Goal: Task Accomplishment & Management: Complete application form

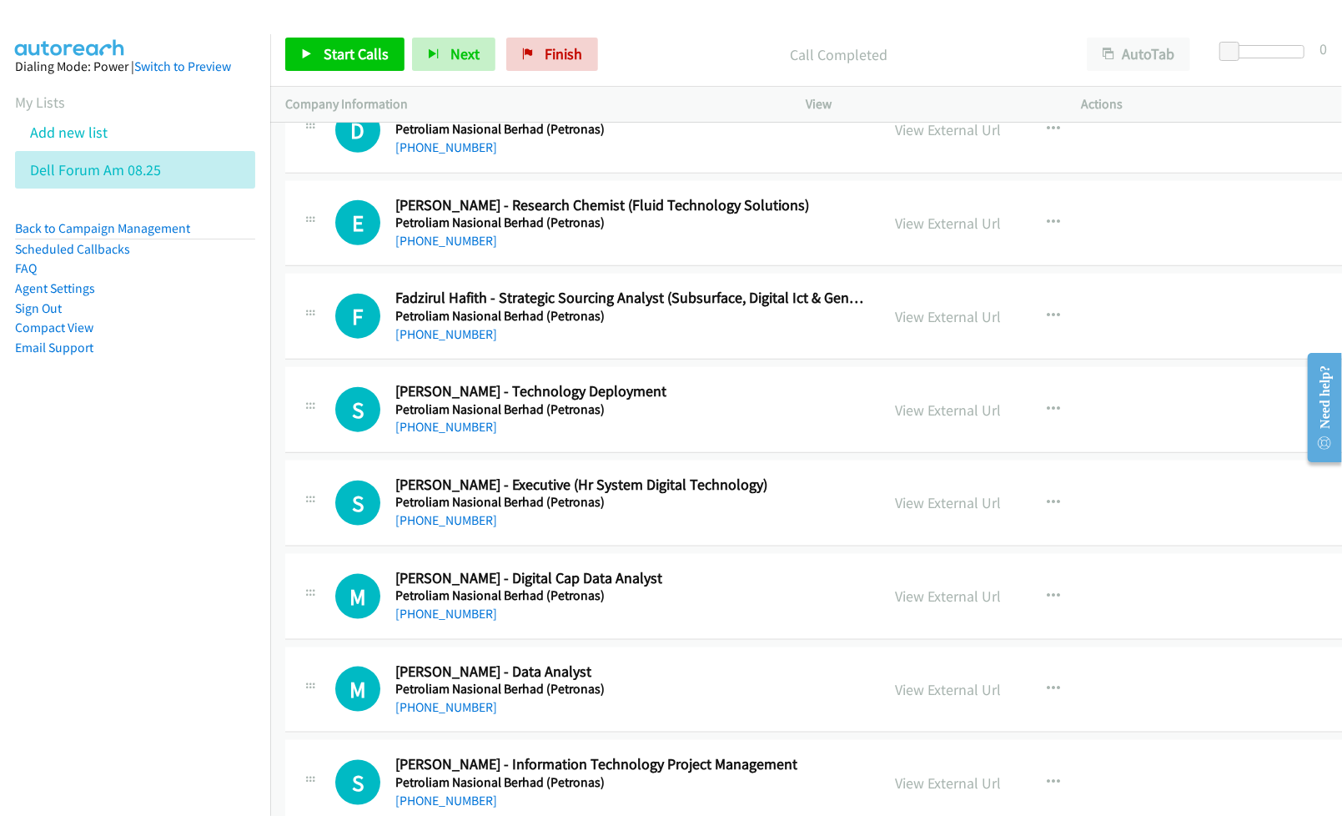
scroll to position [37398, 0]
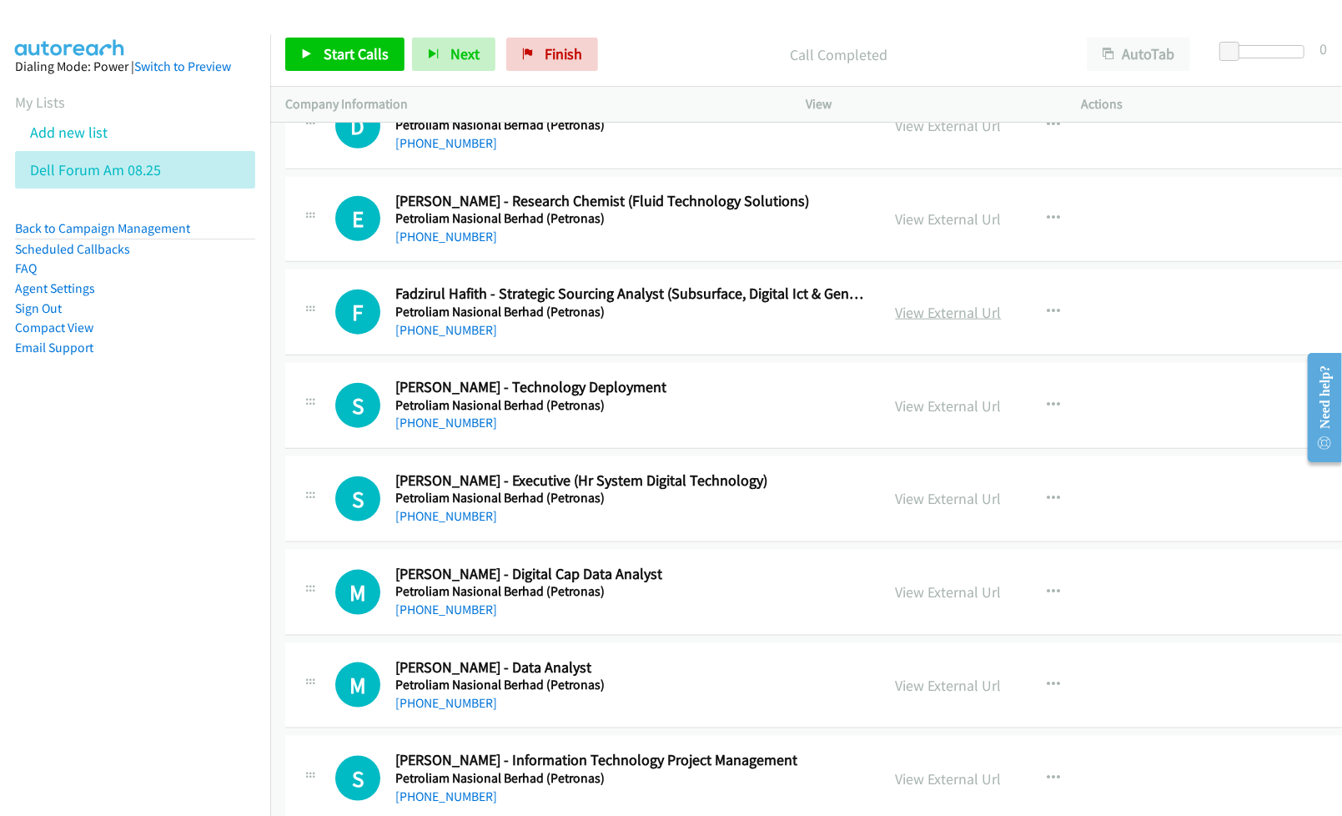
click at [904, 322] on link "View External Url" at bounding box center [949, 312] width 106 height 19
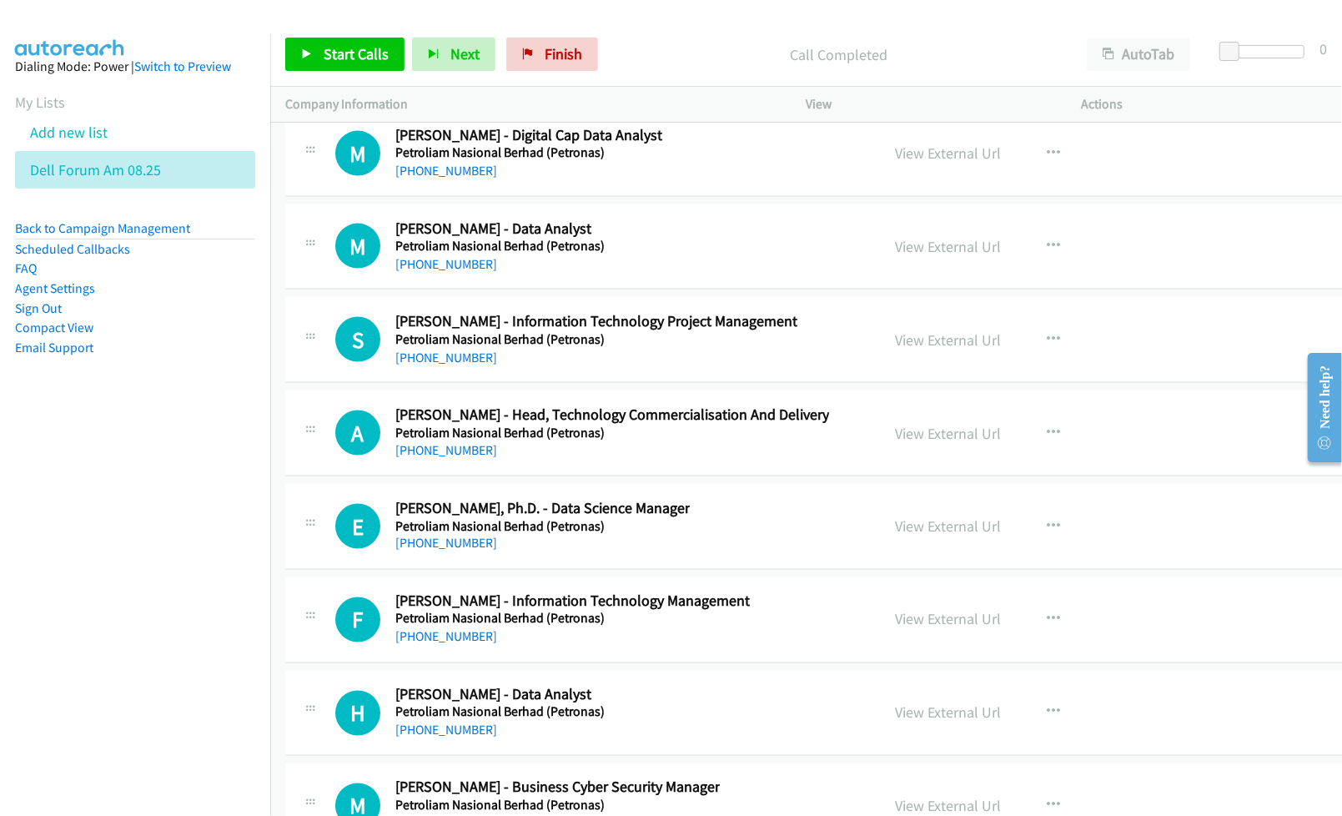
scroll to position [37844, 0]
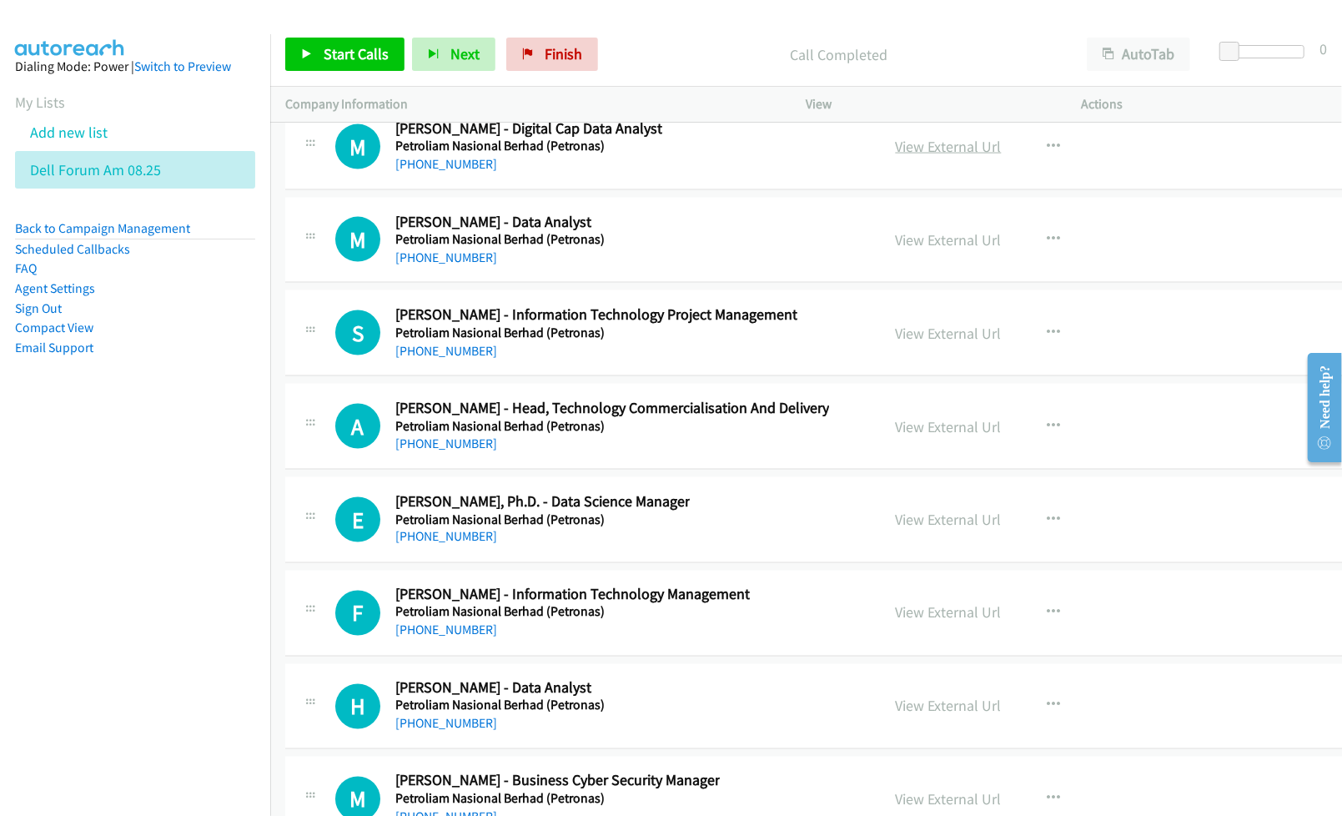
click at [925, 156] on link "View External Url" at bounding box center [949, 146] width 106 height 19
click at [917, 249] on link "View External Url" at bounding box center [949, 239] width 106 height 19
click at [921, 343] on link "View External Url" at bounding box center [949, 333] width 106 height 19
click at [909, 436] on link "View External Url" at bounding box center [949, 426] width 106 height 19
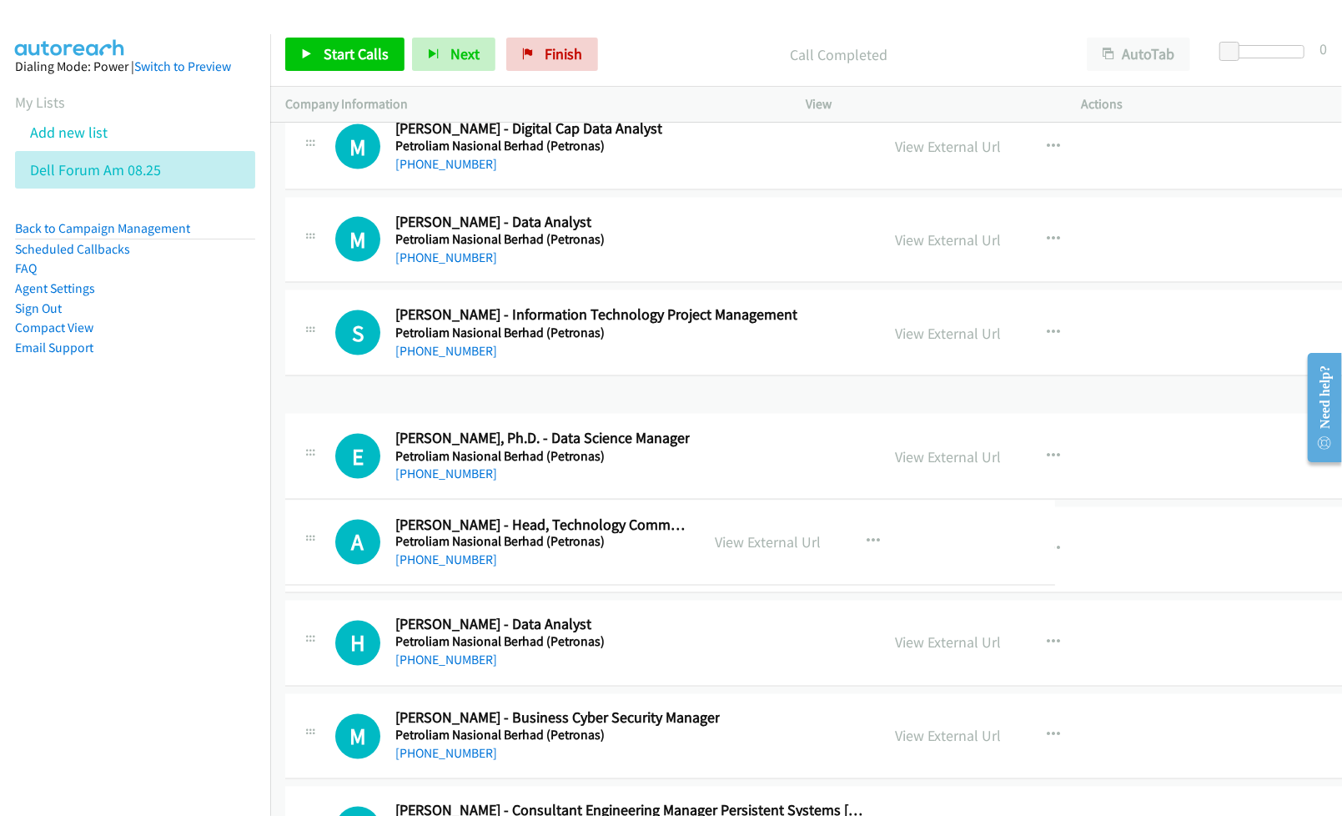
drag, startPoint x: 835, startPoint y: 522, endPoint x: 550, endPoint y: 525, distance: 284.4
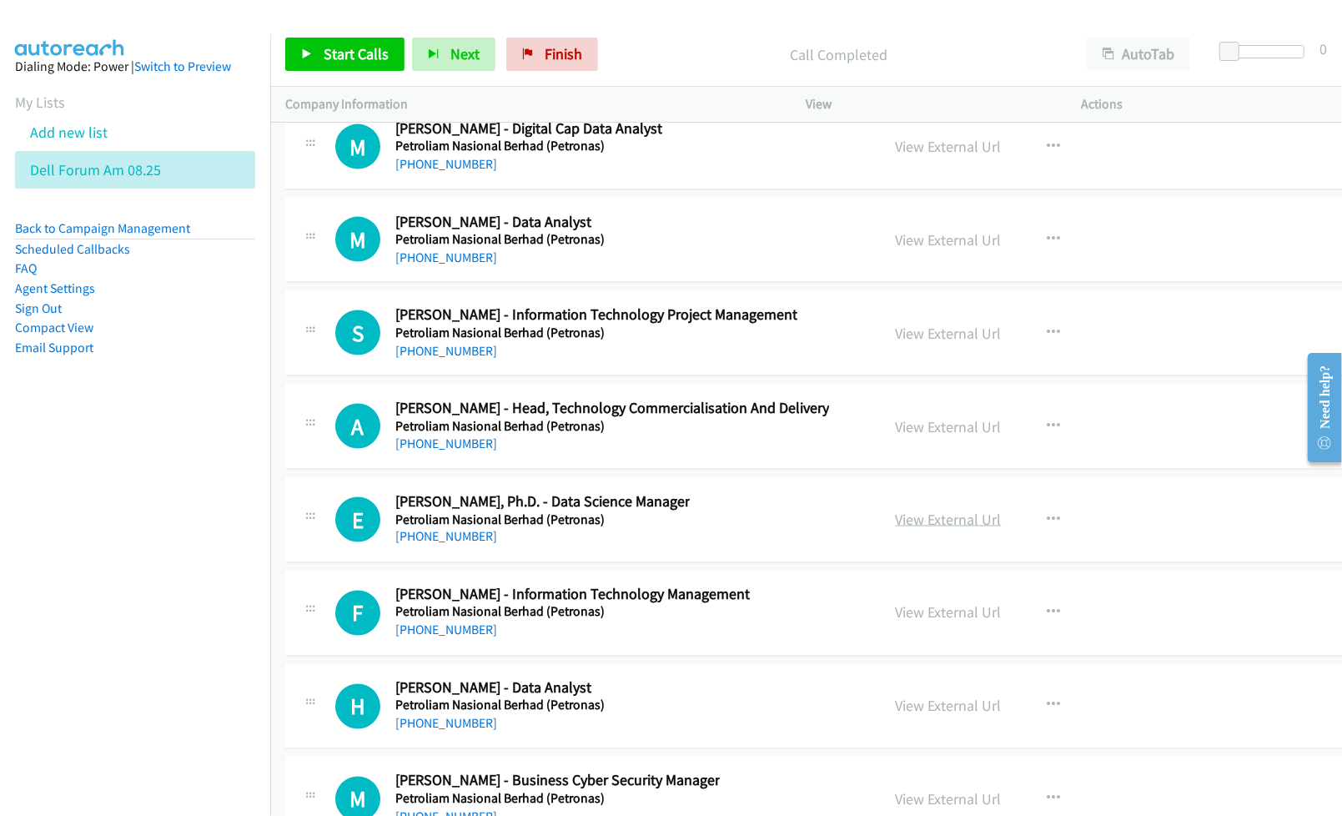
click at [911, 529] on link "View External Url" at bounding box center [949, 519] width 106 height 19
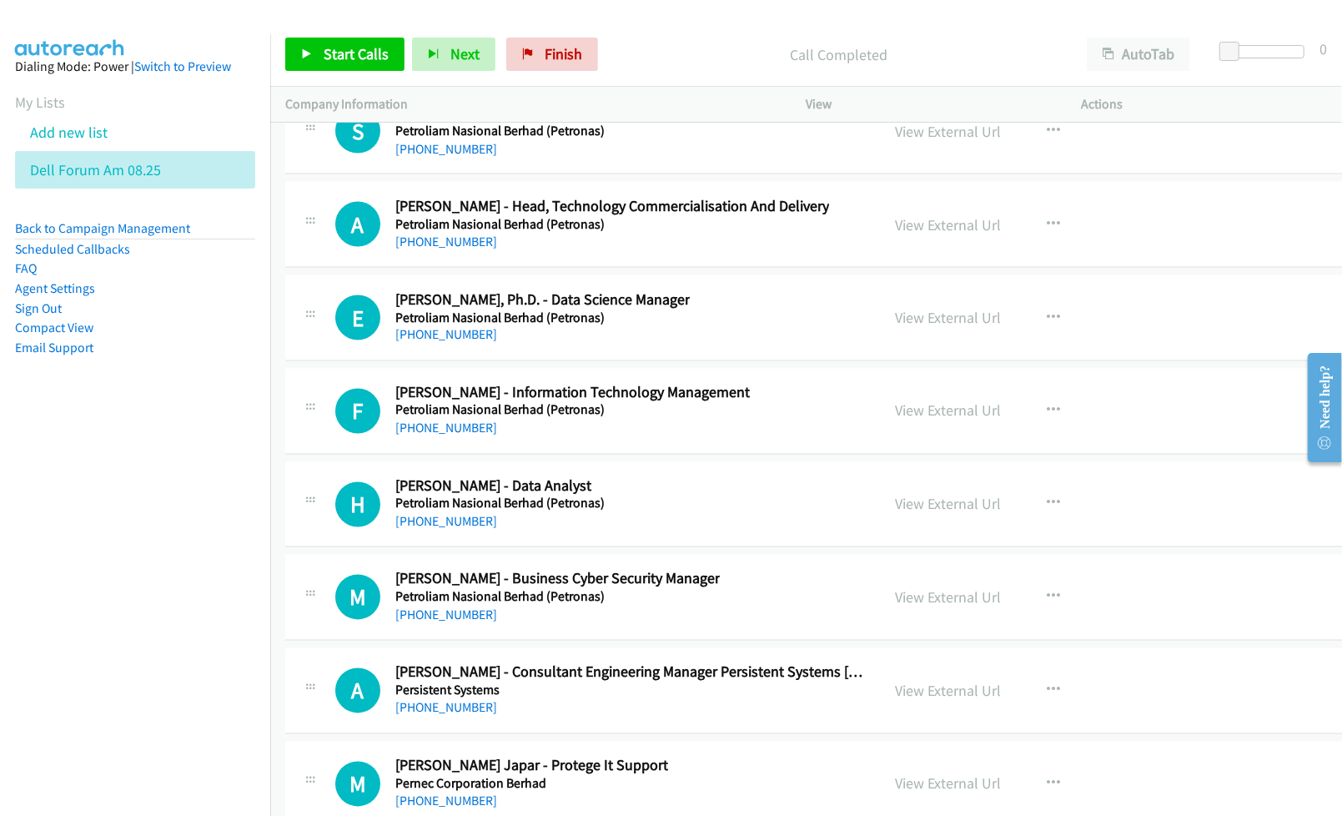
scroll to position [38065, 0]
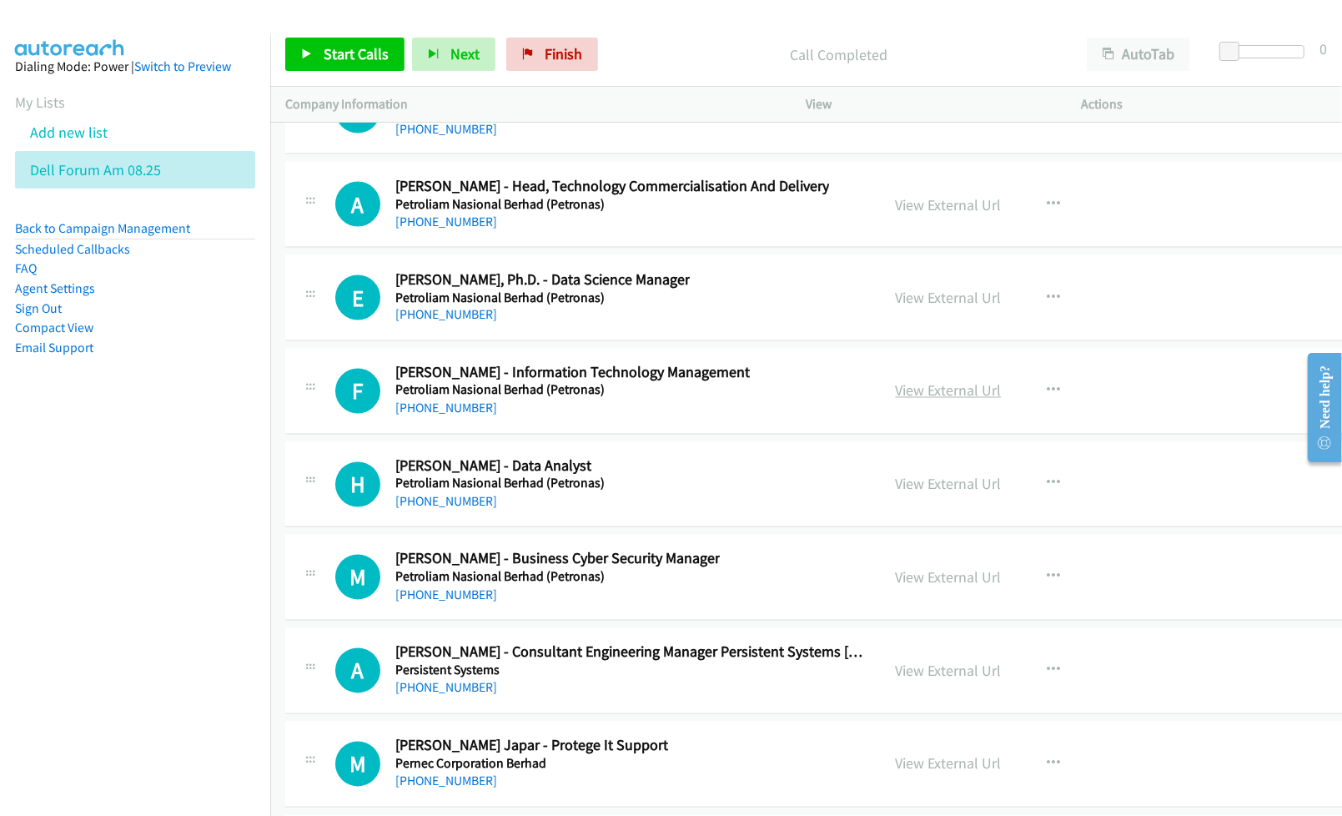
click at [907, 400] on link "View External Url" at bounding box center [949, 390] width 106 height 19
click at [902, 587] on link "View External Url" at bounding box center [949, 577] width 106 height 19
click at [915, 494] on link "View External Url" at bounding box center [949, 484] width 106 height 19
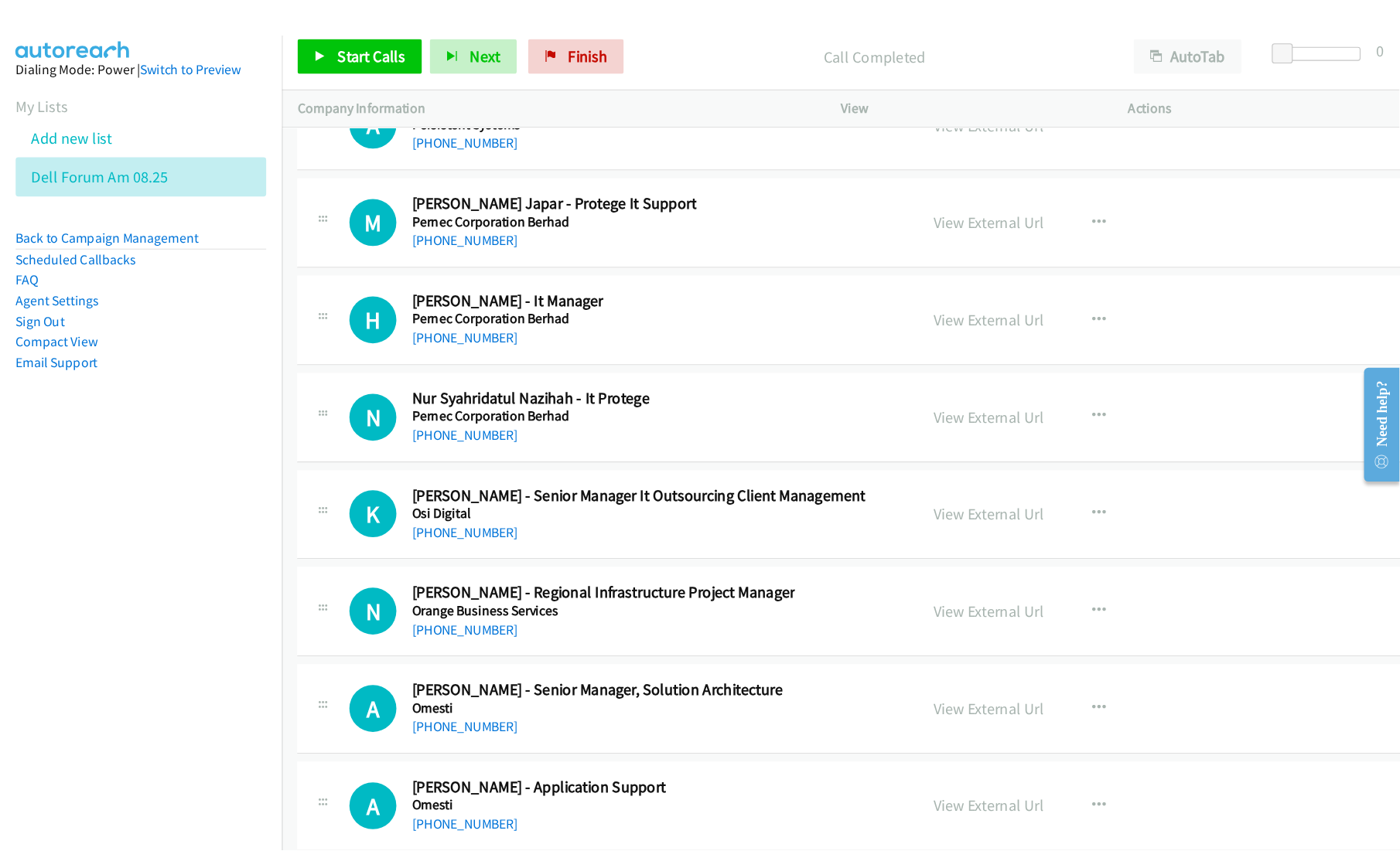
scroll to position [35803, 0]
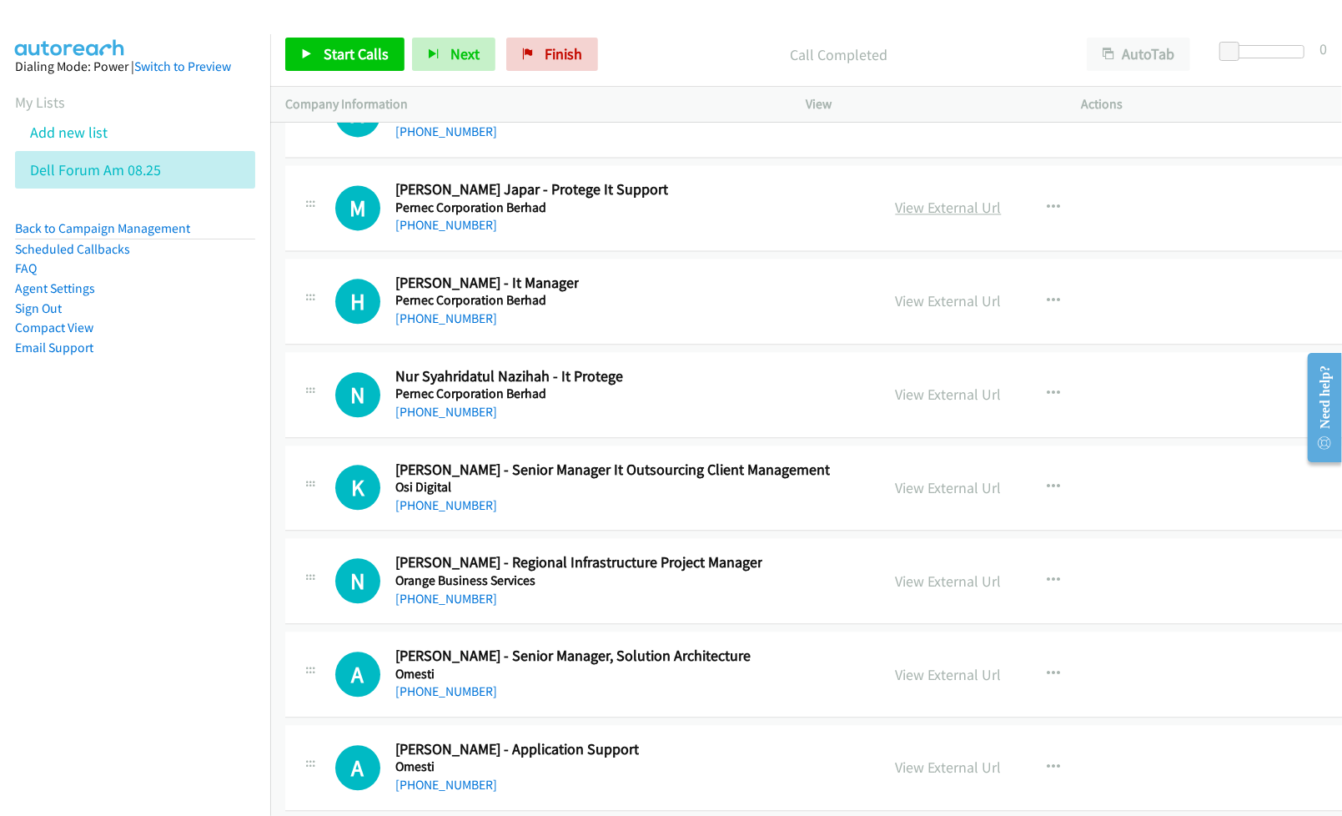
click at [908, 217] on link "View External Url" at bounding box center [949, 207] width 106 height 19
click at [938, 310] on link "View External Url" at bounding box center [949, 300] width 106 height 19
click at [896, 404] on link "View External Url" at bounding box center [949, 393] width 106 height 19
click at [927, 497] on link "View External Url" at bounding box center [949, 487] width 106 height 19
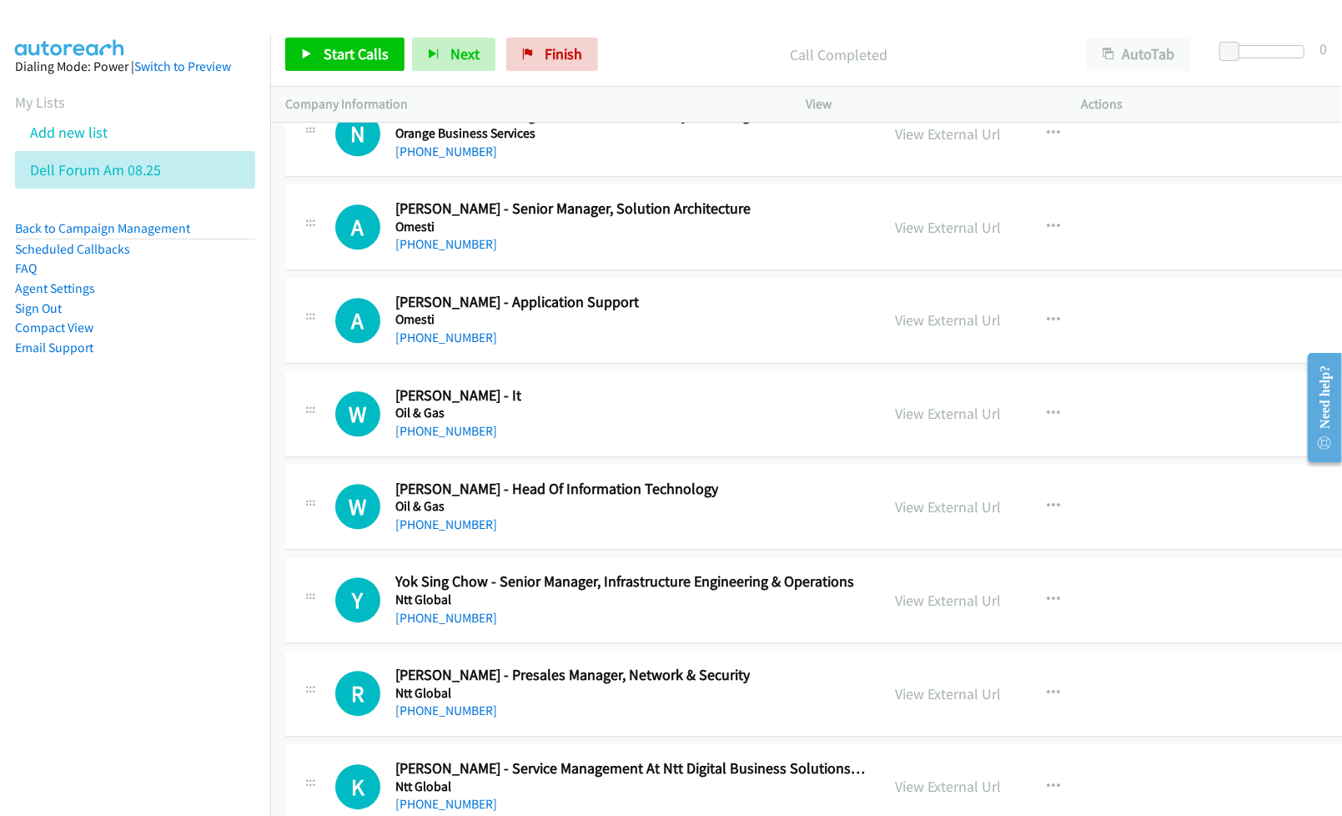
scroll to position [38958, 0]
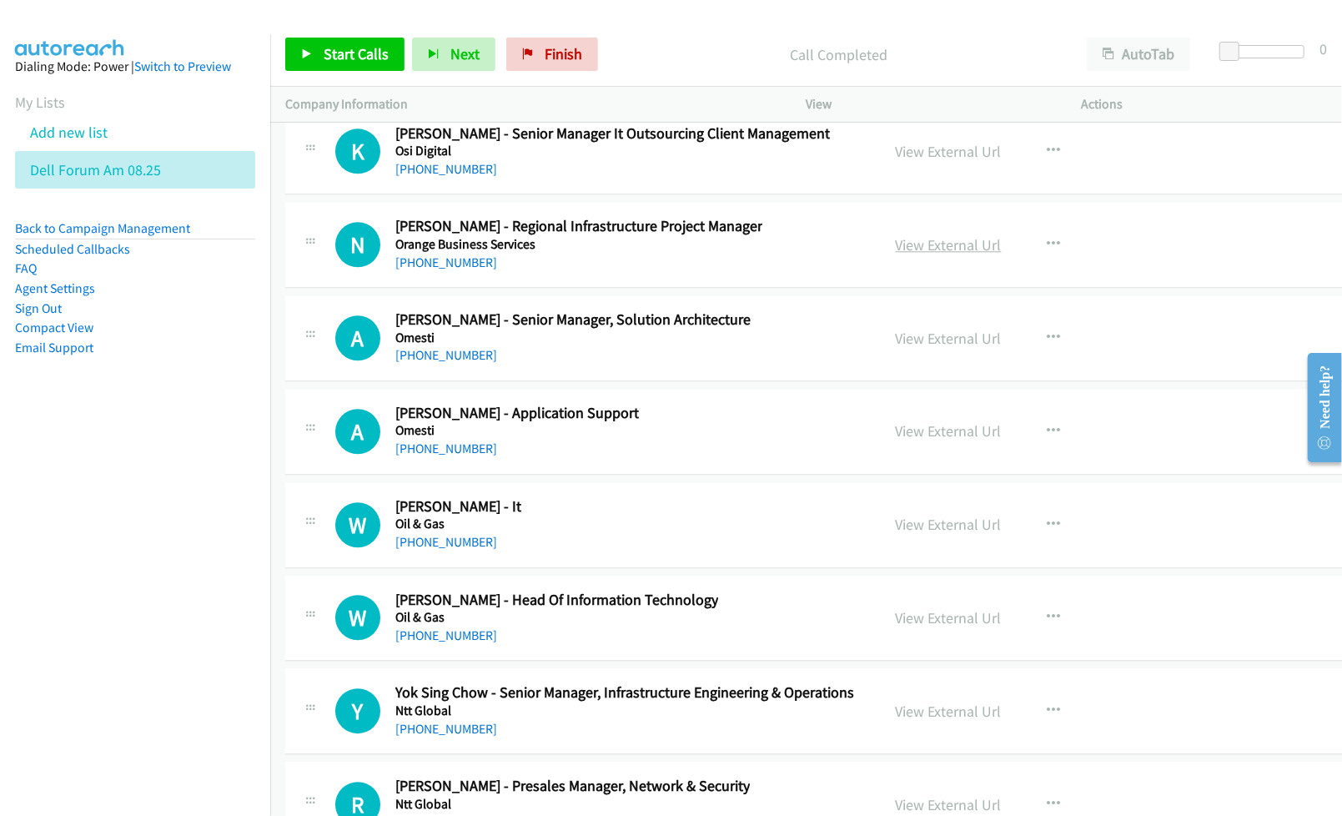
click at [896, 254] on link "View External Url" at bounding box center [949, 244] width 106 height 19
drag, startPoint x: 888, startPoint y: 460, endPoint x: 874, endPoint y: 540, distance: 81.3
click at [154, 607] on nav "Dialing Mode: Power | Switch to Preview My Lists Add new list Dell Forum Am 08.…" at bounding box center [135, 442] width 271 height 816
click at [916, 348] on link "View External Url" at bounding box center [949, 338] width 106 height 19
click at [901, 440] on link "View External Url" at bounding box center [949, 430] width 106 height 19
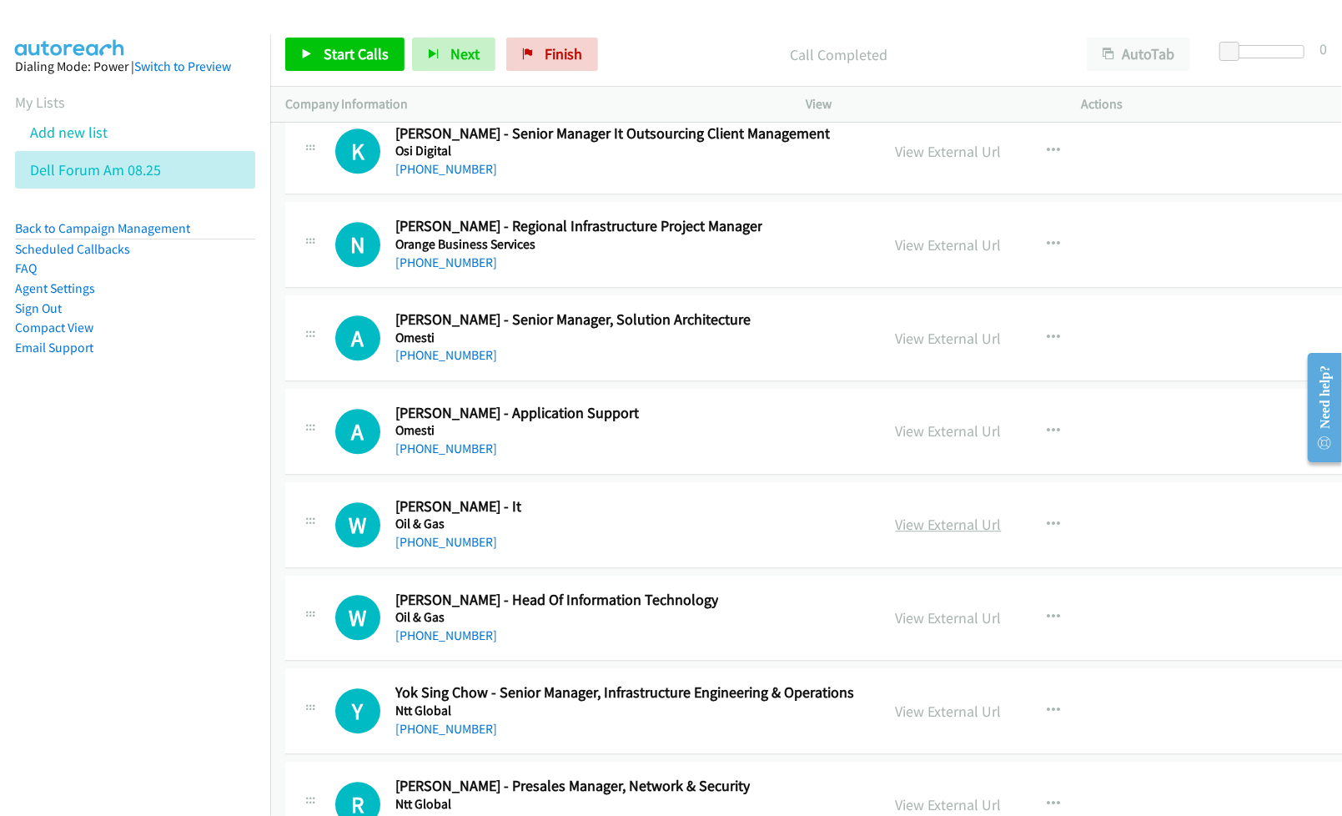
click at [912, 534] on link "View External Url" at bounding box center [949, 524] width 106 height 19
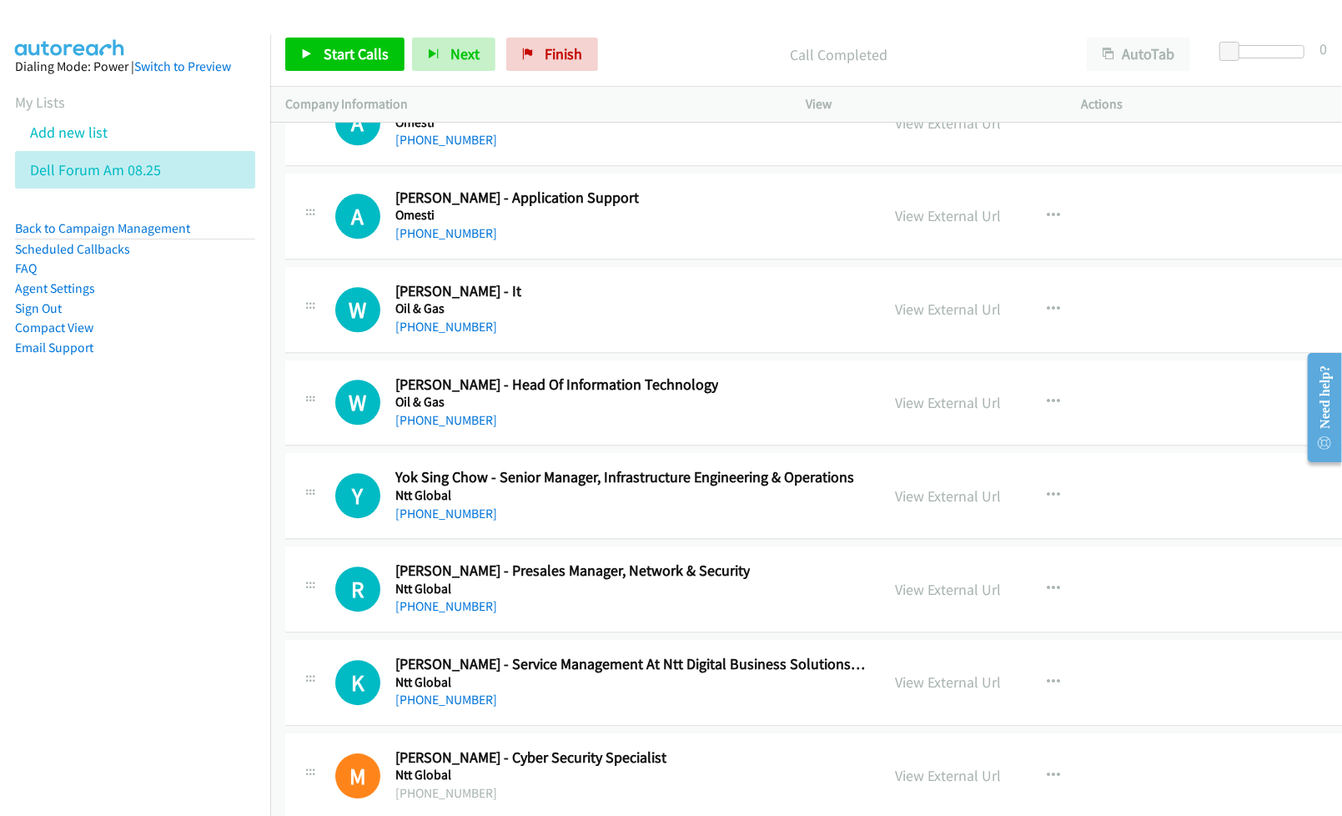
scroll to position [39180, 0]
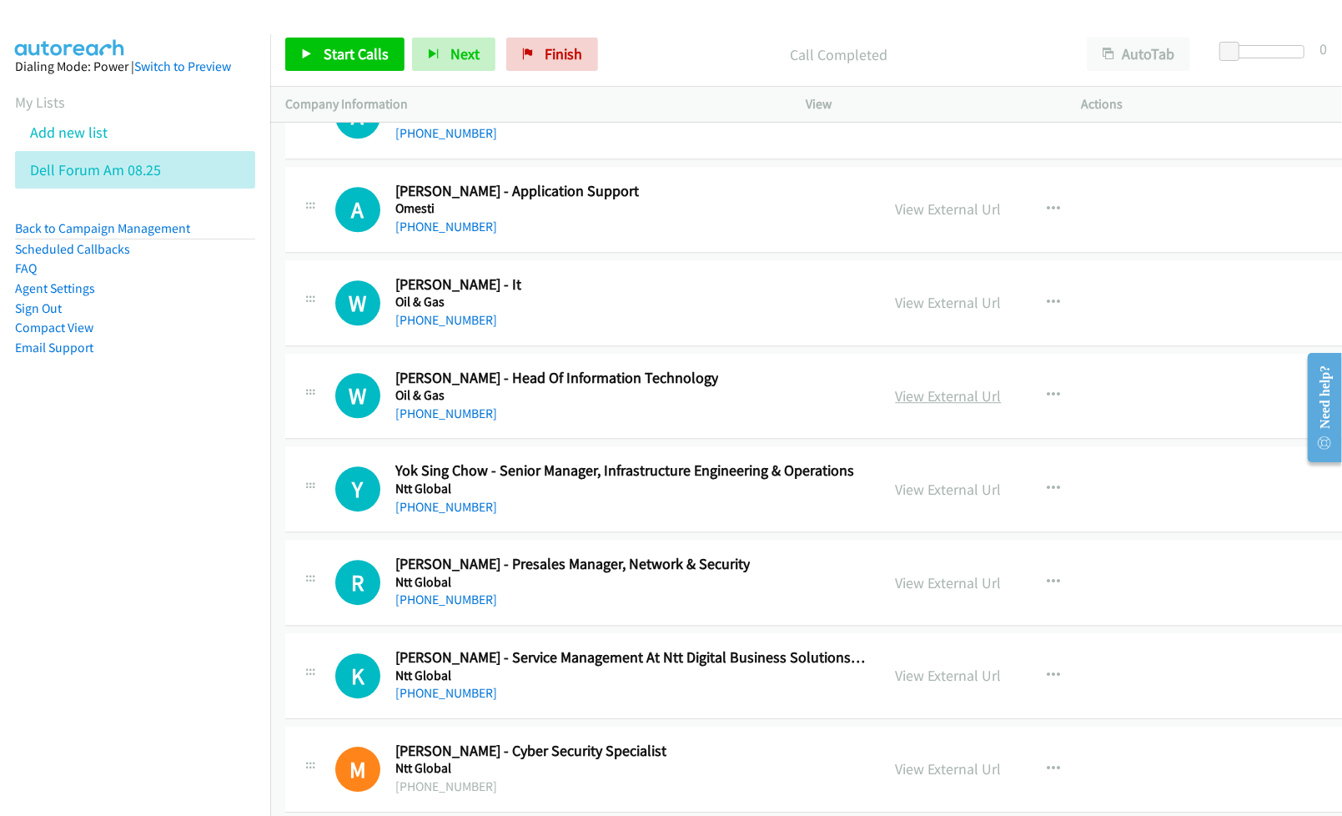
click at [896, 405] on link "View External Url" at bounding box center [949, 395] width 106 height 19
click at [919, 499] on link "View External Url" at bounding box center [949, 489] width 106 height 19
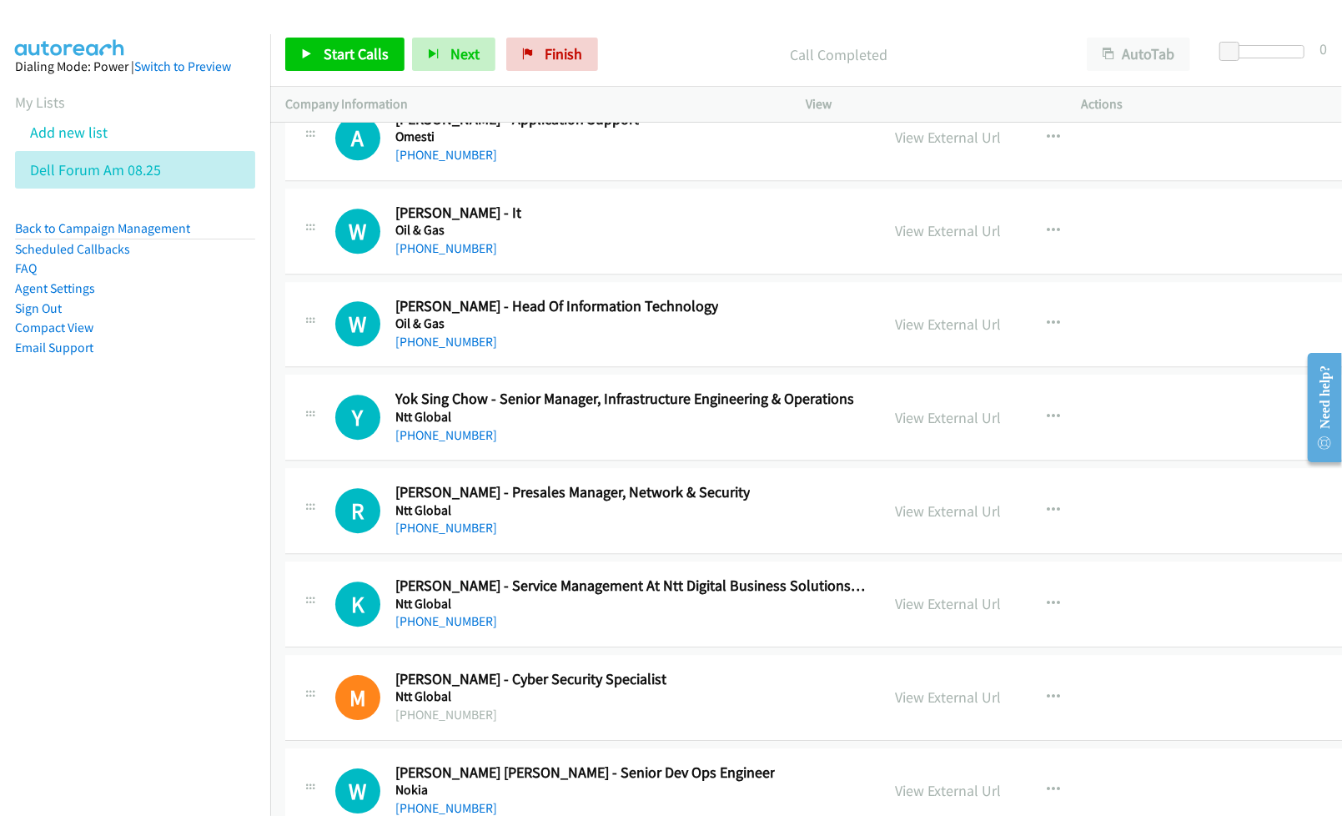
scroll to position [39291, 0]
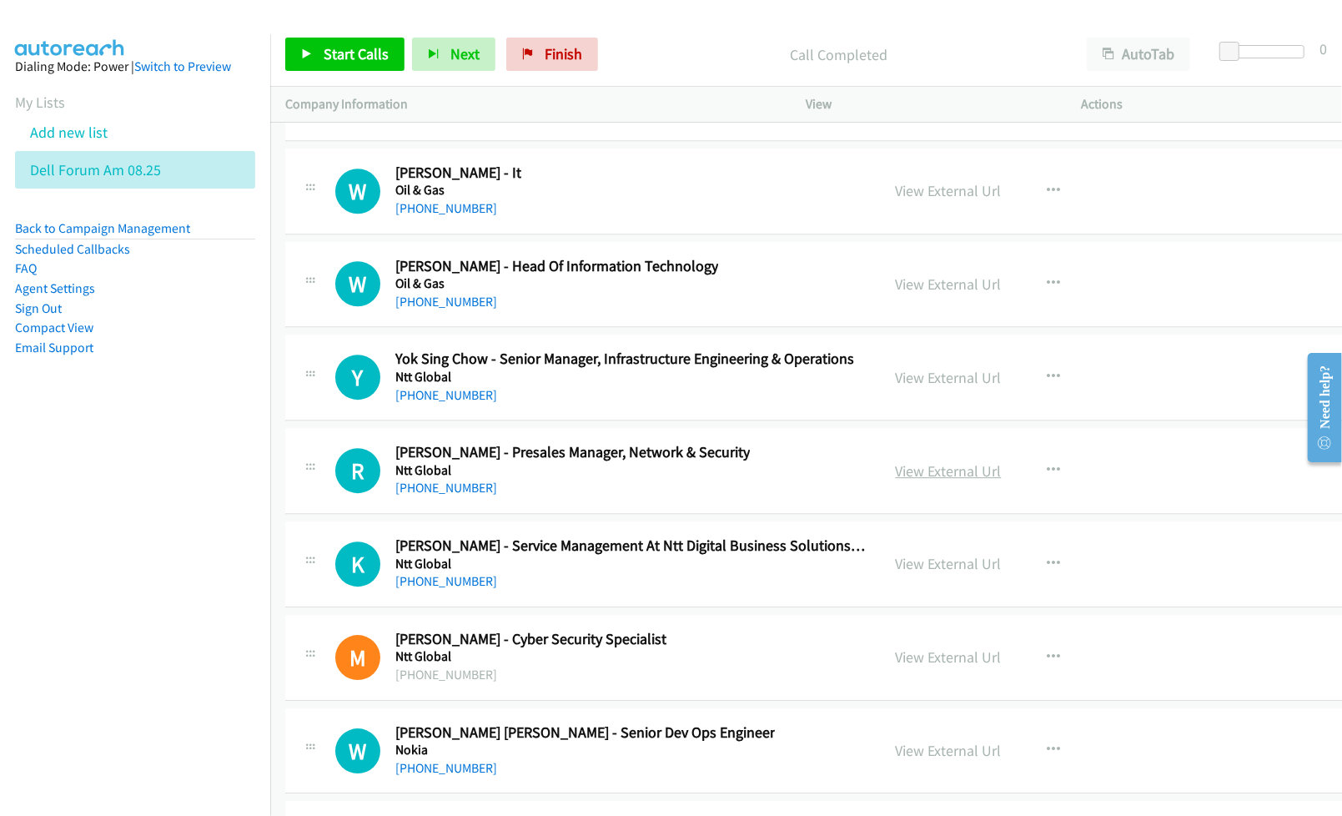
click at [909, 480] on link "View External Url" at bounding box center [949, 470] width 106 height 19
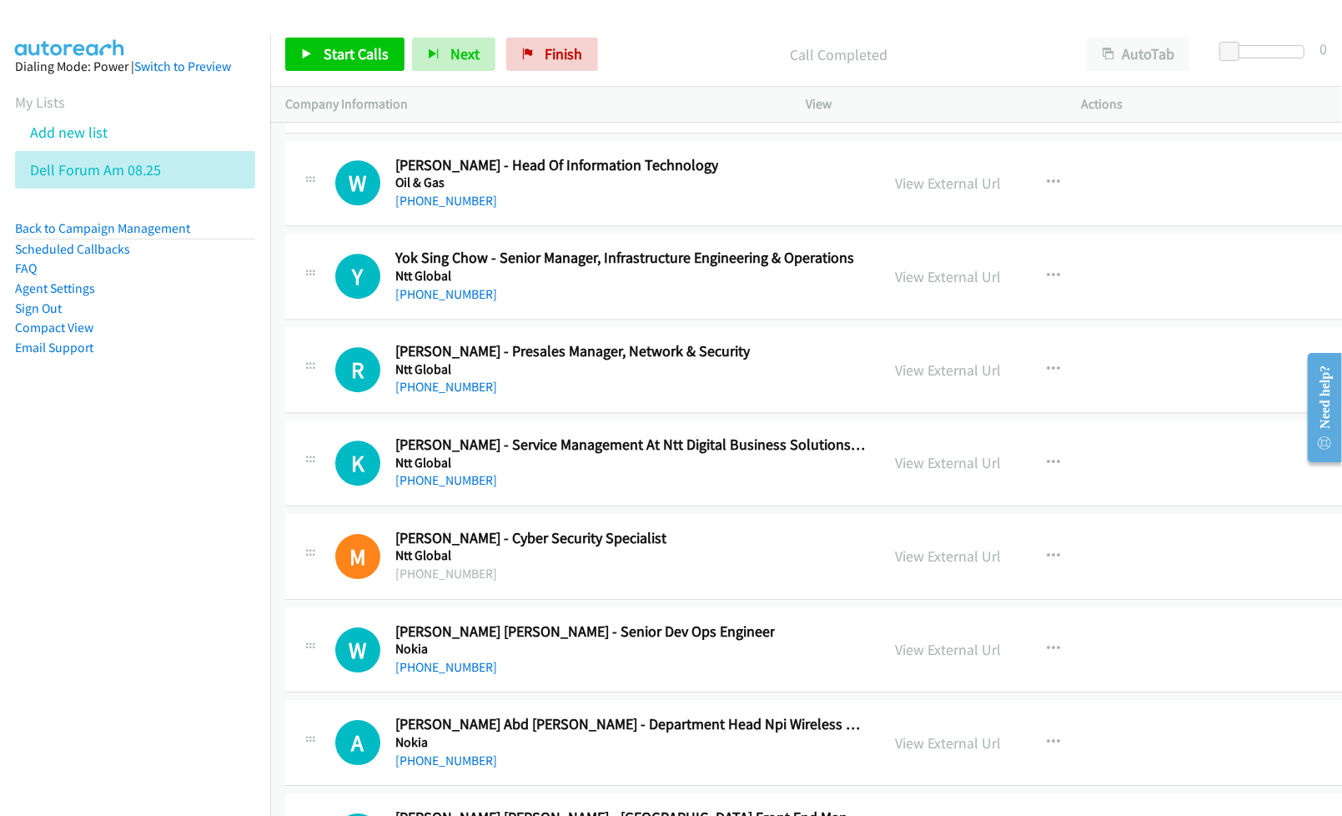
scroll to position [39402, 0]
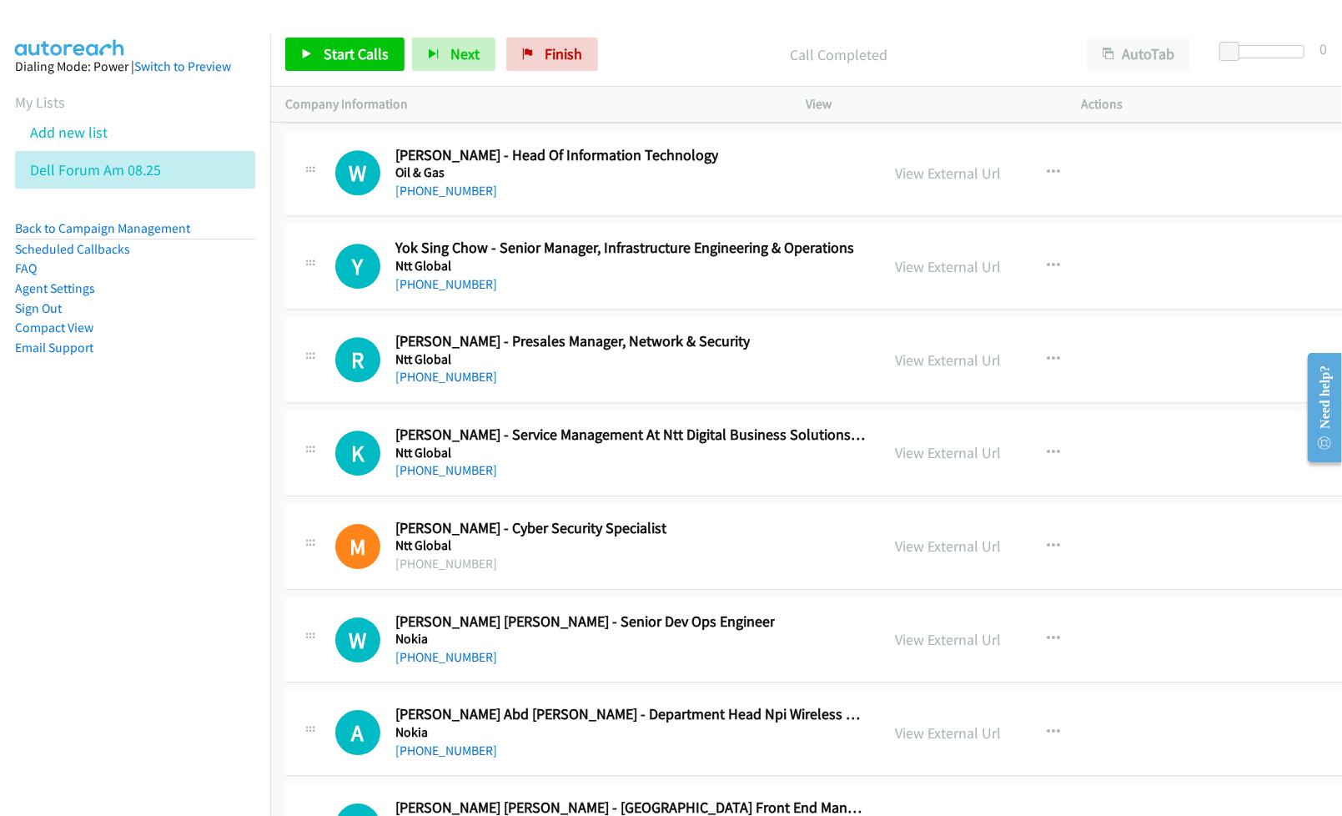
drag, startPoint x: 886, startPoint y: 665, endPoint x: 729, endPoint y: 604, distance: 168.2
click at [896, 555] on link "View External Url" at bounding box center [949, 545] width 106 height 19
click at [896, 649] on link "View External Url" at bounding box center [949, 639] width 106 height 19
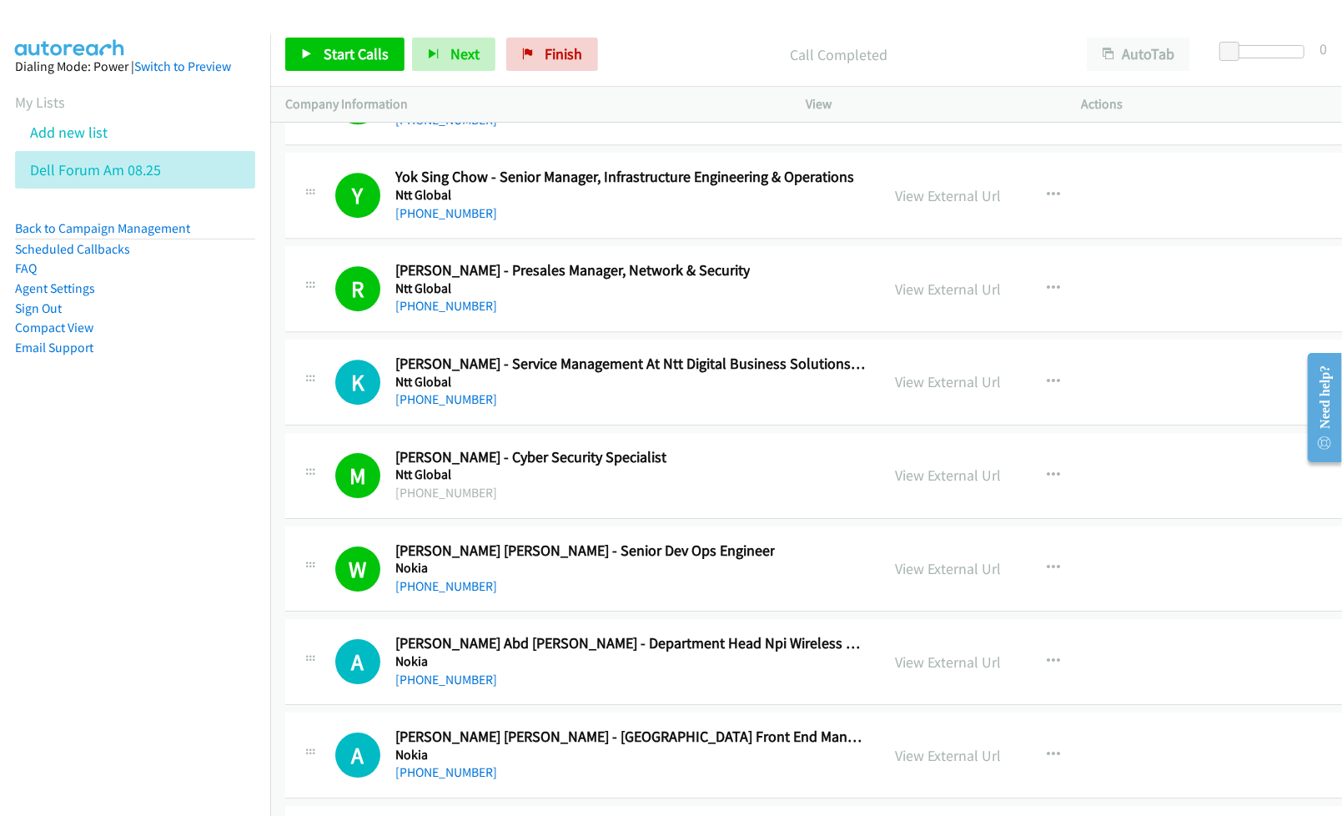
scroll to position [39513, 0]
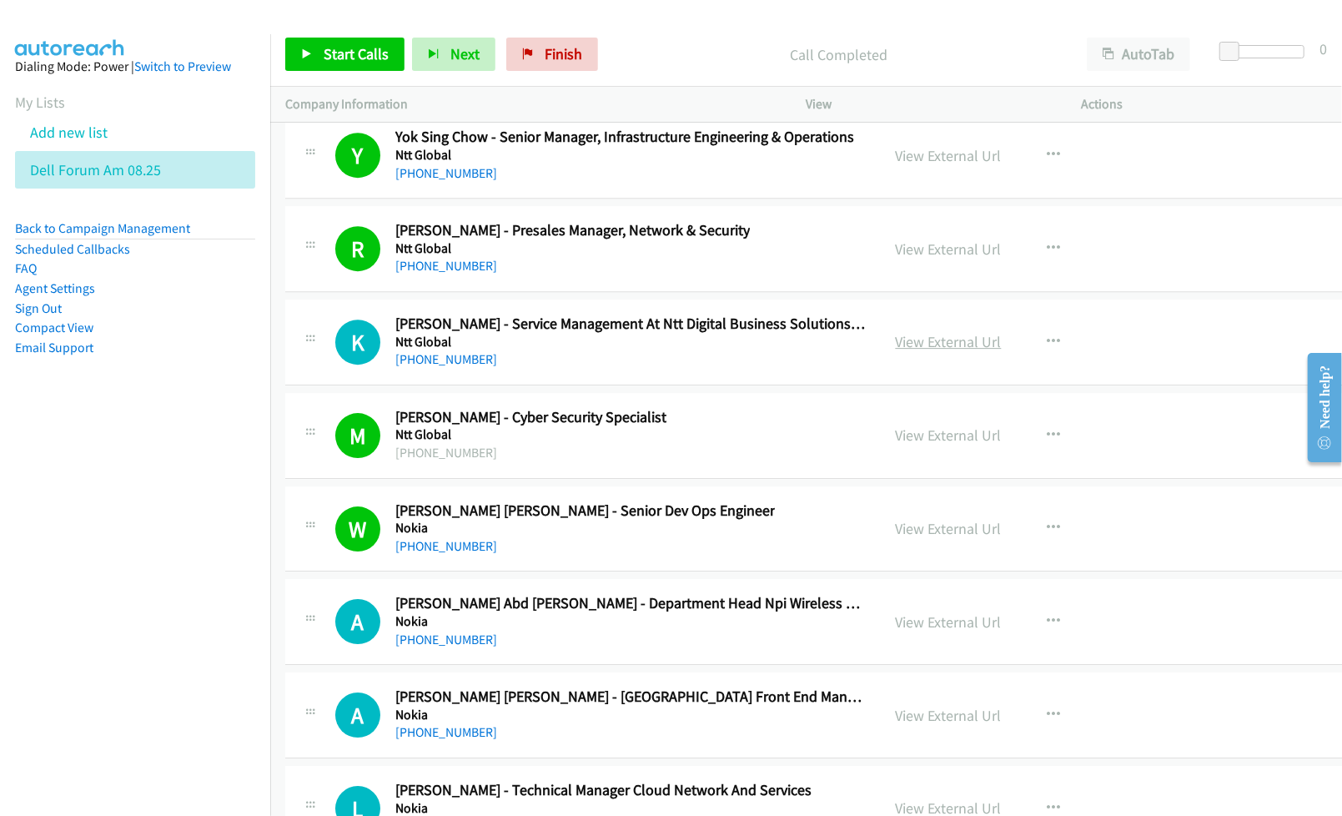
click at [916, 351] on link "View External Url" at bounding box center [949, 341] width 106 height 19
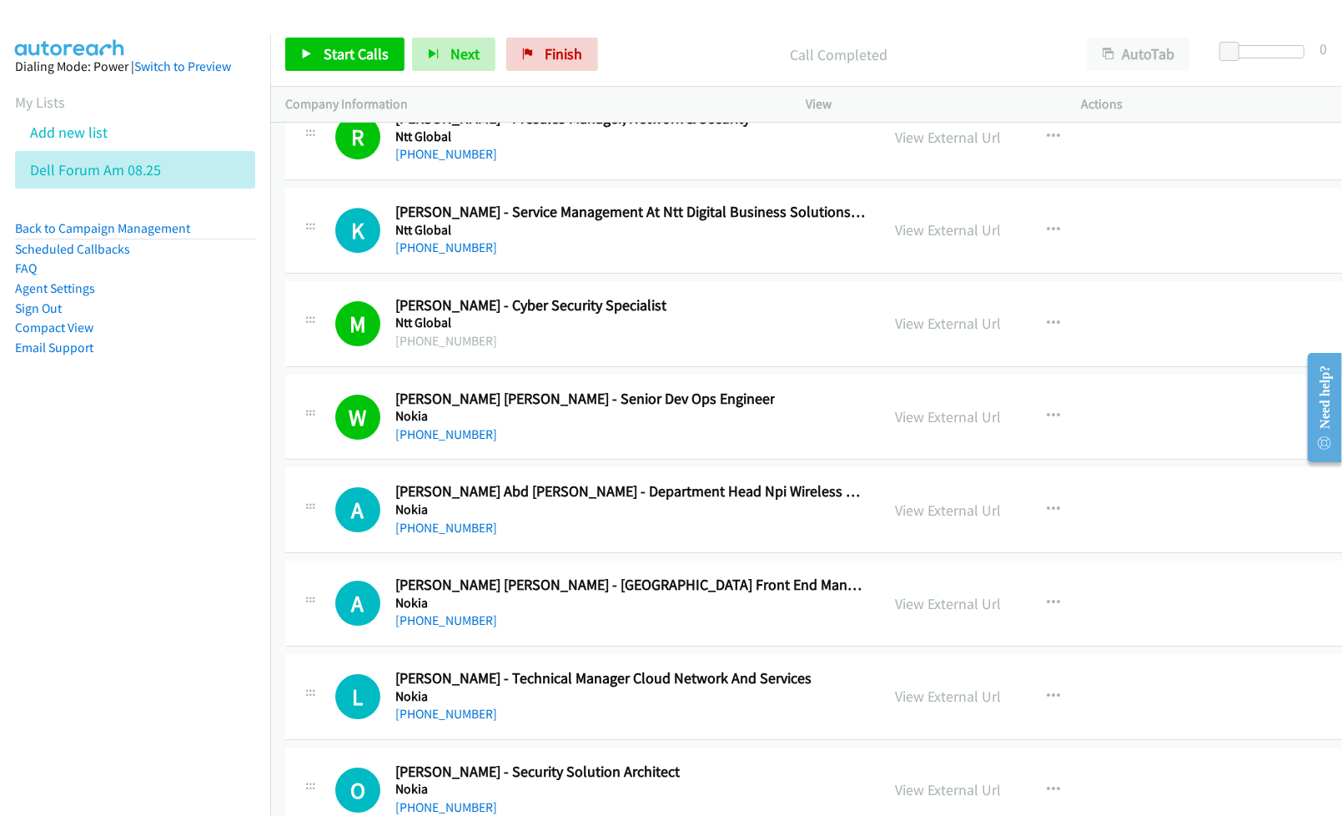
scroll to position [39736, 0]
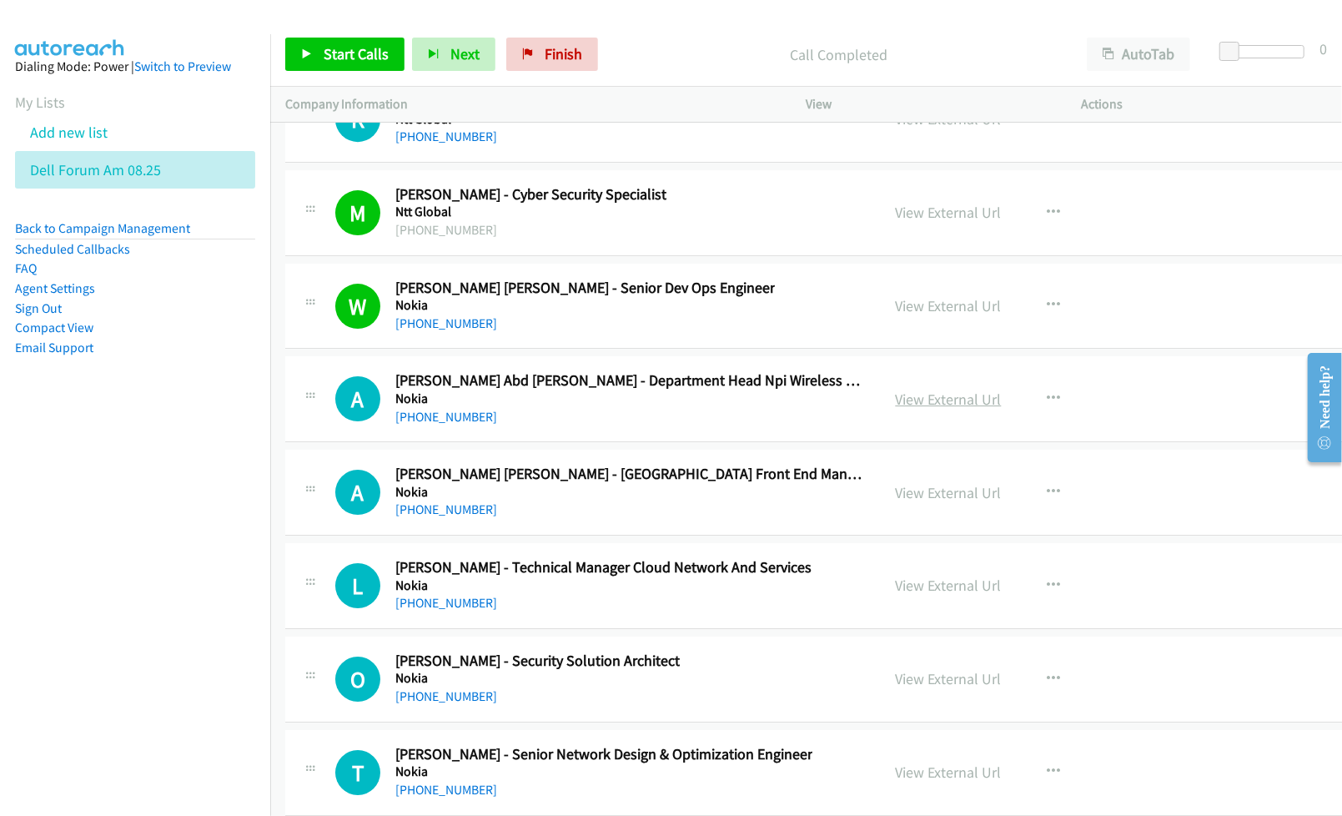
click at [896, 409] on link "View External Url" at bounding box center [949, 398] width 106 height 19
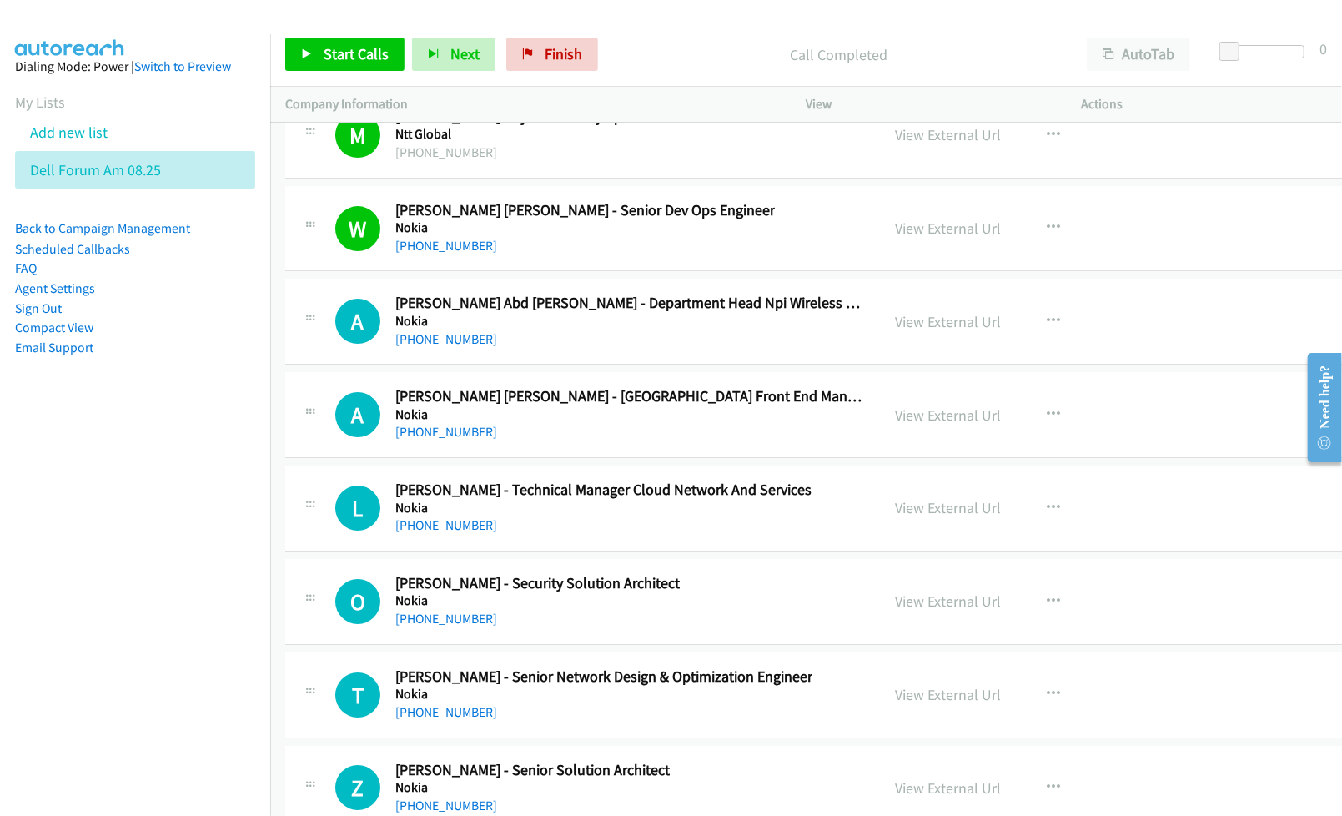
scroll to position [39847, 0]
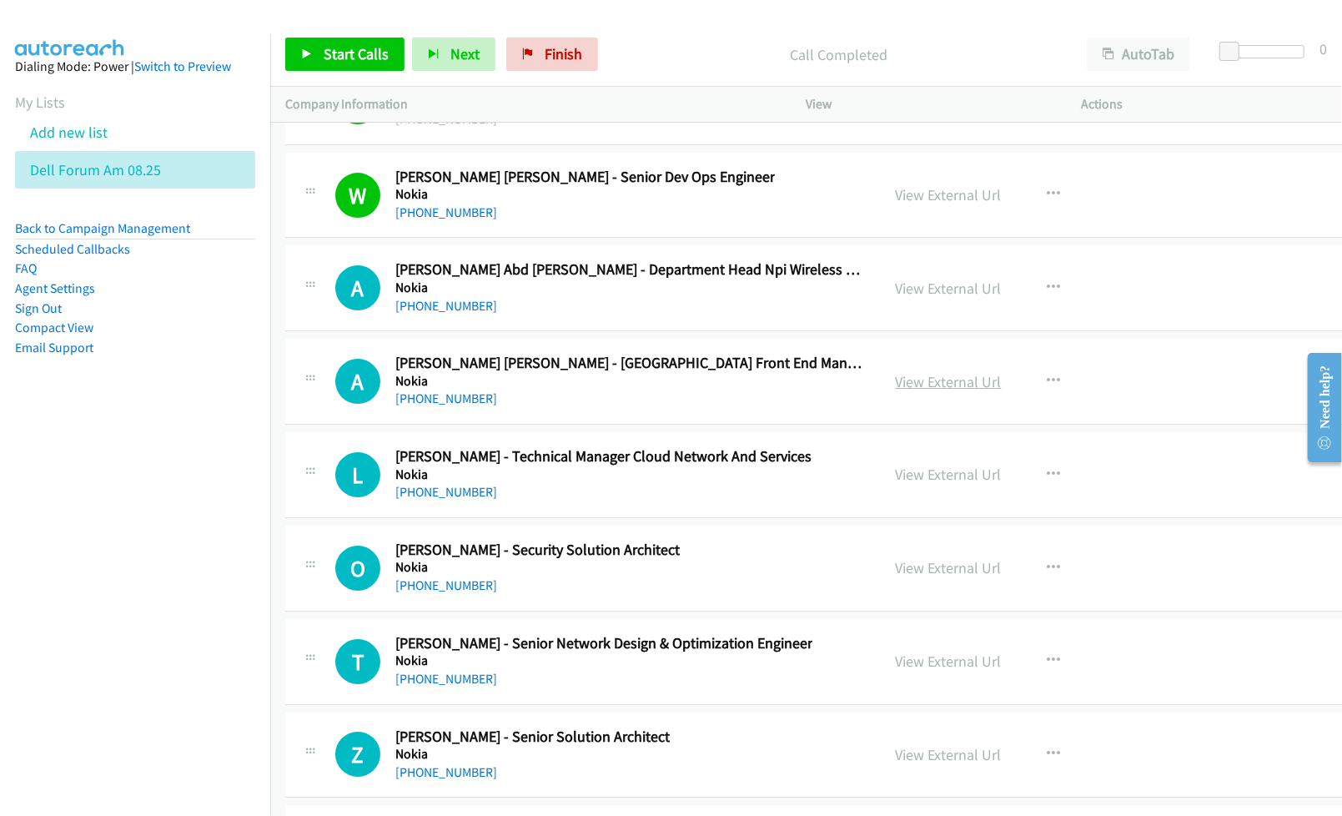
click at [908, 391] on link "View External Url" at bounding box center [949, 381] width 106 height 19
click at [896, 484] on link "View External Url" at bounding box center [949, 474] width 106 height 19
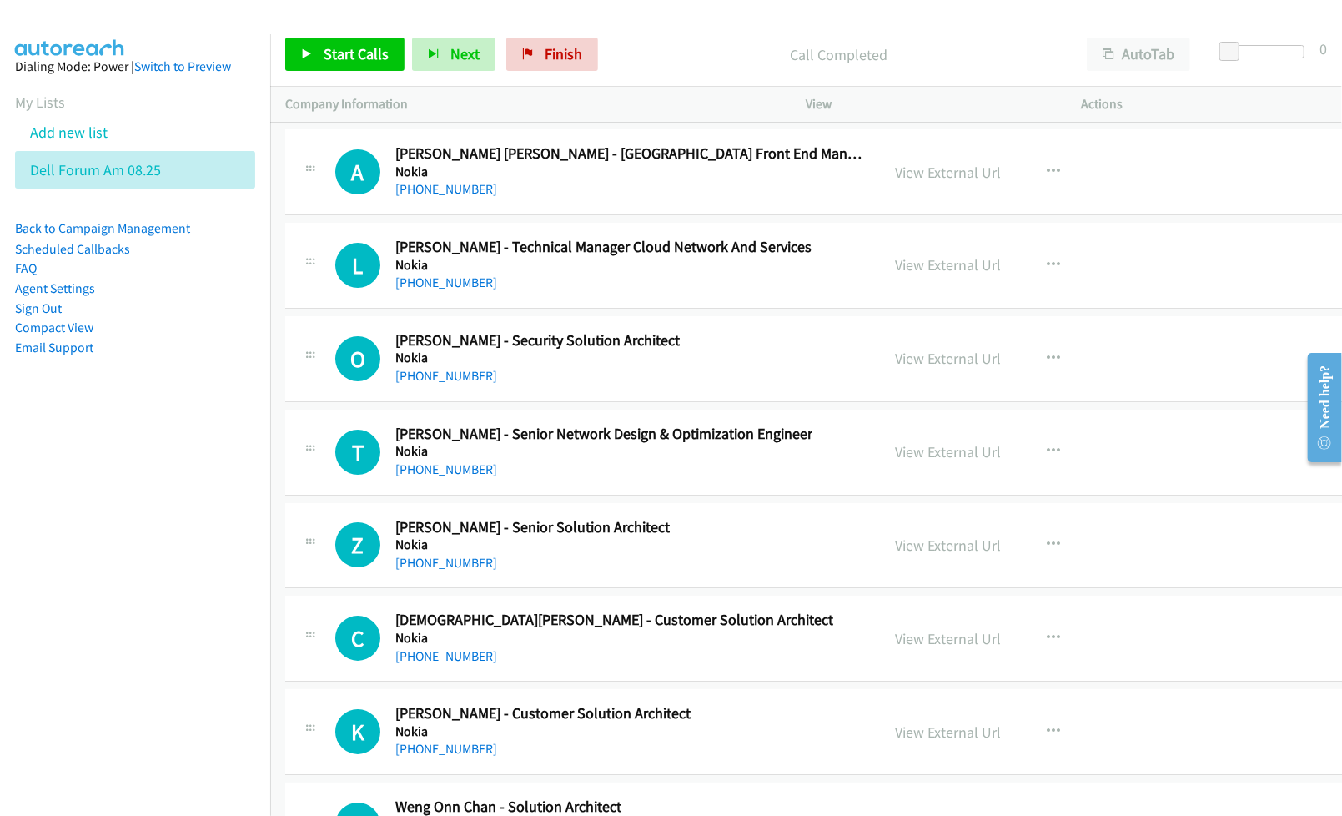
scroll to position [40070, 0]
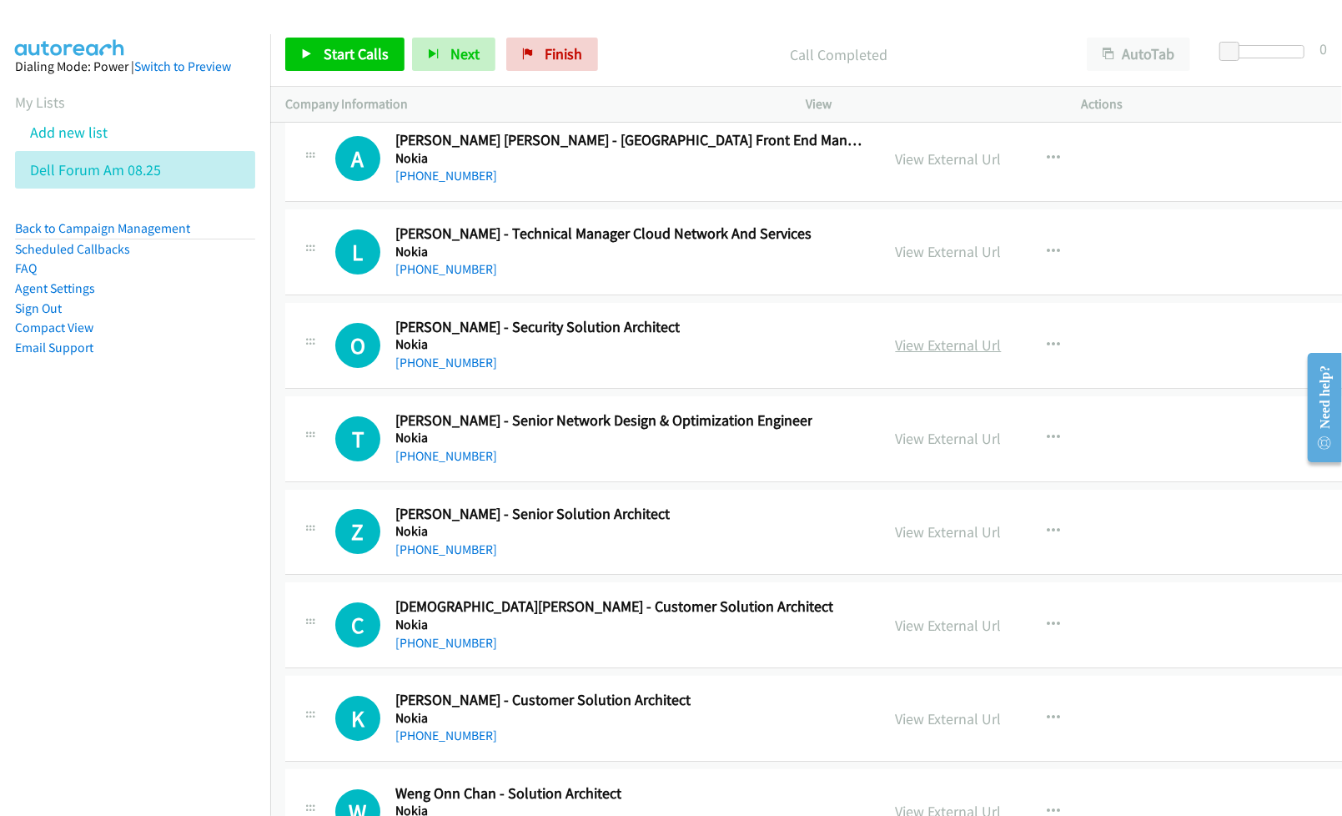
click at [896, 354] on link "View External Url" at bounding box center [949, 344] width 106 height 19
click at [896, 448] on link "View External Url" at bounding box center [949, 438] width 106 height 19
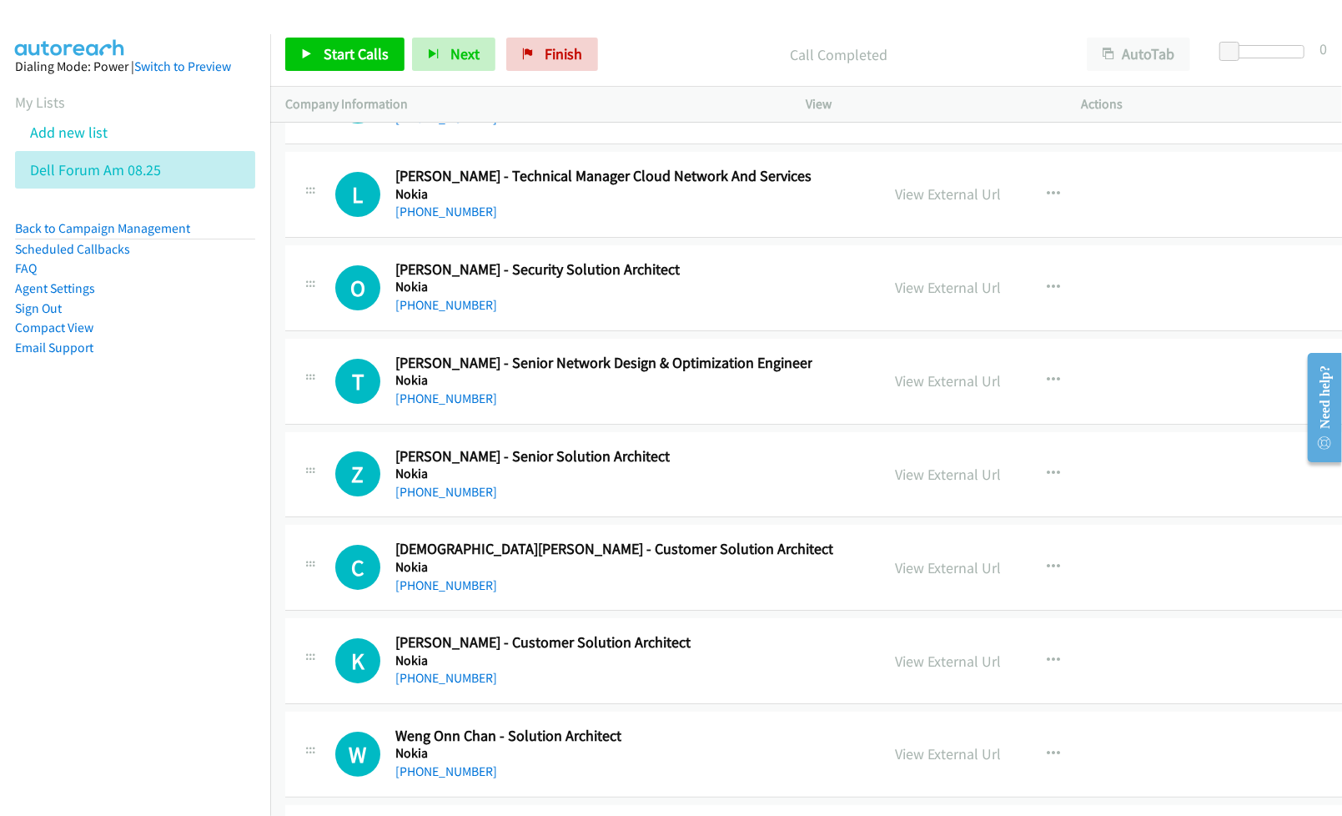
scroll to position [40181, 0]
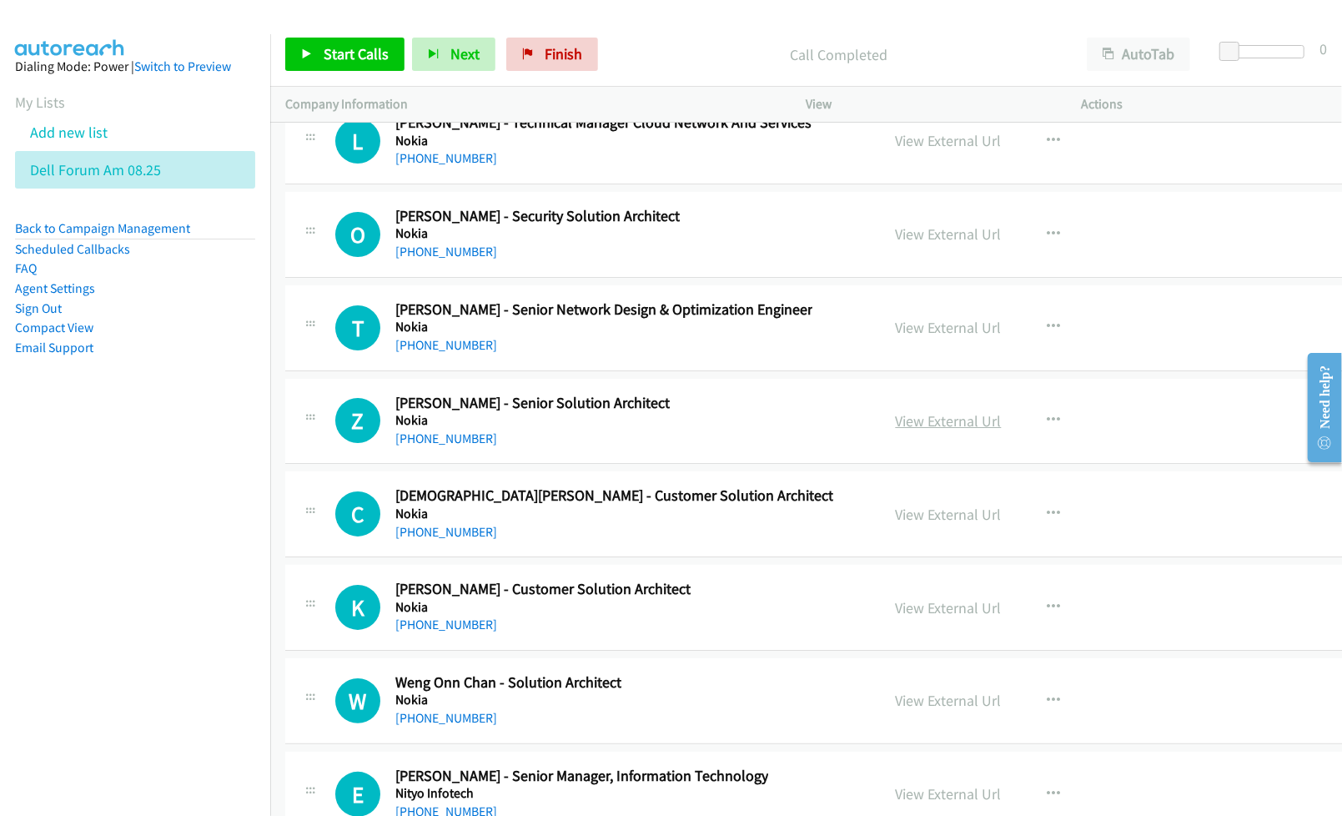
click at [896, 430] on link "View External Url" at bounding box center [949, 420] width 106 height 19
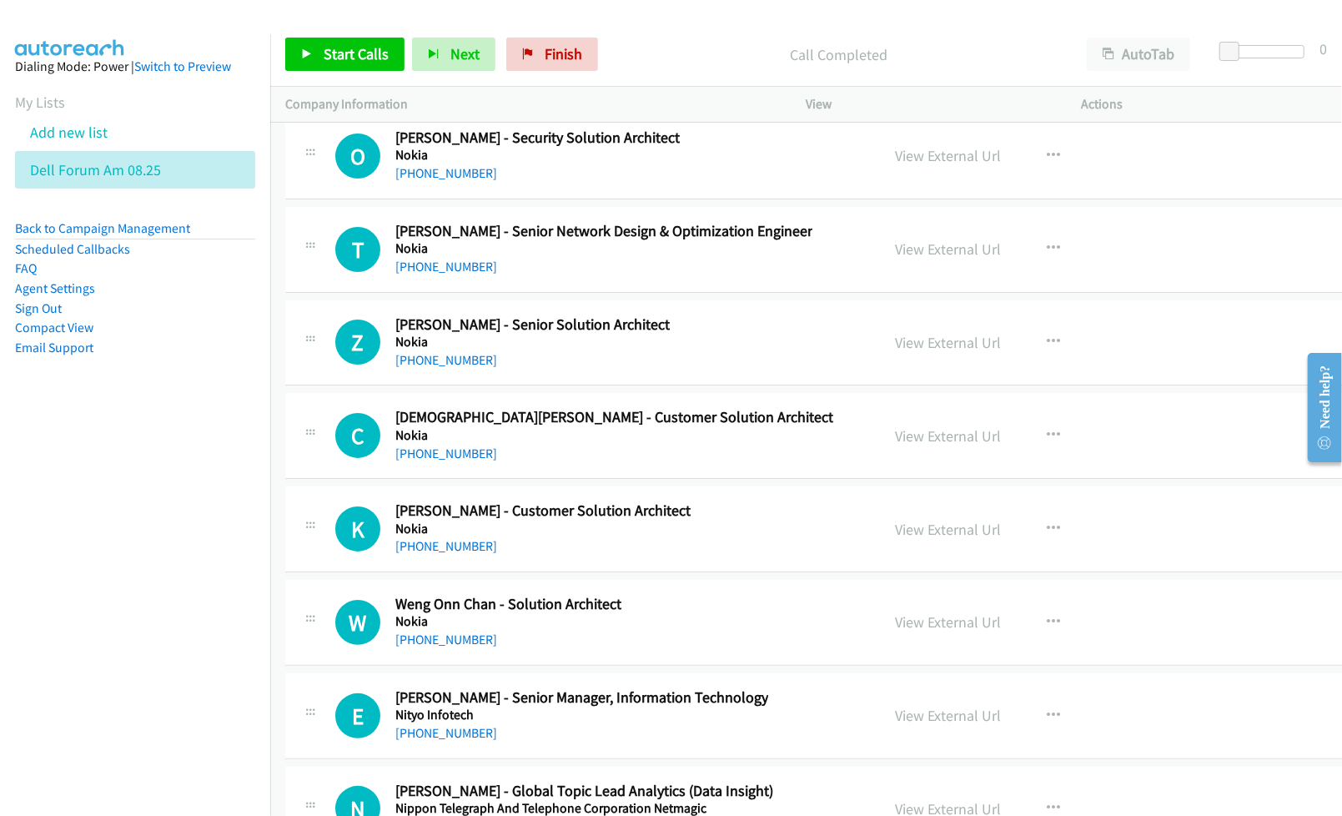
scroll to position [40292, 0]
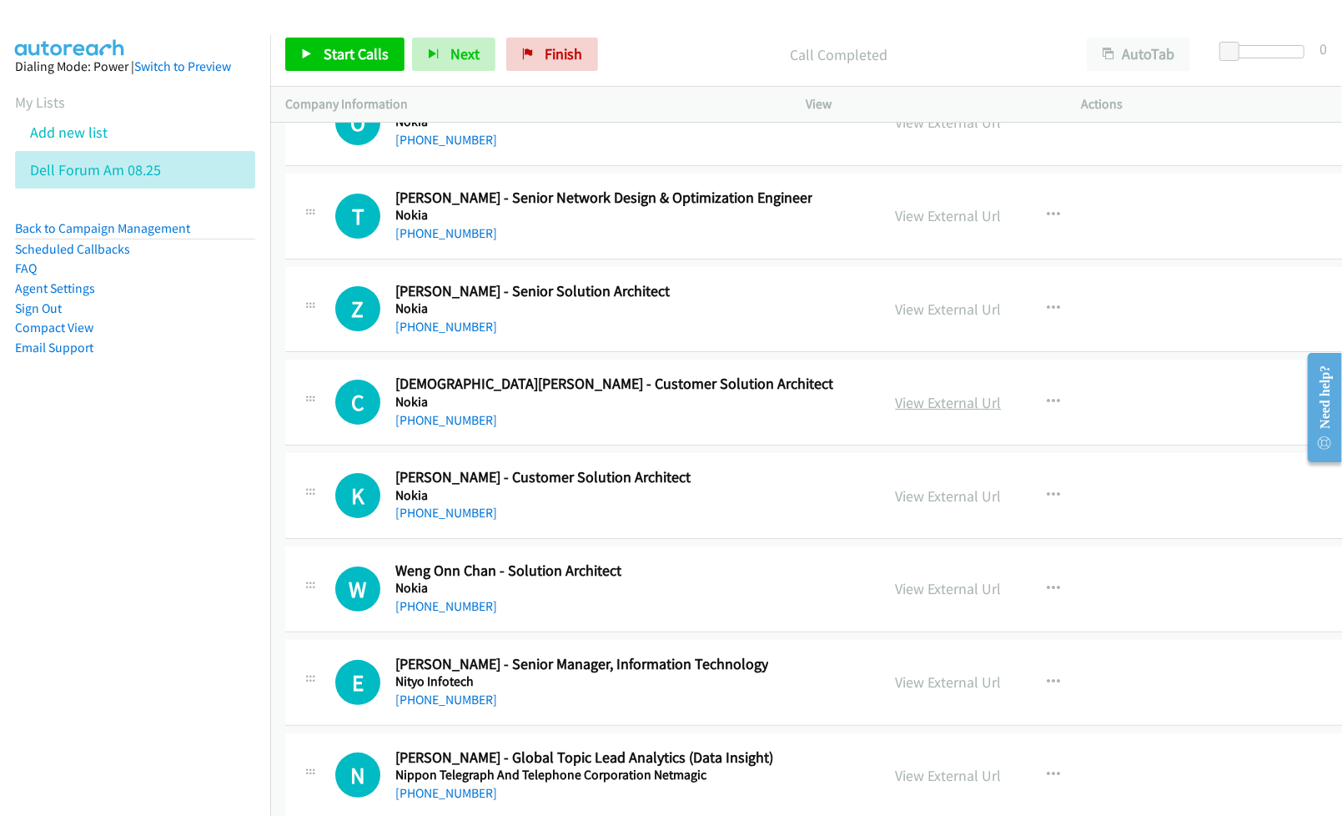
click at [896, 412] on link "View External Url" at bounding box center [949, 402] width 106 height 19
click at [896, 505] on link "View External Url" at bounding box center [949, 495] width 106 height 19
click at [922, 598] on link "View External Url" at bounding box center [949, 588] width 106 height 19
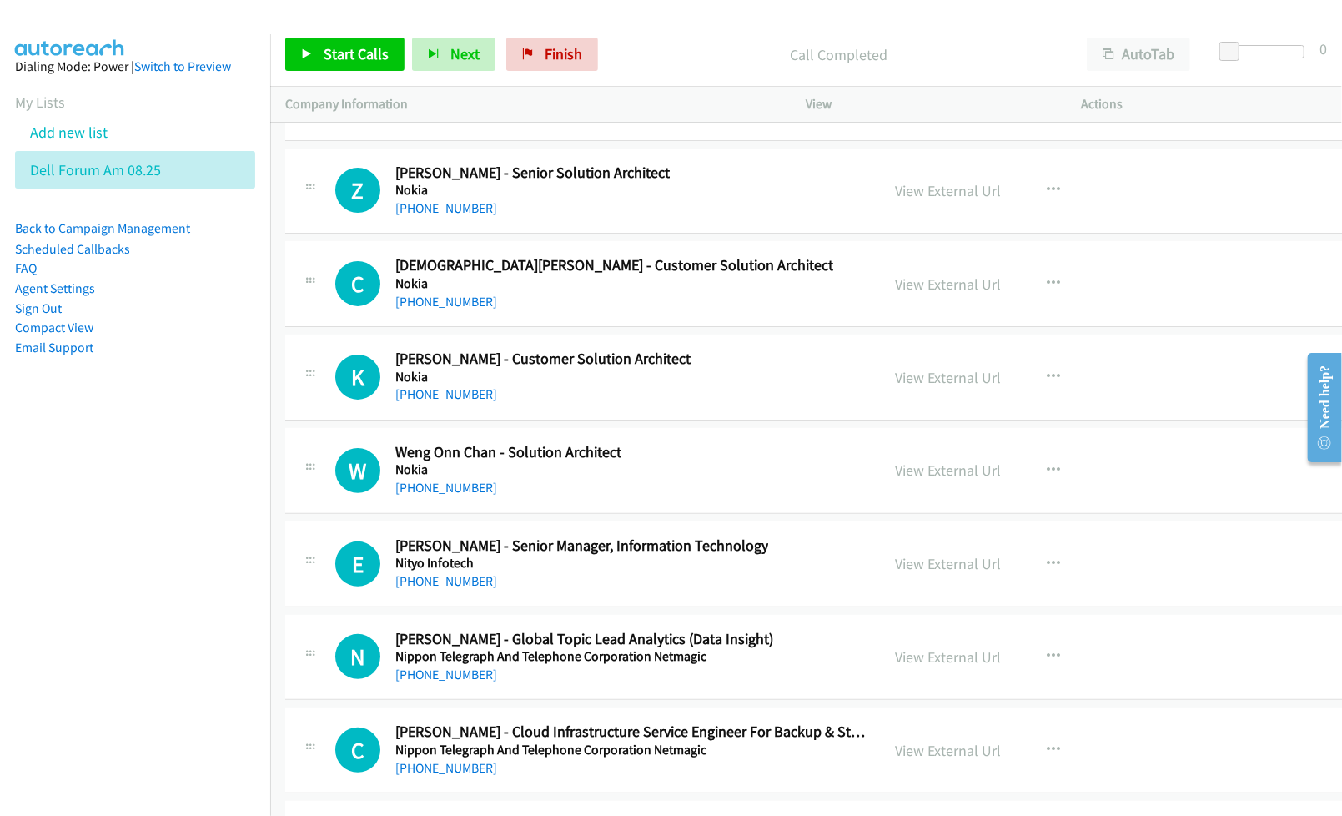
scroll to position [40514, 0]
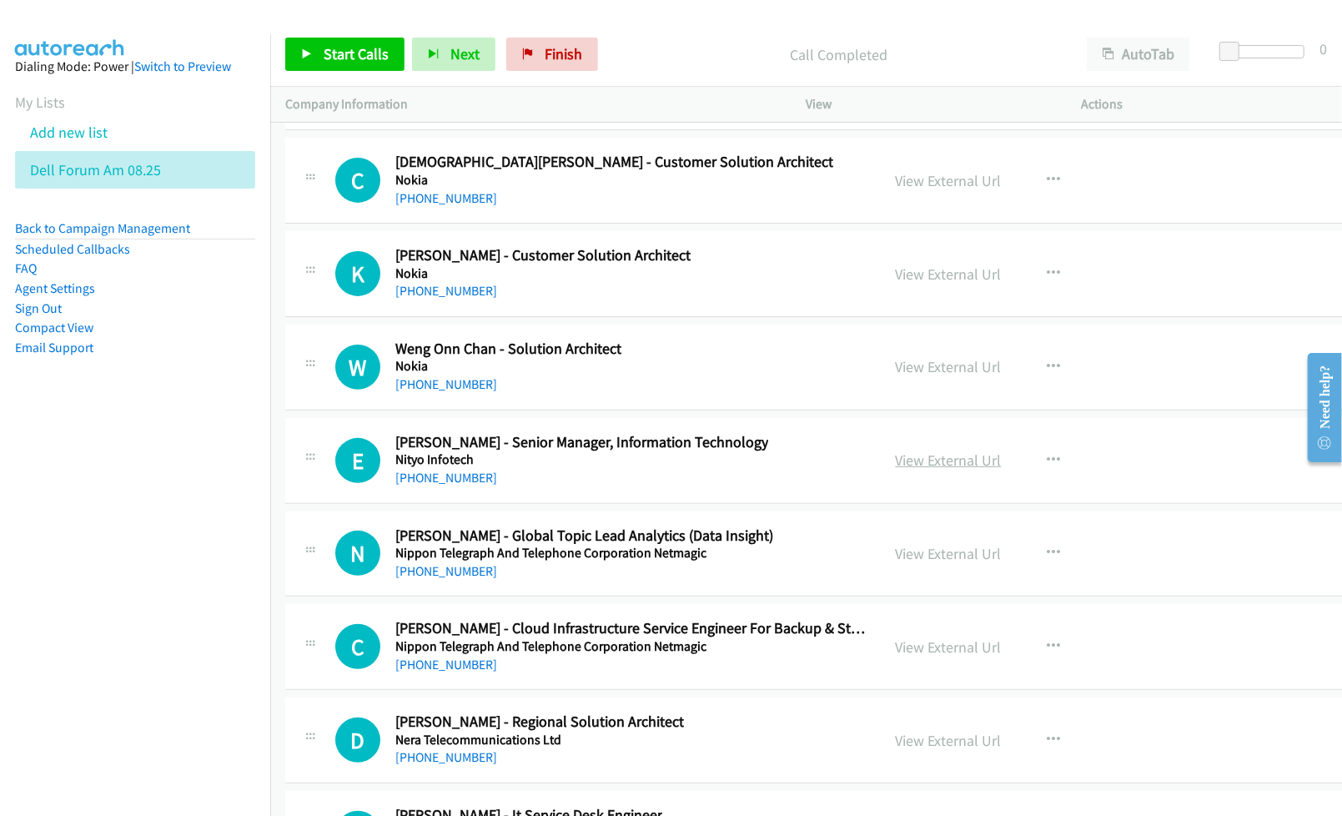
click at [917, 470] on link "View External Url" at bounding box center [949, 459] width 106 height 19
click at [929, 563] on link "View External Url" at bounding box center [949, 553] width 106 height 19
click at [908, 656] on link "View External Url" at bounding box center [949, 646] width 106 height 19
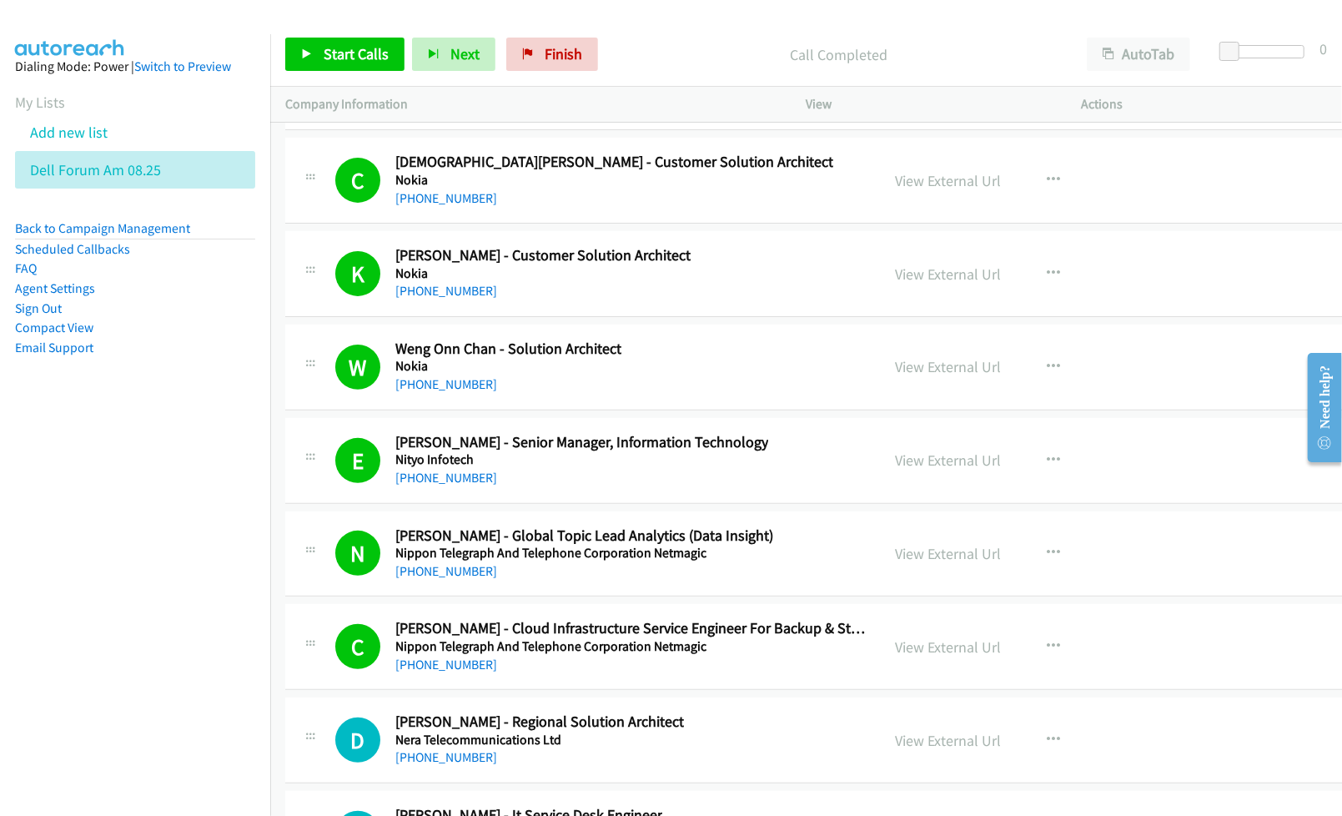
drag, startPoint x: 98, startPoint y: 577, endPoint x: 182, endPoint y: 550, distance: 88.4
click at [102, 574] on nav "Dialing Mode: Power | Switch to Preview My Lists Add new list Dell Forum Am 08.…" at bounding box center [135, 442] width 271 height 816
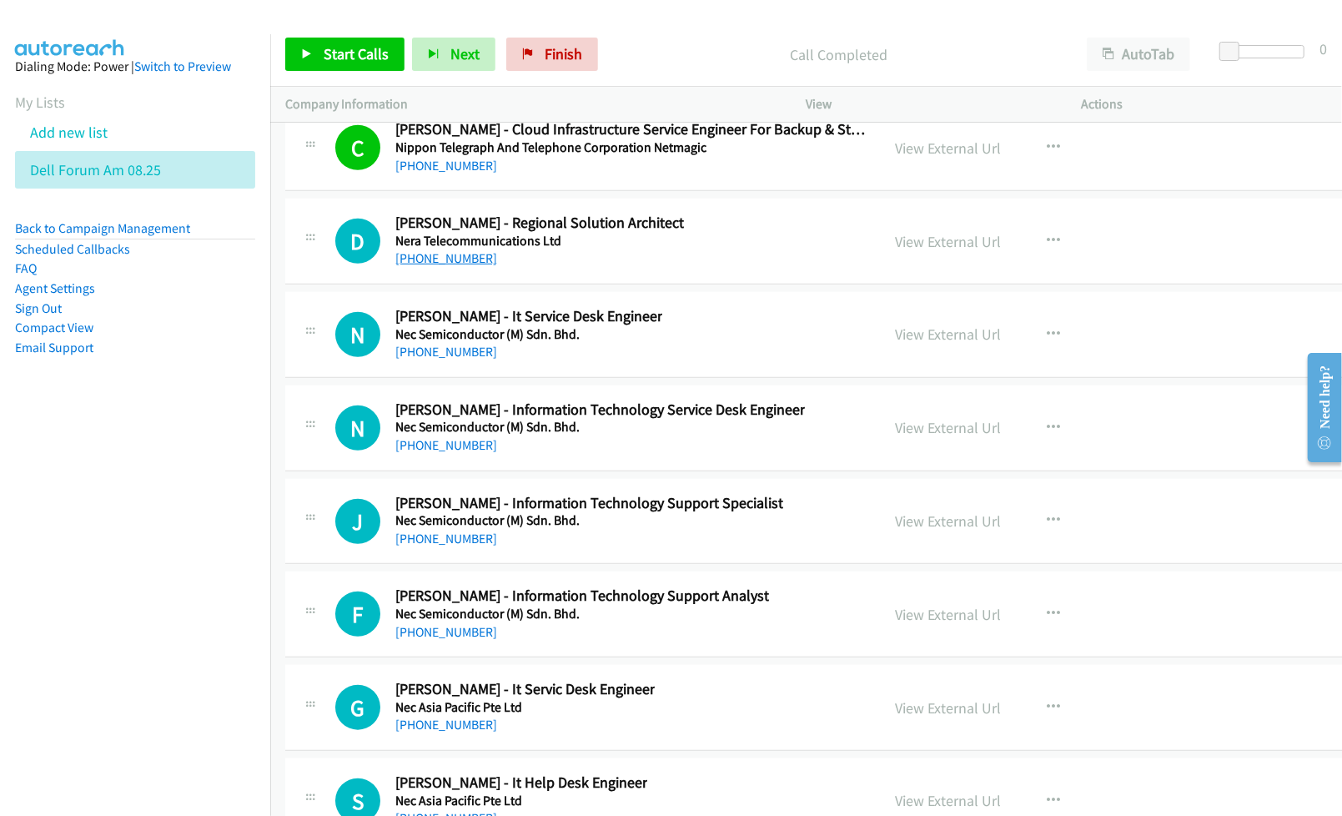
scroll to position [40959, 0]
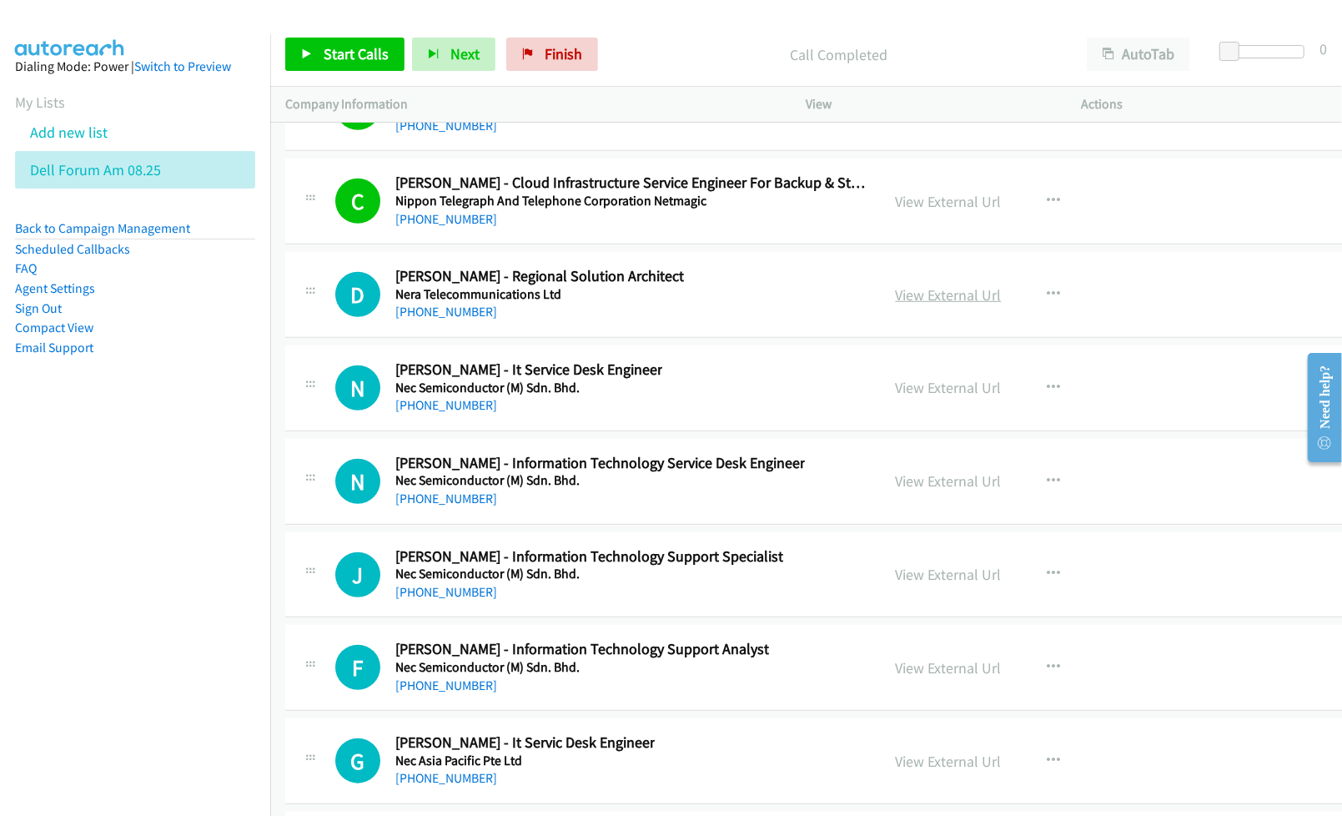
click at [896, 304] on link "View External Url" at bounding box center [949, 294] width 106 height 19
click at [911, 397] on link "View External Url" at bounding box center [949, 387] width 106 height 19
drag, startPoint x: 220, startPoint y: 532, endPoint x: 681, endPoint y: 524, distance: 461.3
click at [222, 532] on nav "Dialing Mode: Power | Switch to Preview My Lists Add new list Dell Forum Am 08.…" at bounding box center [135, 442] width 271 height 816
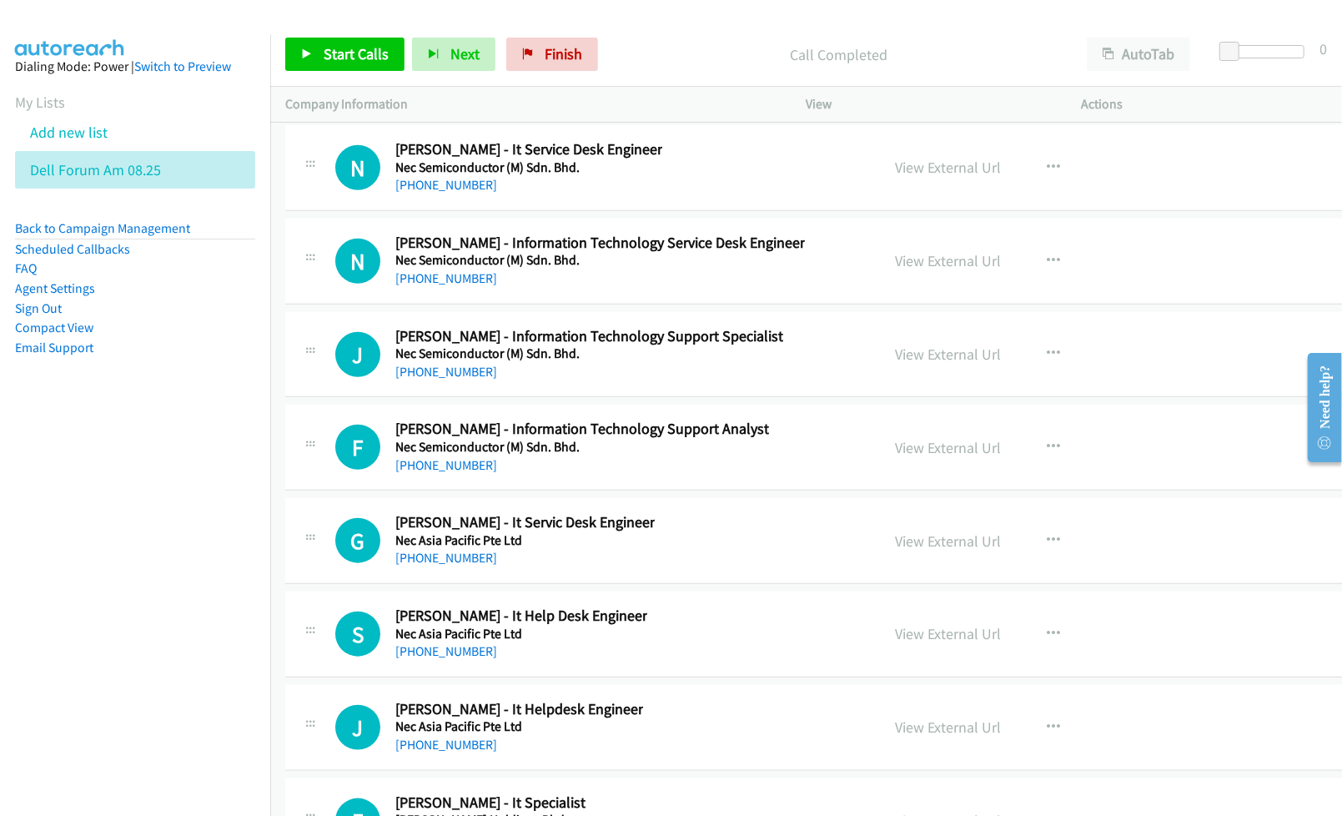
scroll to position [41181, 0]
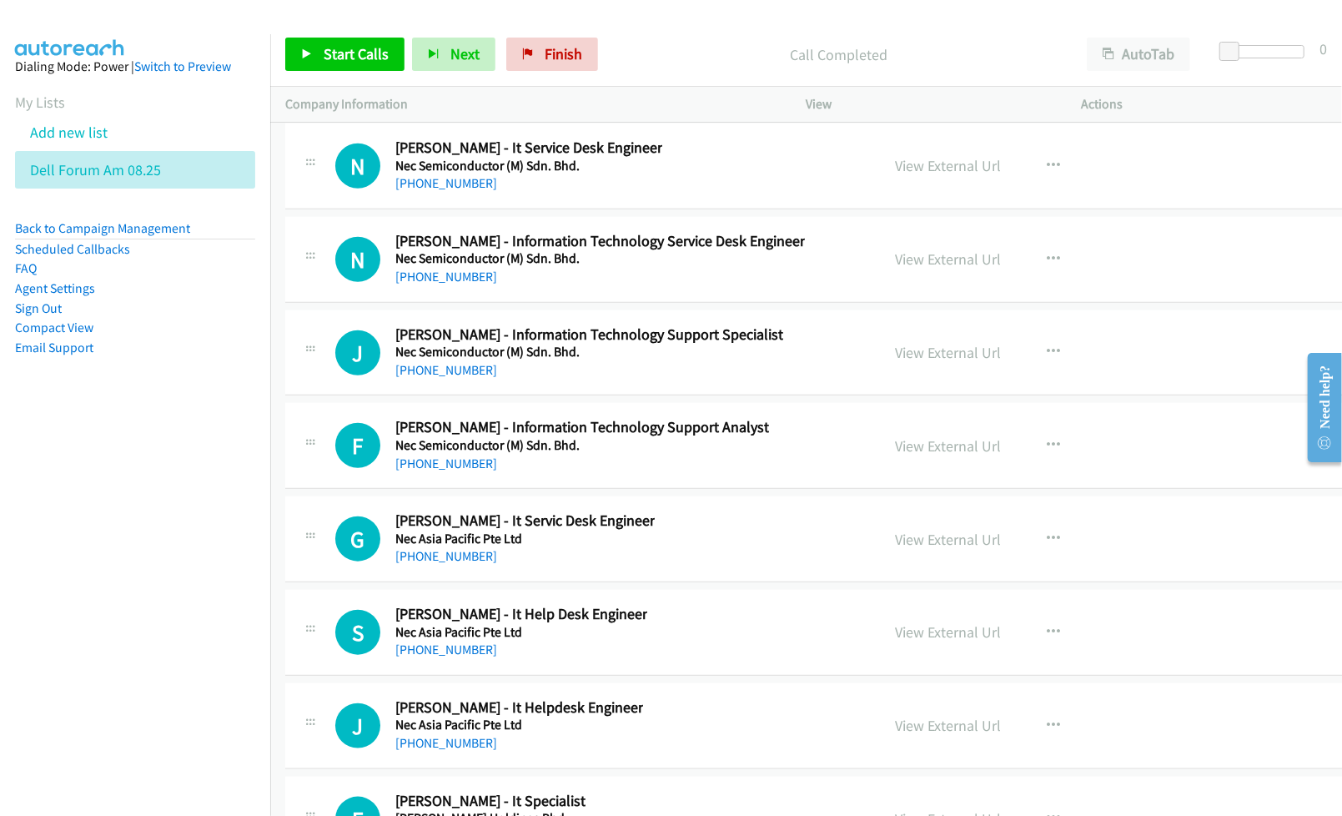
drag, startPoint x: 912, startPoint y: 379, endPoint x: 52, endPoint y: 479, distance: 865.7
click at [907, 269] on link "View External Url" at bounding box center [949, 258] width 106 height 19
click at [147, 507] on nav "Dialing Mode: Power | Switch to Preview My Lists Add new list Dell Forum Am 08.…" at bounding box center [135, 442] width 271 height 816
click at [896, 362] on link "View External Url" at bounding box center [949, 352] width 106 height 19
click at [137, 569] on nav "Dialing Mode: Power | Switch to Preview My Lists Add new list Dell Forum Am 08.…" at bounding box center [135, 442] width 271 height 816
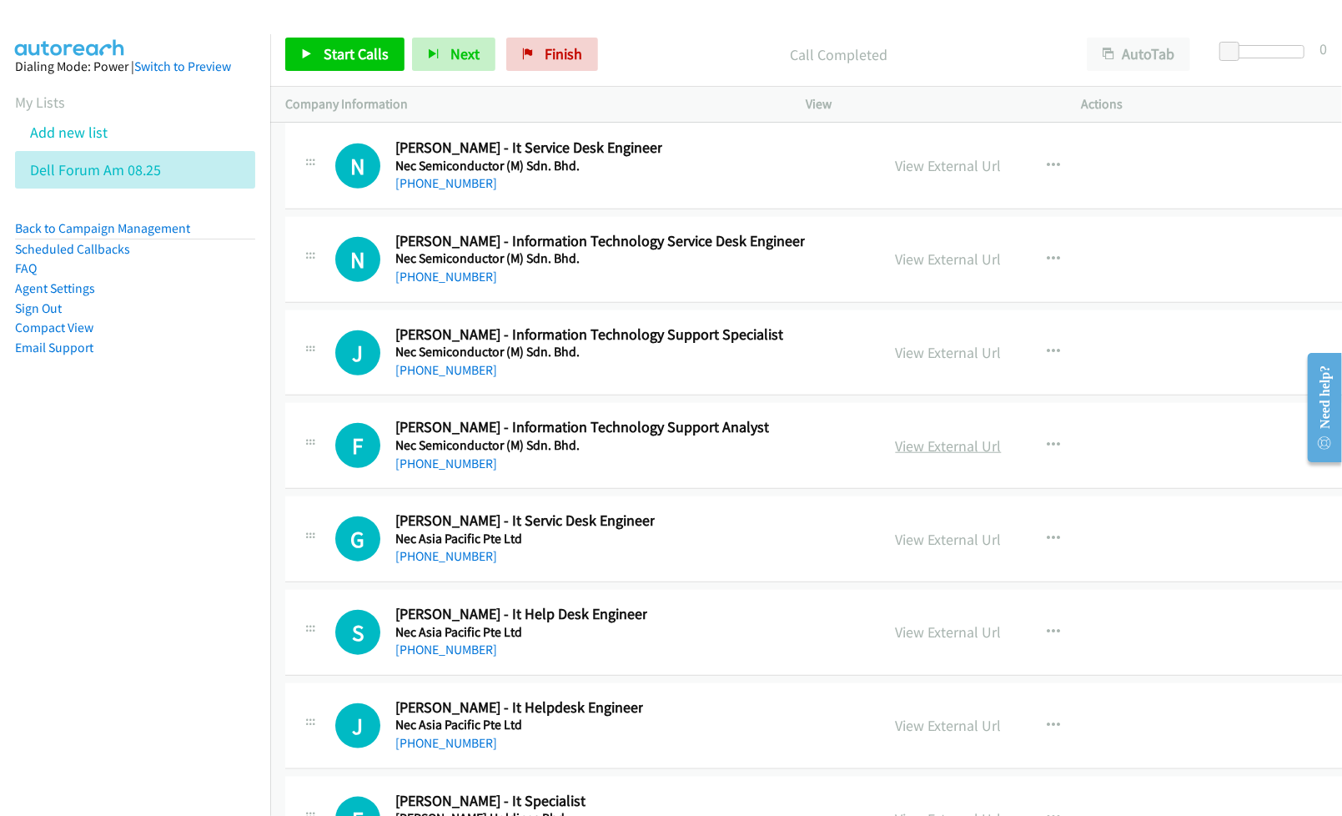
click at [927, 455] on link "View External Url" at bounding box center [949, 445] width 106 height 19
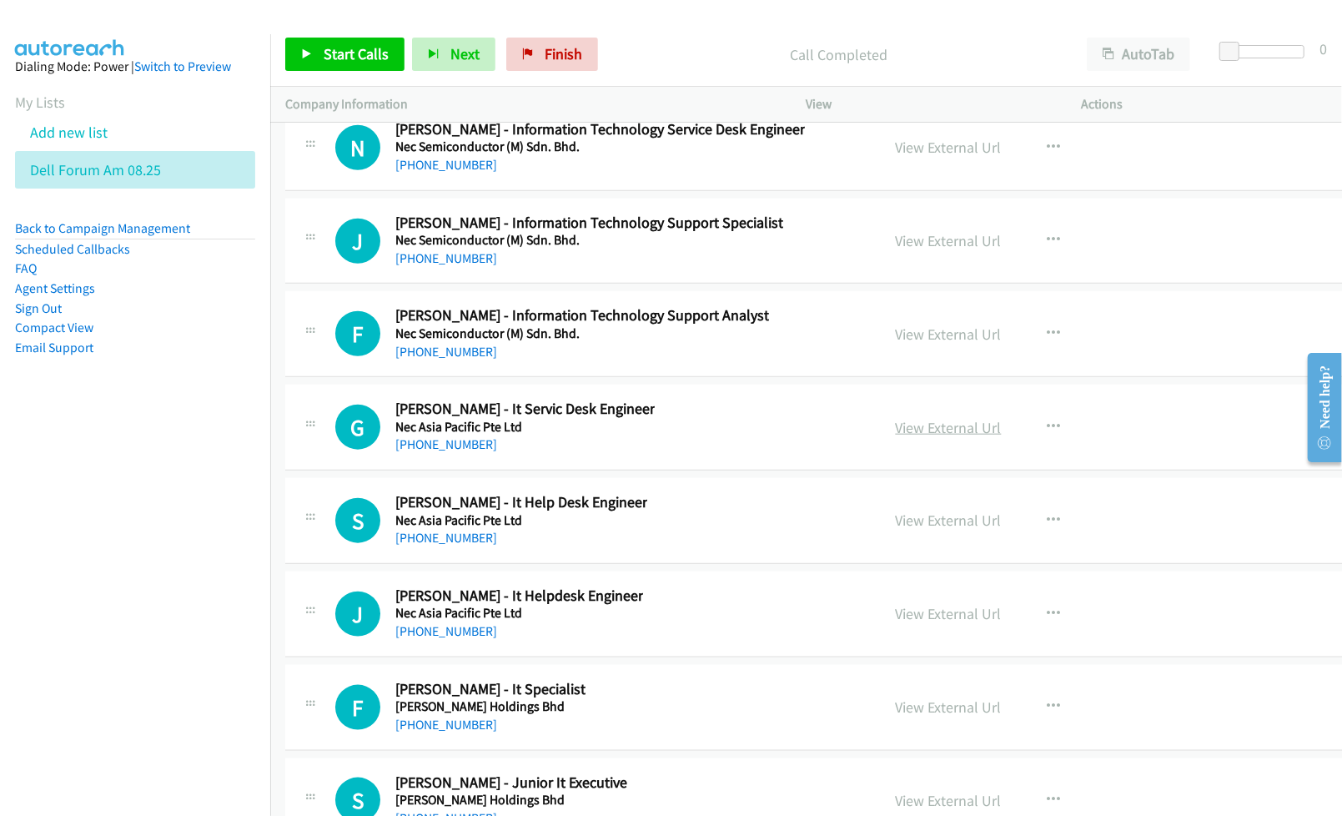
click at [912, 437] on link "View External Url" at bounding box center [949, 427] width 106 height 19
drag, startPoint x: 107, startPoint y: 542, endPoint x: 152, endPoint y: 544, distance: 45.1
click at [114, 545] on nav "Dialing Mode: Power | Switch to Preview My Lists Add new list Dell Forum Am 08.…" at bounding box center [135, 442] width 271 height 816
click at [896, 530] on link "View External Url" at bounding box center [949, 519] width 106 height 19
drag, startPoint x: 174, startPoint y: 645, endPoint x: 414, endPoint y: 622, distance: 241.2
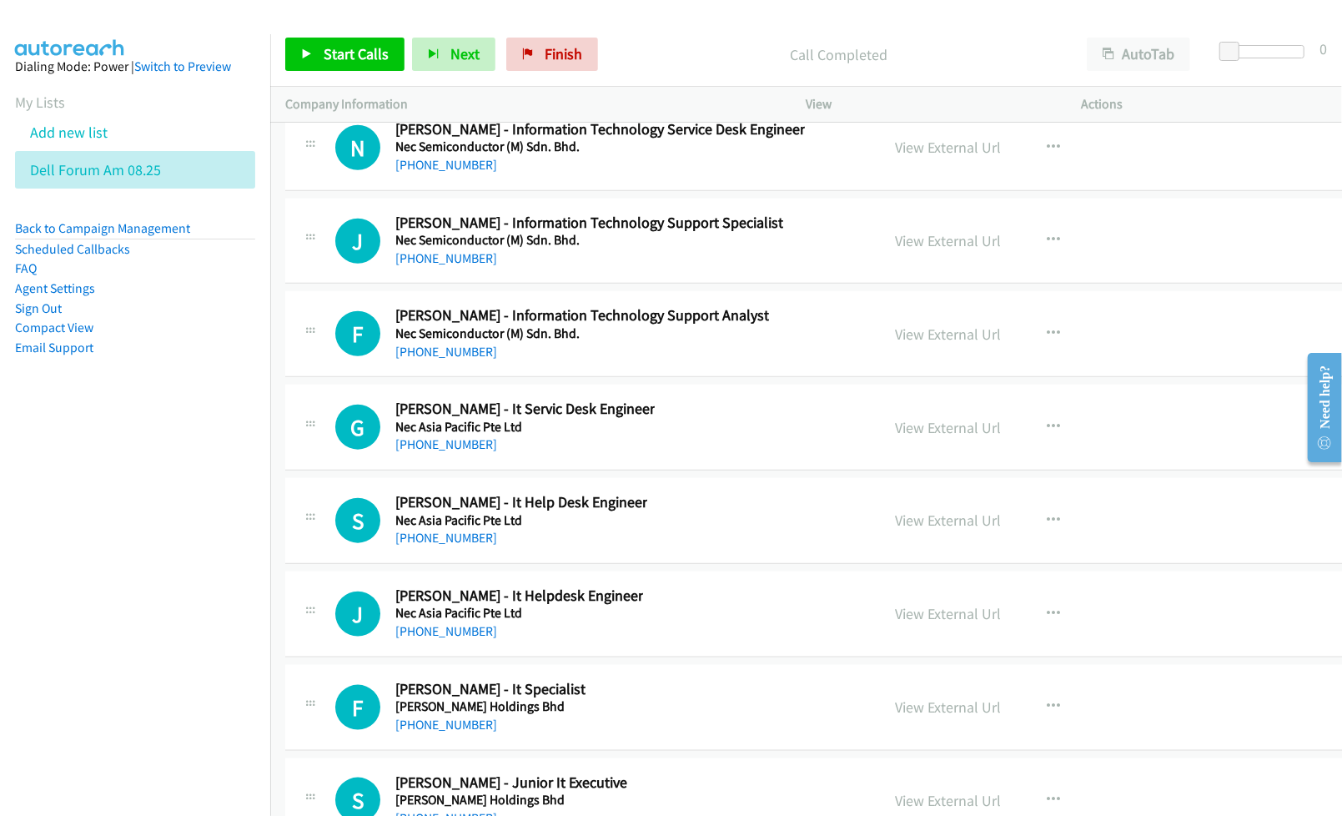
click at [175, 645] on nav "Dialing Mode: Power | Switch to Preview My Lists Add new list Dell Forum Am 08.…" at bounding box center [135, 442] width 271 height 816
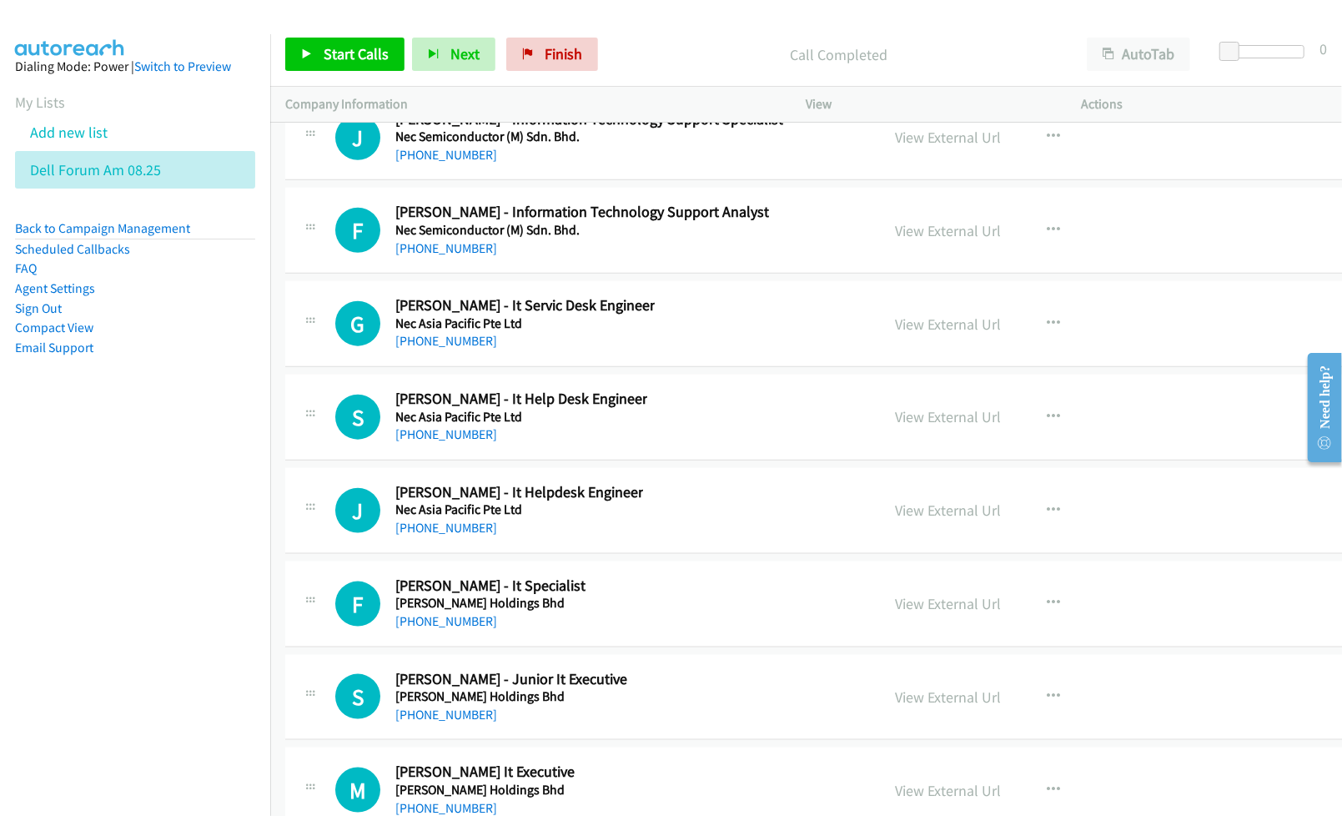
scroll to position [41515, 0]
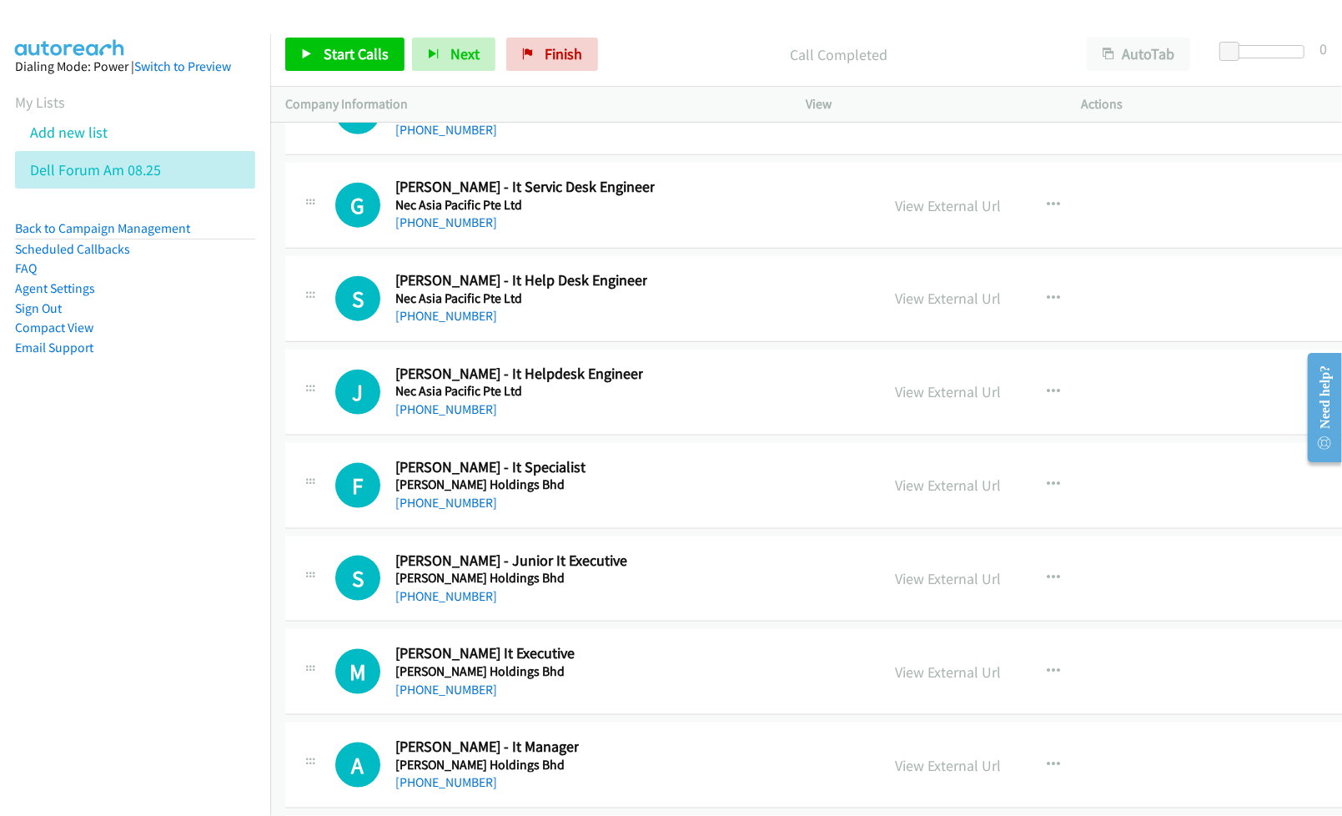
drag, startPoint x: 894, startPoint y: 519, endPoint x: 917, endPoint y: 592, distance: 77.0
click at [155, 551] on nav "Dialing Mode: Power | Switch to Preview My Lists Add new list Dell Forum Am 08.…" at bounding box center [135, 442] width 271 height 816
click at [915, 401] on link "View External Url" at bounding box center [949, 391] width 106 height 19
click at [905, 495] on link "View External Url" at bounding box center [949, 484] width 106 height 19
click at [905, 588] on link "View External Url" at bounding box center [949, 578] width 106 height 19
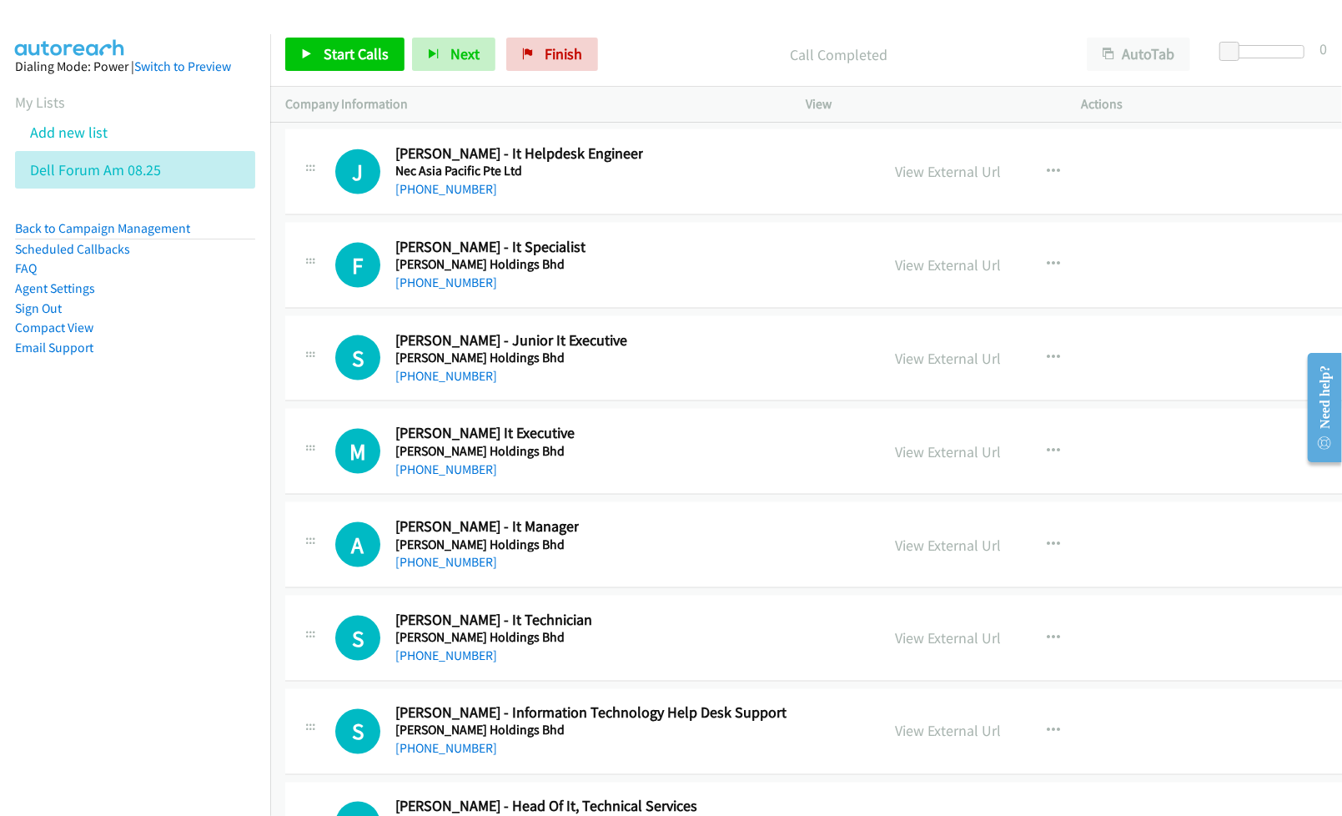
scroll to position [41738, 0]
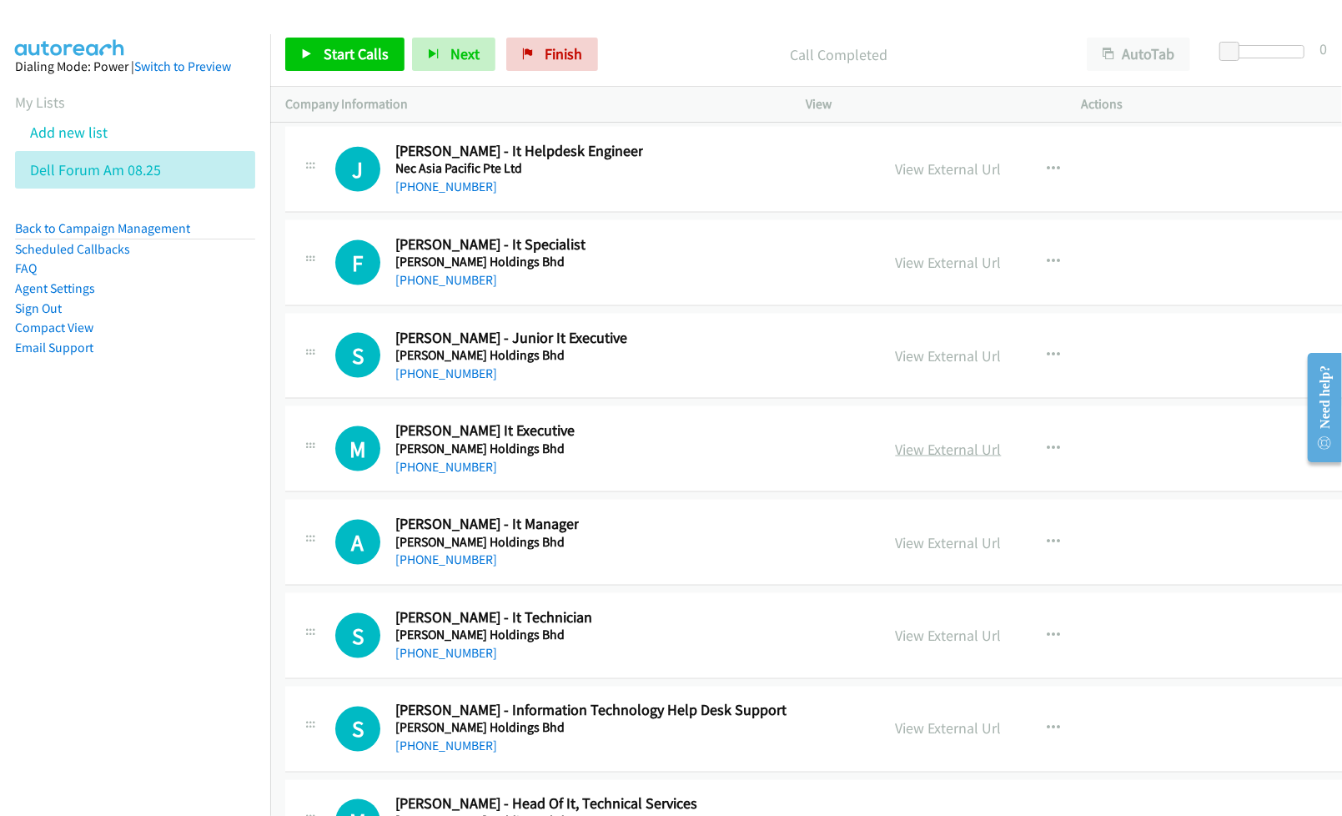
click at [914, 459] on link "View External Url" at bounding box center [949, 449] width 106 height 19
click at [931, 552] on link "View External Url" at bounding box center [949, 542] width 106 height 19
click at [916, 645] on link "View External Url" at bounding box center [949, 635] width 106 height 19
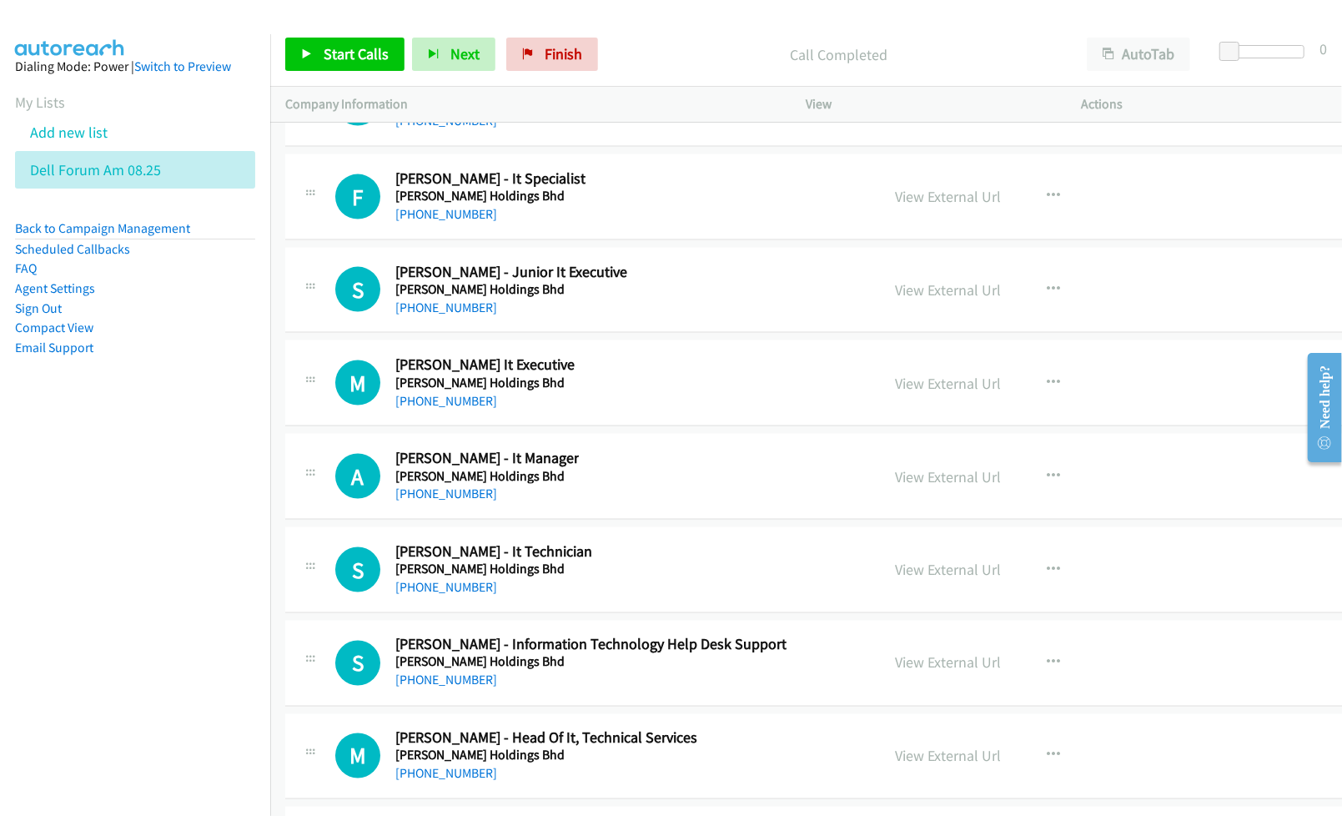
scroll to position [41960, 0]
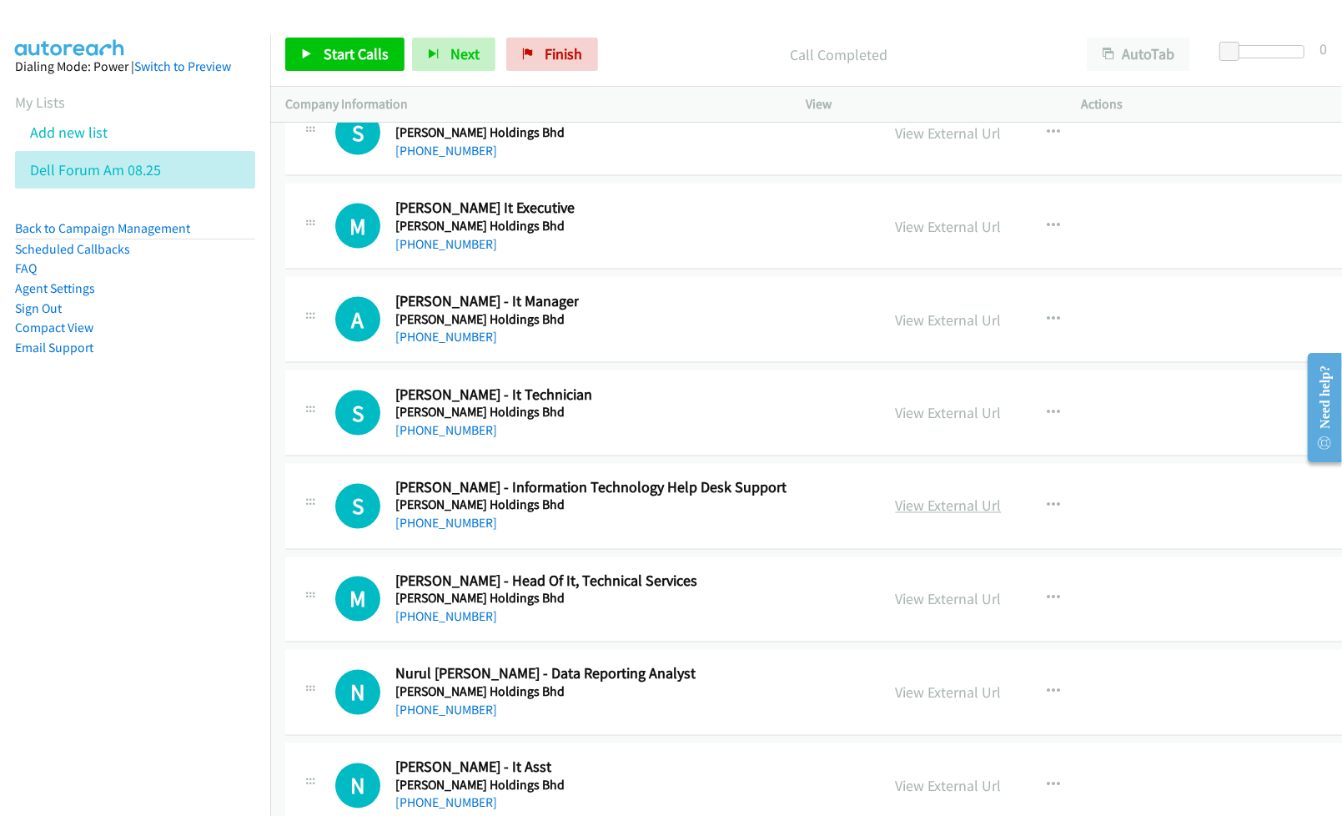
click at [901, 515] on link "View External Url" at bounding box center [949, 505] width 106 height 19
click at [912, 609] on link "View External Url" at bounding box center [949, 599] width 106 height 19
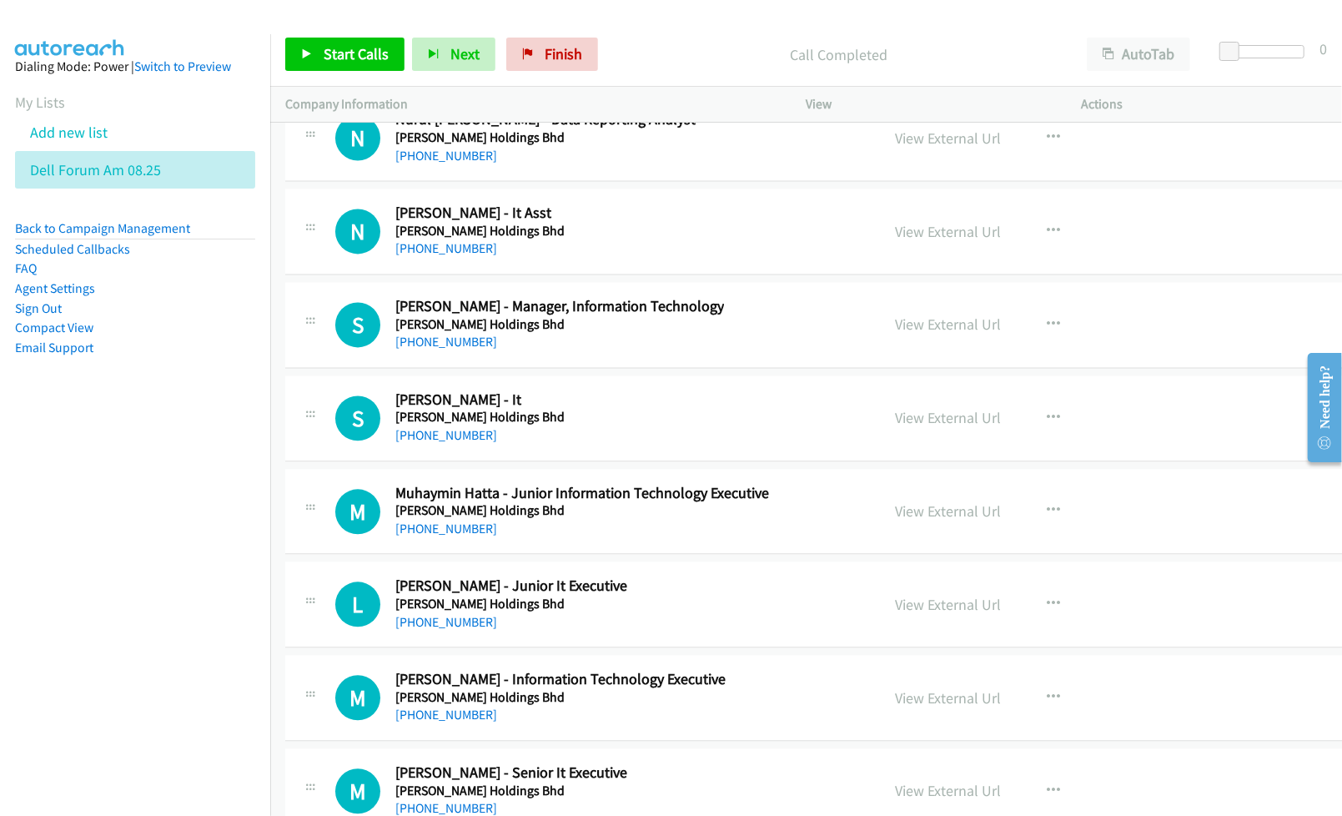
scroll to position [42516, 0]
click at [896, 333] on link "View External Url" at bounding box center [949, 323] width 106 height 19
click at [896, 426] on link "View External Url" at bounding box center [949, 416] width 106 height 19
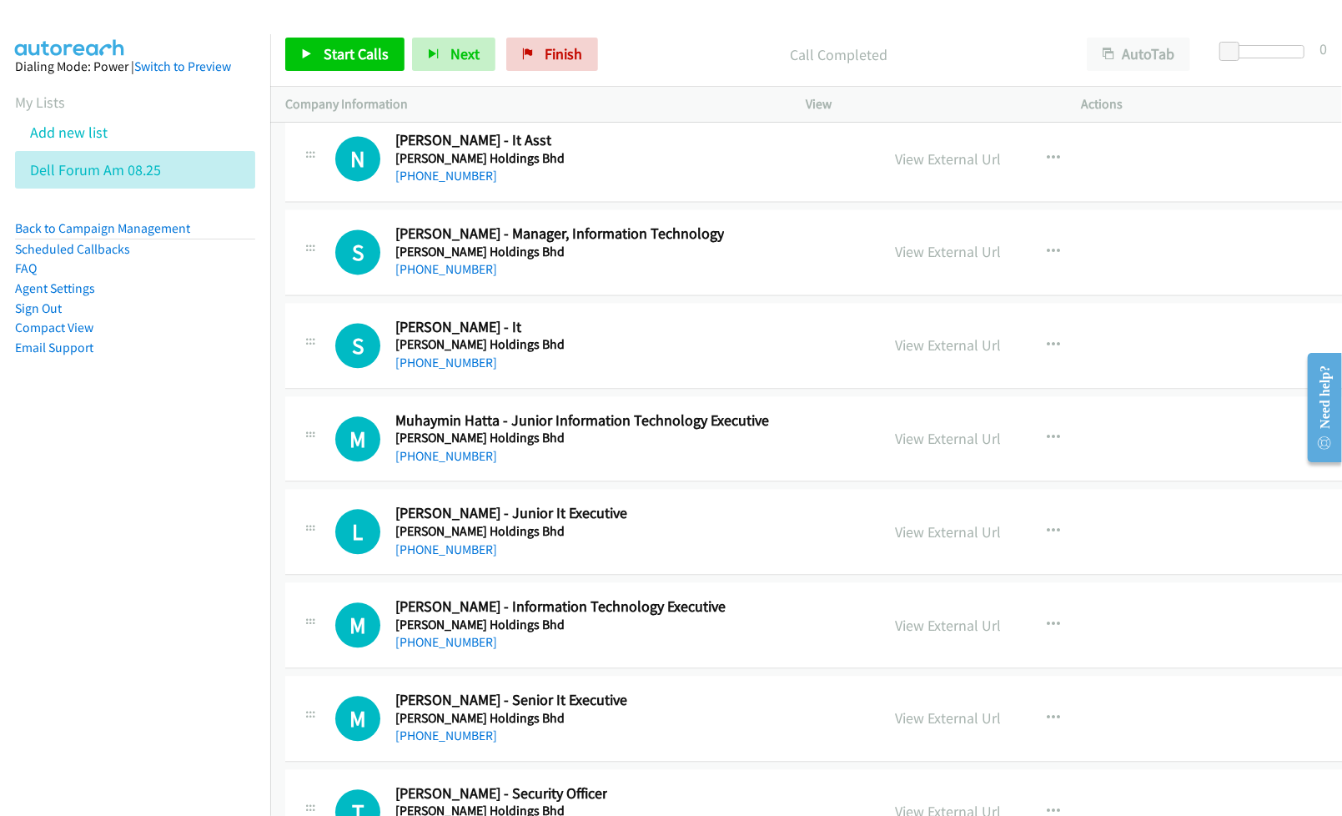
scroll to position [42627, 0]
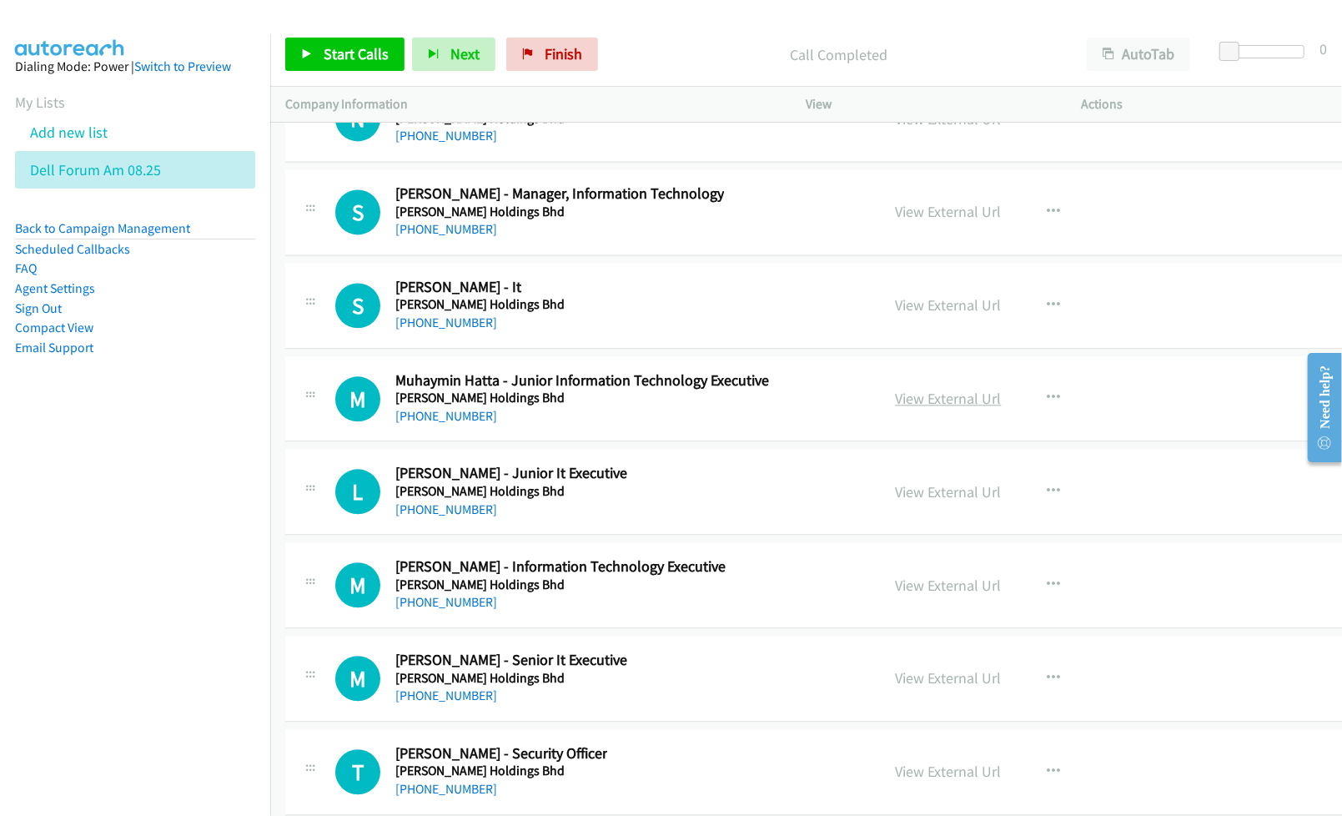
click at [896, 408] on link "View External Url" at bounding box center [949, 398] width 106 height 19
click at [898, 501] on link "View External Url" at bounding box center [949, 491] width 106 height 19
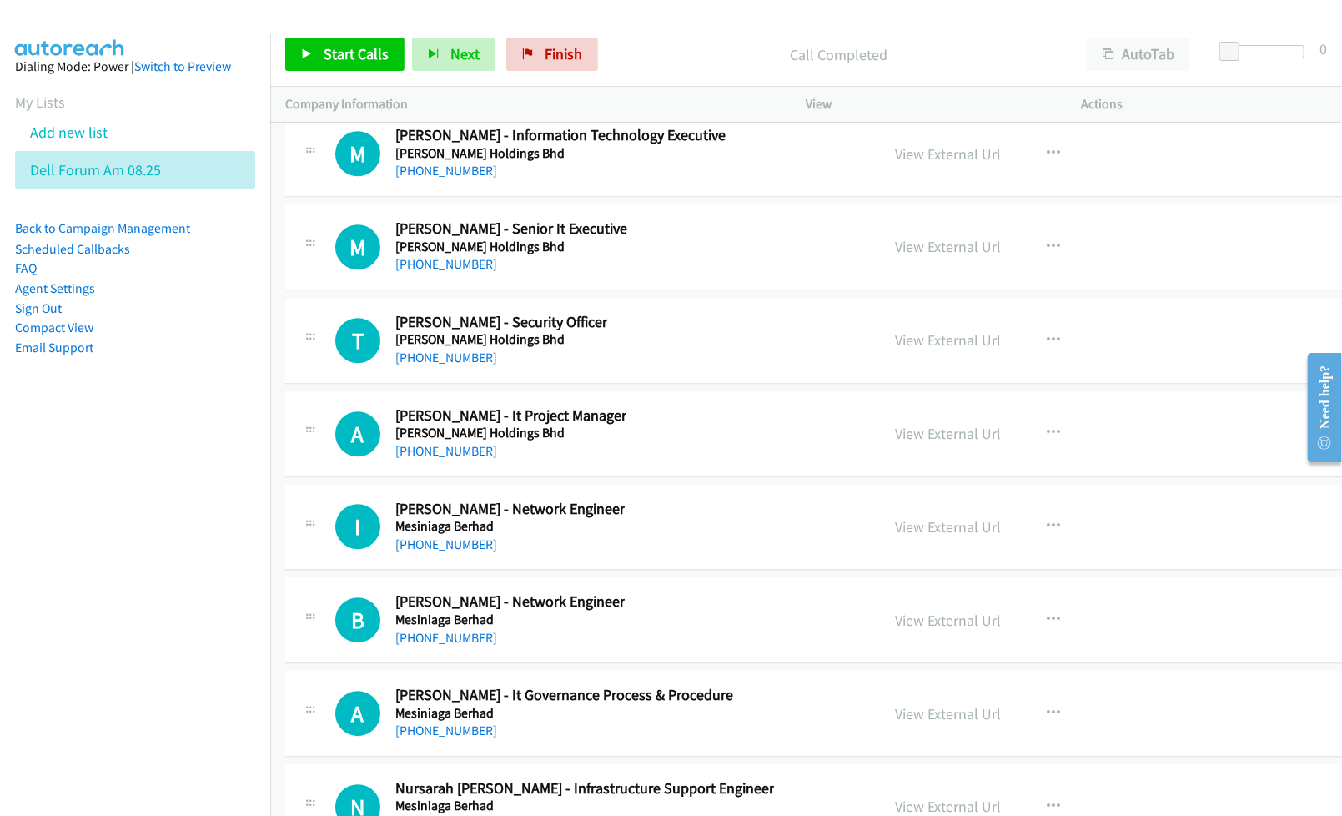
scroll to position [43072, 0]
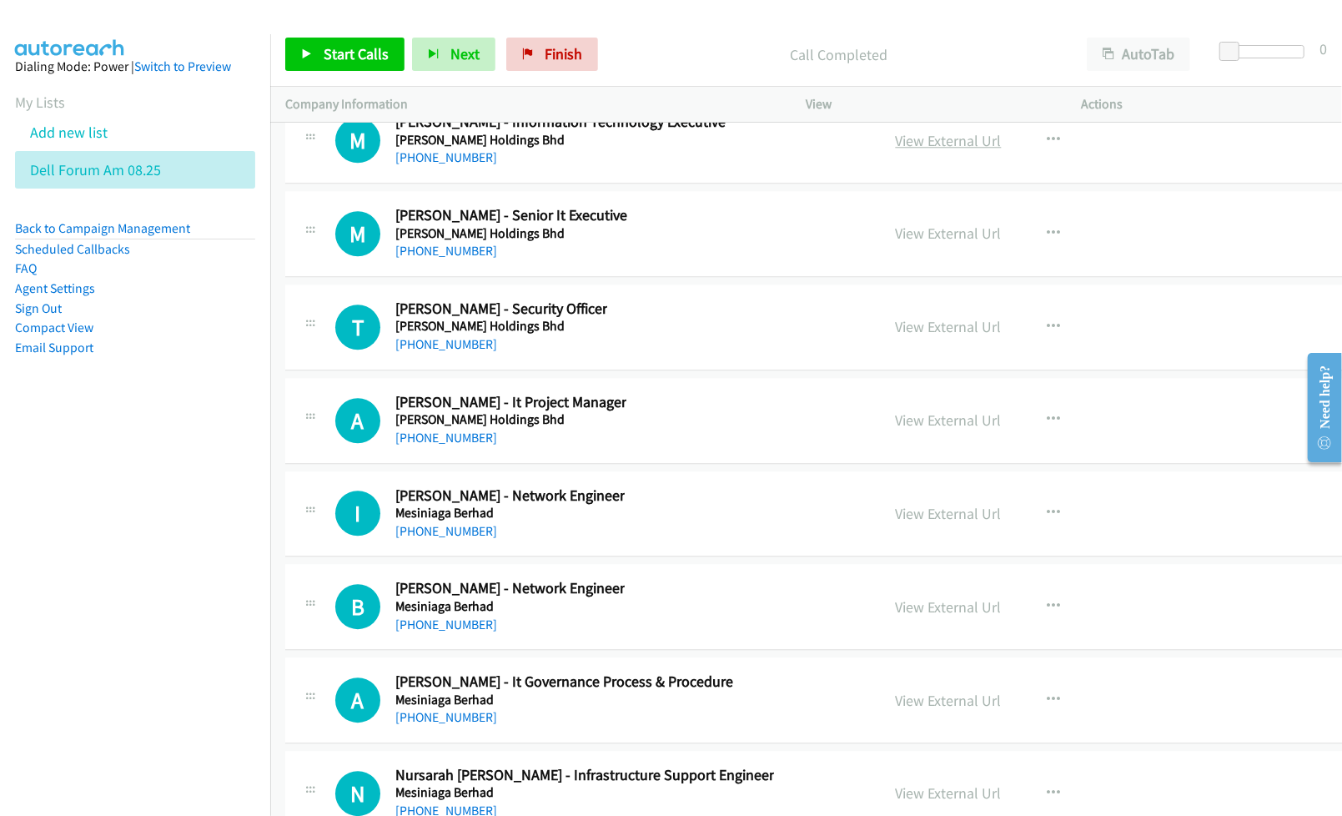
click at [896, 150] on link "View External Url" at bounding box center [949, 140] width 106 height 19
click at [896, 243] on link "View External Url" at bounding box center [949, 233] width 106 height 19
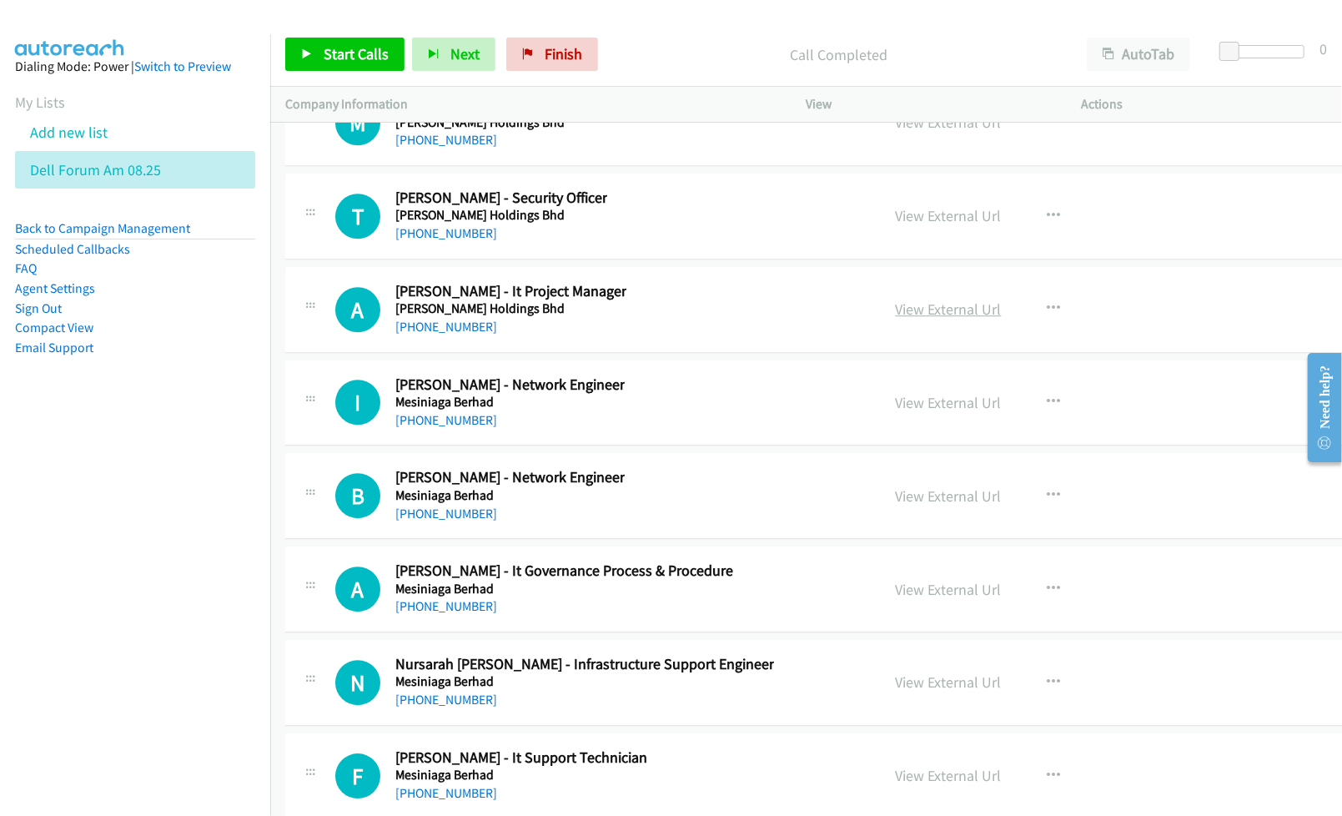
click at [902, 319] on link "View External Url" at bounding box center [949, 308] width 106 height 19
click at [898, 412] on link "View External Url" at bounding box center [949, 402] width 106 height 19
drag, startPoint x: 909, startPoint y: 615, endPoint x: 908, endPoint y: 654, distance: 38.4
click at [896, 505] on link "View External Url" at bounding box center [949, 495] width 106 height 19
click at [911, 599] on link "View External Url" at bounding box center [949, 589] width 106 height 19
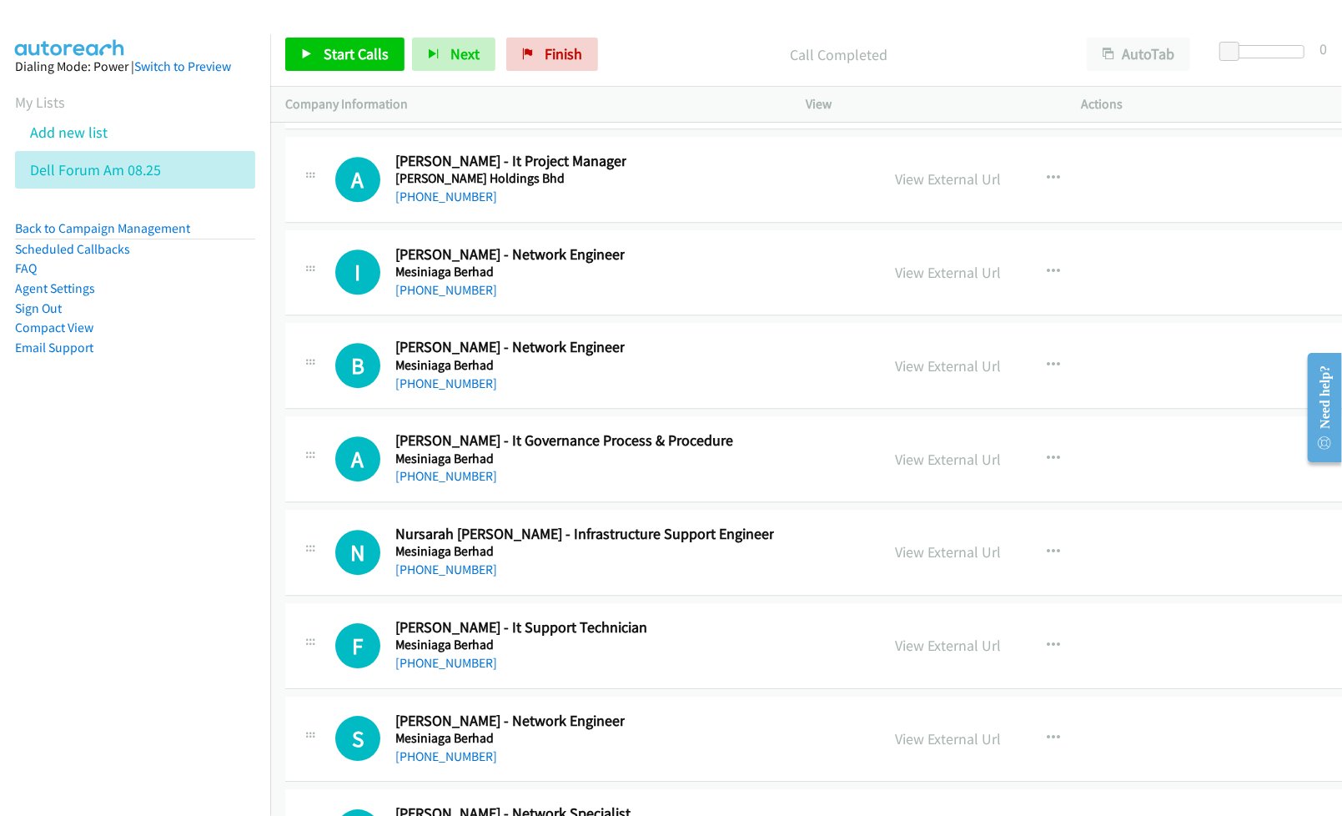
scroll to position [43406, 0]
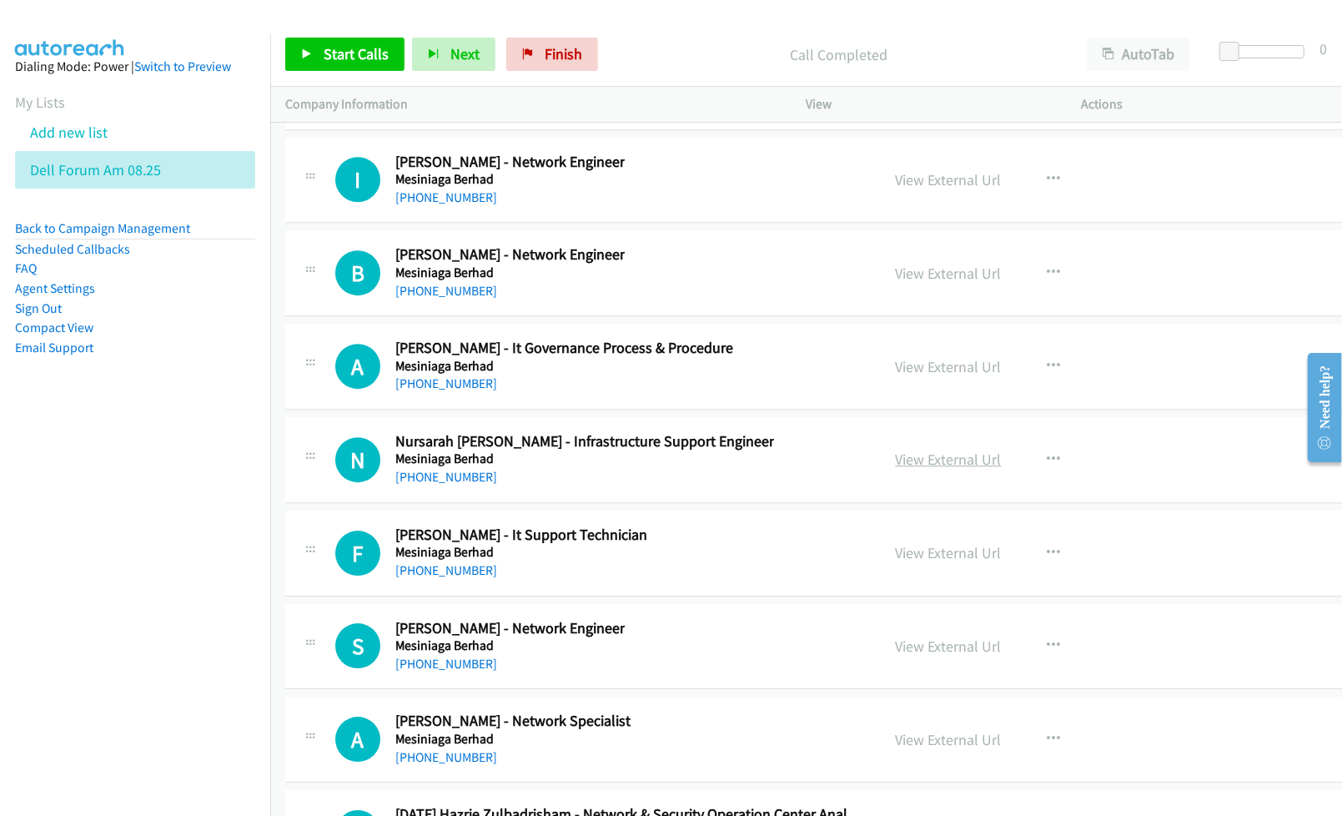
click at [896, 469] on link "View External Url" at bounding box center [949, 459] width 106 height 19
click at [897, 562] on link "View External Url" at bounding box center [949, 552] width 106 height 19
click at [897, 656] on link "View External Url" at bounding box center [949, 645] width 106 height 19
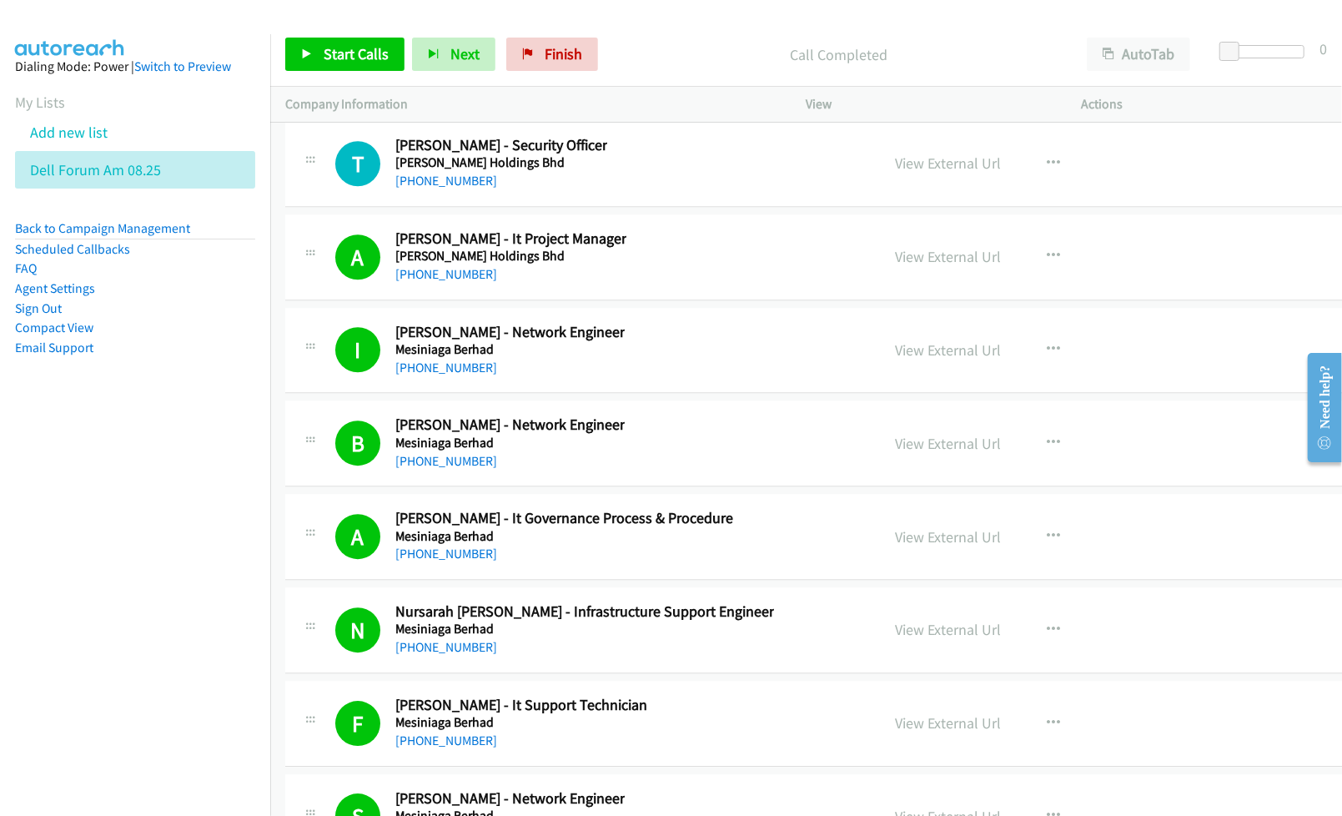
scroll to position [43295, 0]
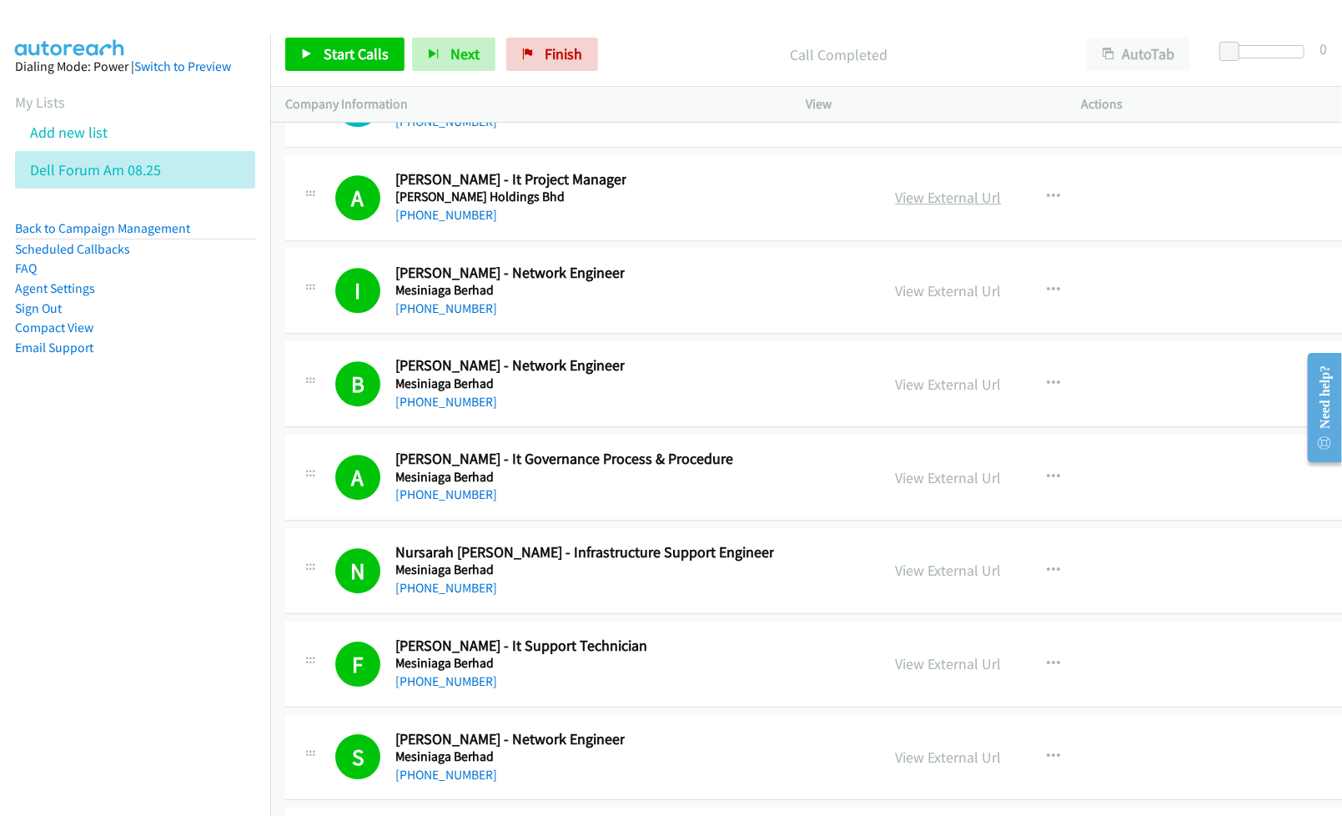
click at [914, 207] on link "View External Url" at bounding box center [949, 197] width 106 height 19
click at [896, 300] on link "View External Url" at bounding box center [949, 290] width 106 height 19
click at [896, 394] on link "View External Url" at bounding box center [949, 383] width 106 height 19
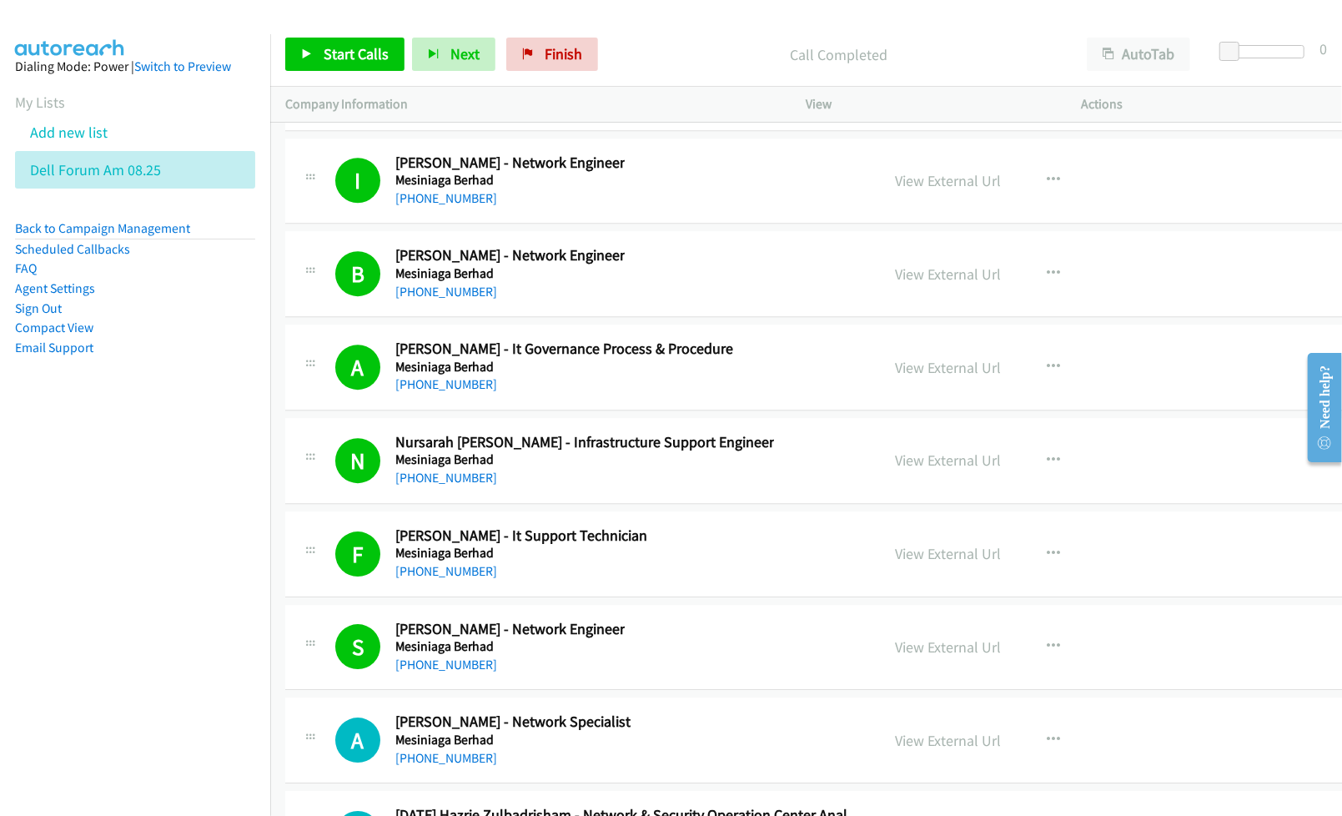
scroll to position [43406, 0]
click at [928, 376] on link "View External Url" at bounding box center [949, 366] width 106 height 19
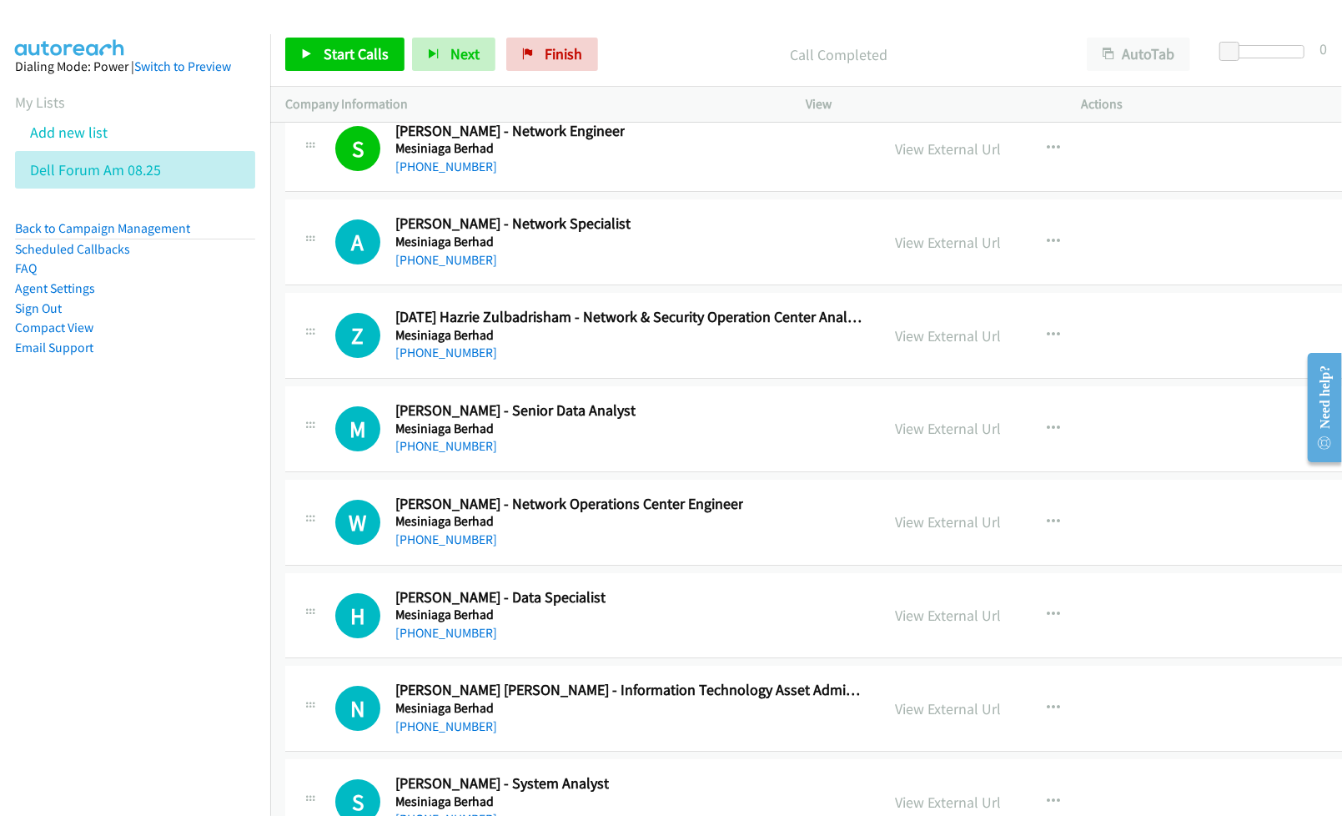
scroll to position [43962, 0]
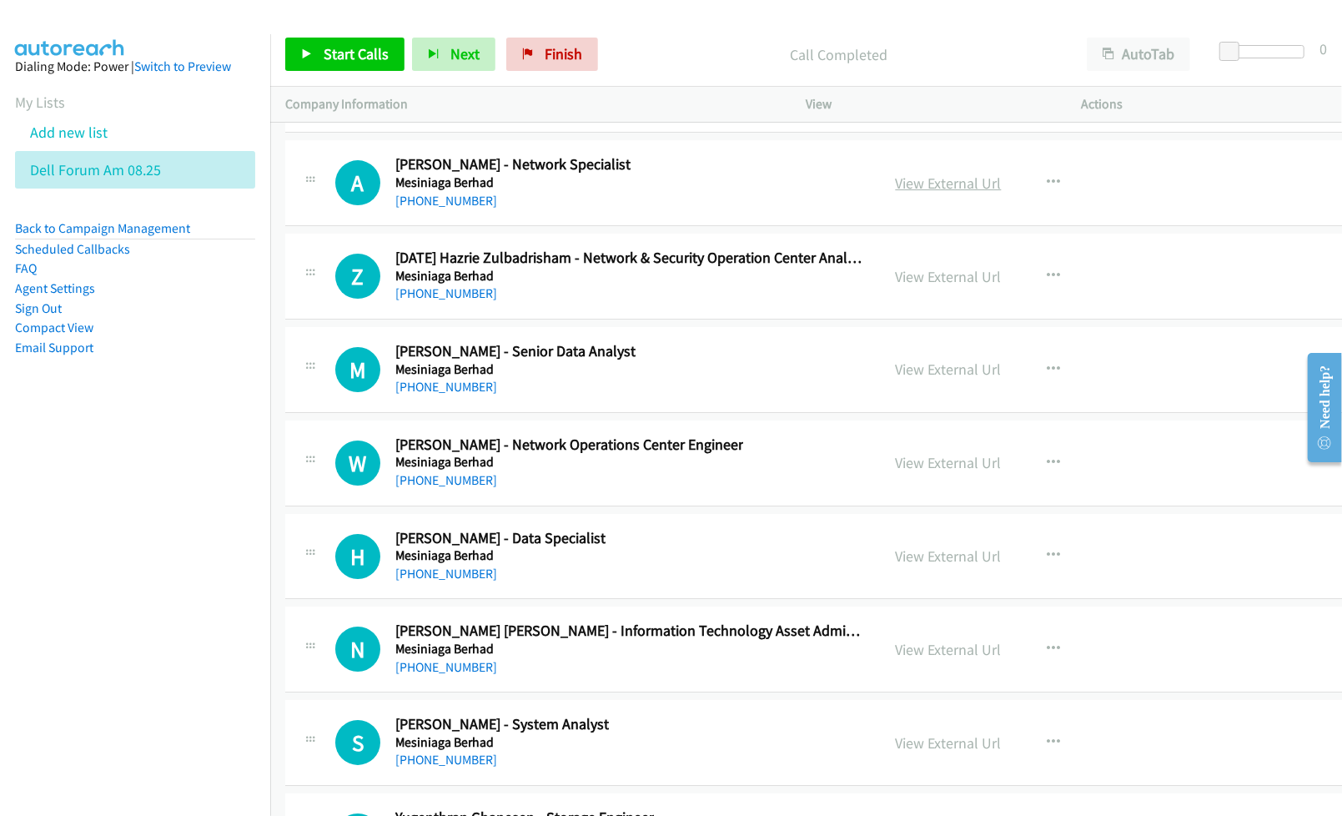
click at [921, 193] on link "View External Url" at bounding box center [949, 182] width 106 height 19
click at [916, 286] on link "View External Url" at bounding box center [949, 276] width 106 height 19
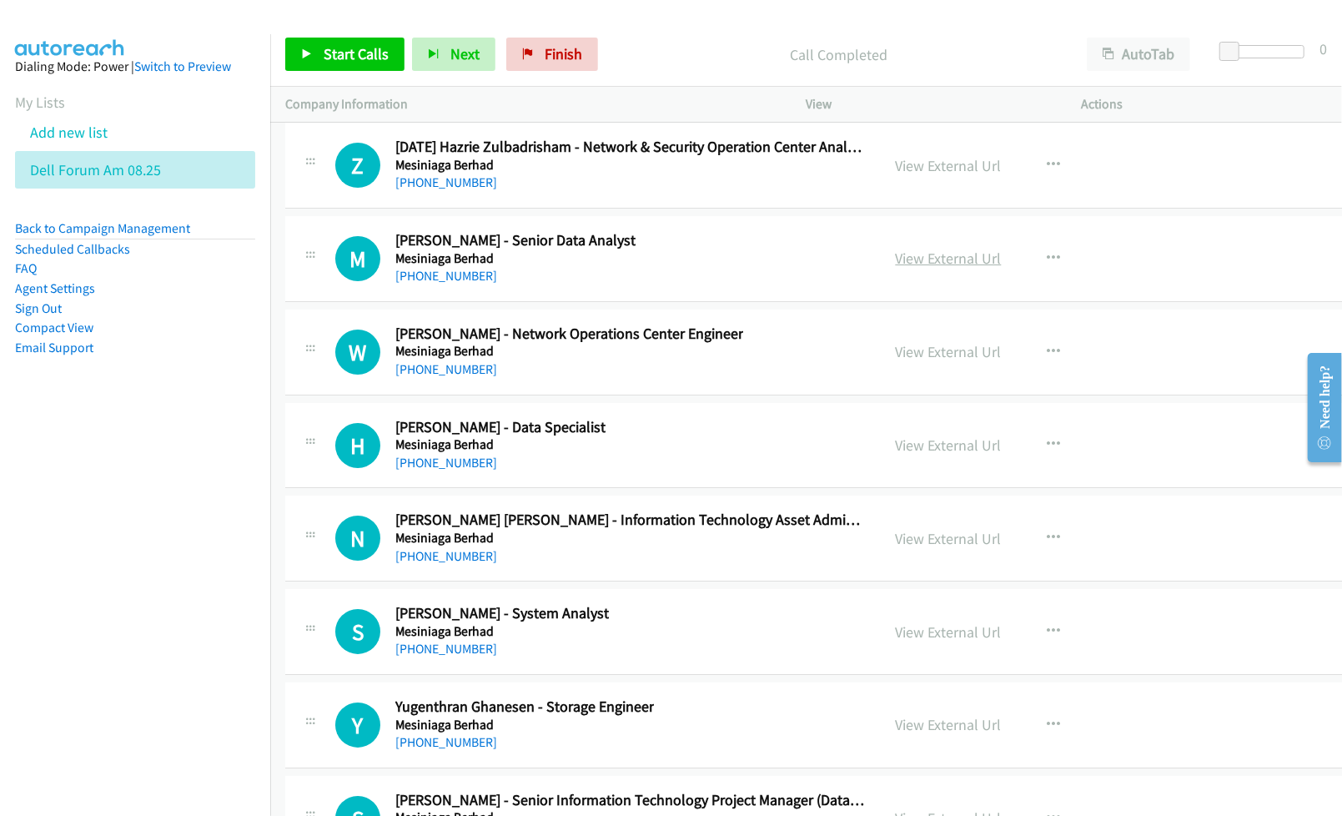
click at [908, 268] on link "View External Url" at bounding box center [949, 258] width 106 height 19
click at [899, 361] on link "View External Url" at bounding box center [949, 351] width 106 height 19
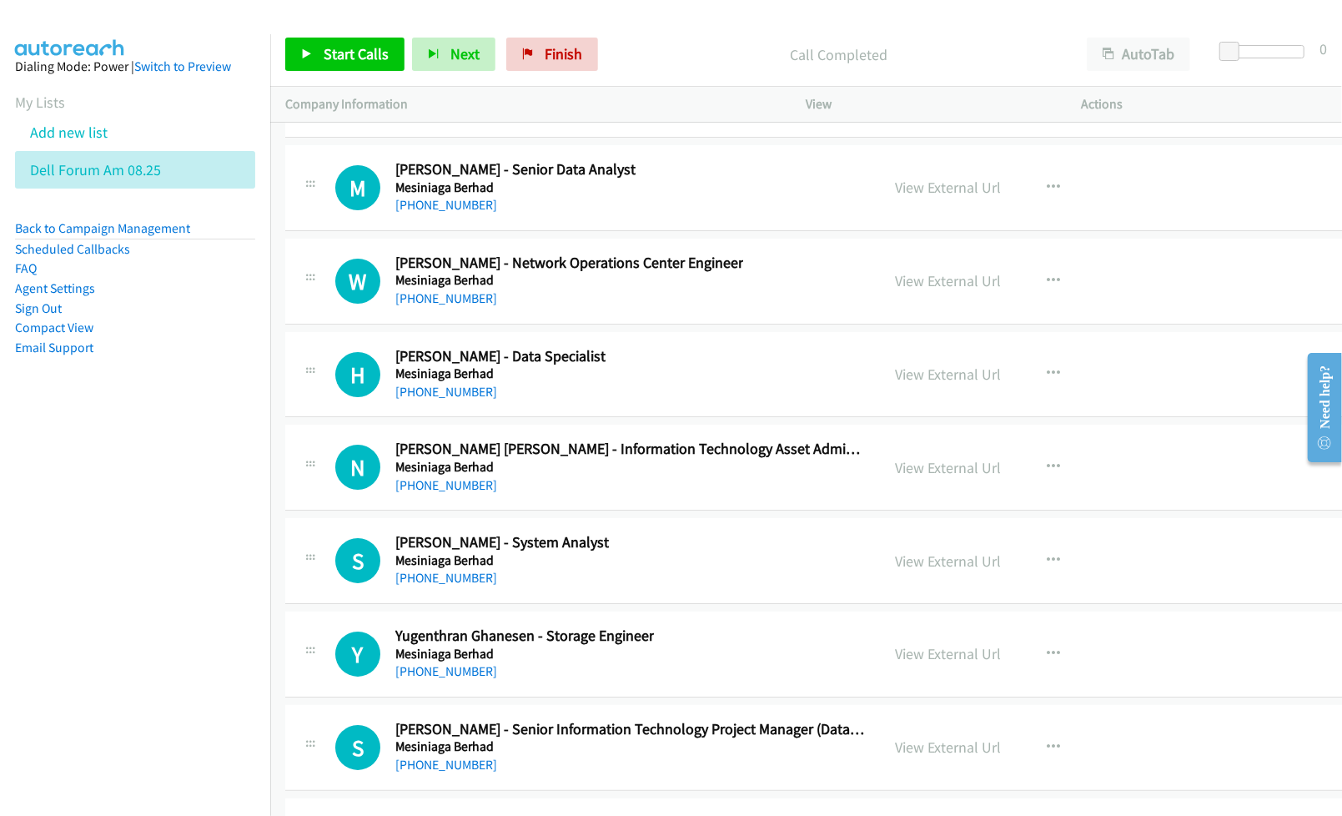
scroll to position [44184, 0]
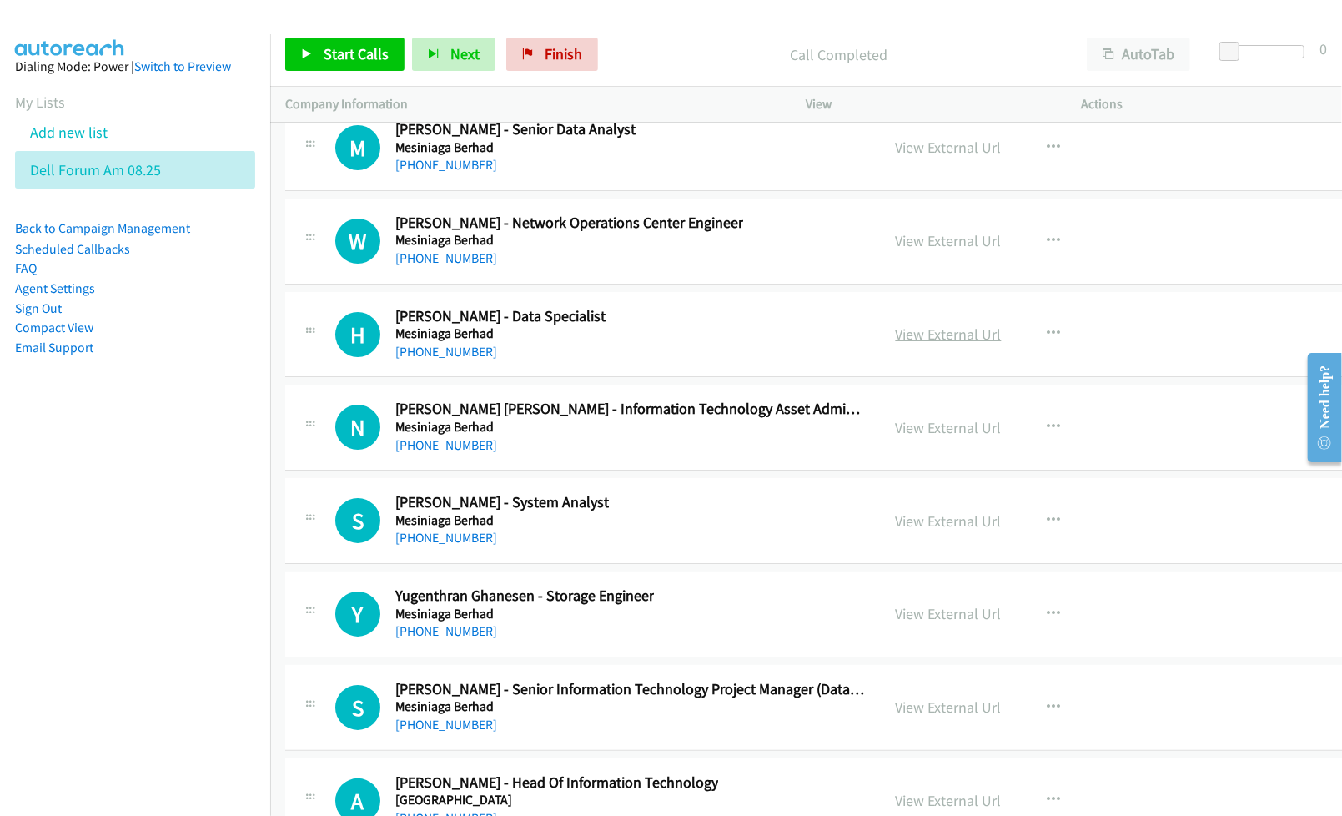
click at [896, 344] on link "View External Url" at bounding box center [949, 333] width 106 height 19
click at [925, 437] on link "View External Url" at bounding box center [949, 427] width 106 height 19
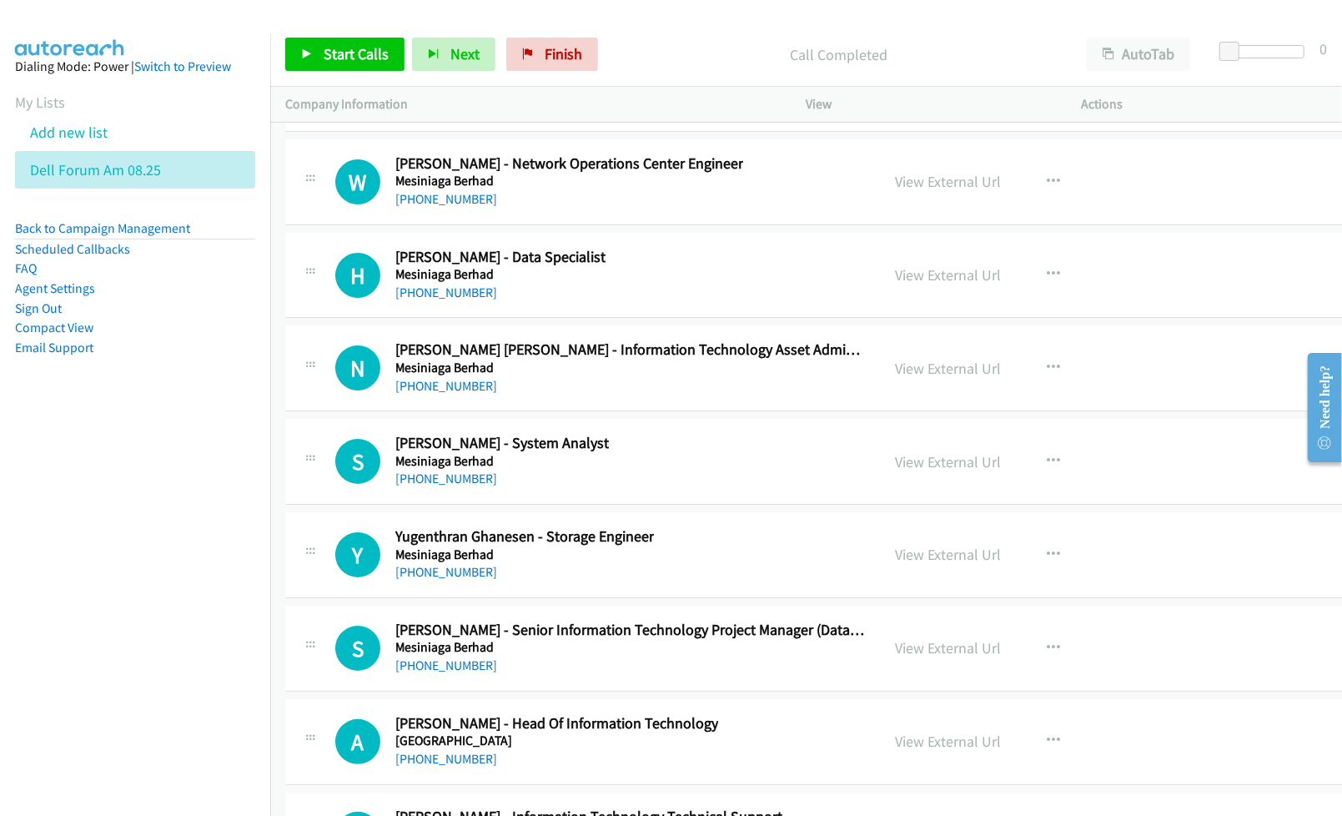
scroll to position [44406, 0]
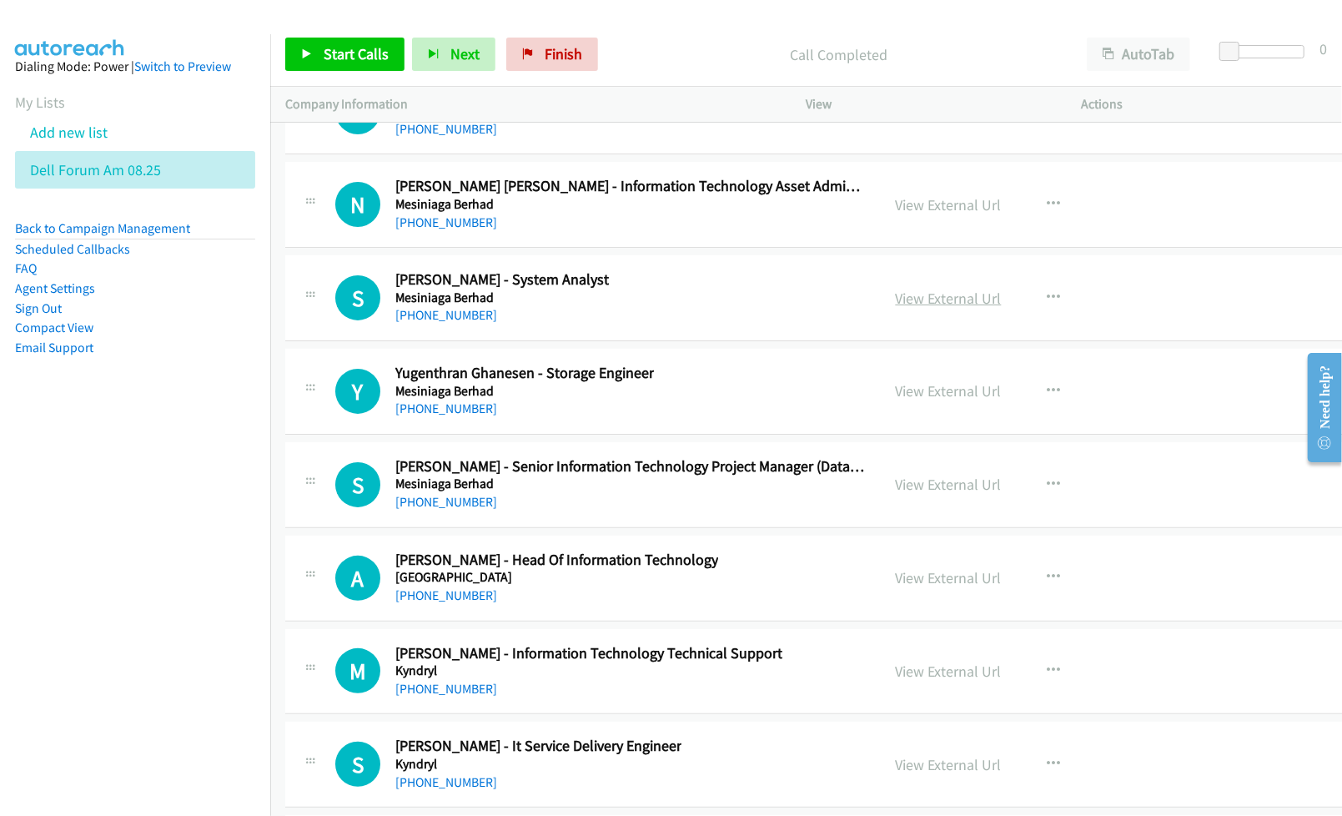
click at [907, 308] on link "View External Url" at bounding box center [949, 298] width 106 height 19
click at [905, 400] on link "View External Url" at bounding box center [949, 390] width 106 height 19
click at [896, 494] on link "View External Url" at bounding box center [949, 484] width 106 height 19
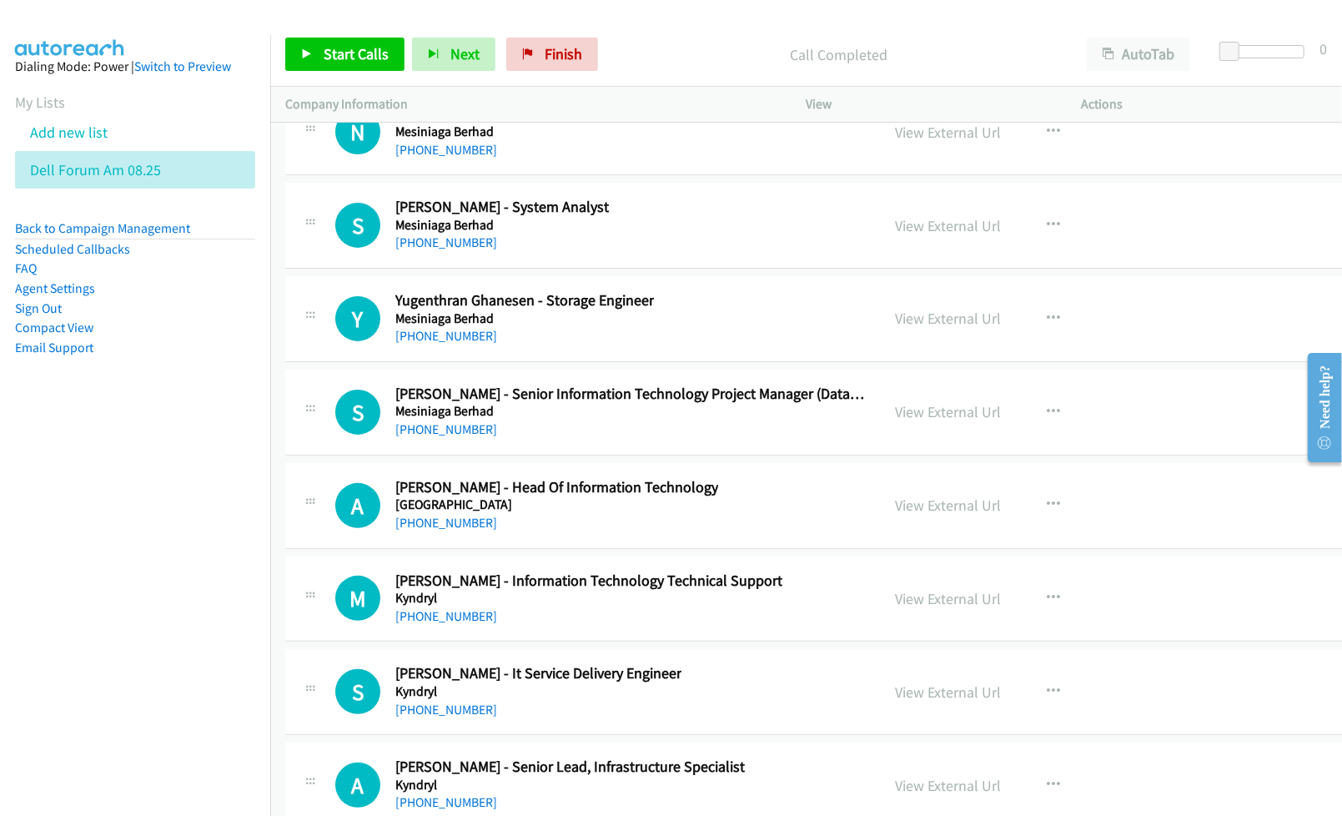
scroll to position [44517, 0]
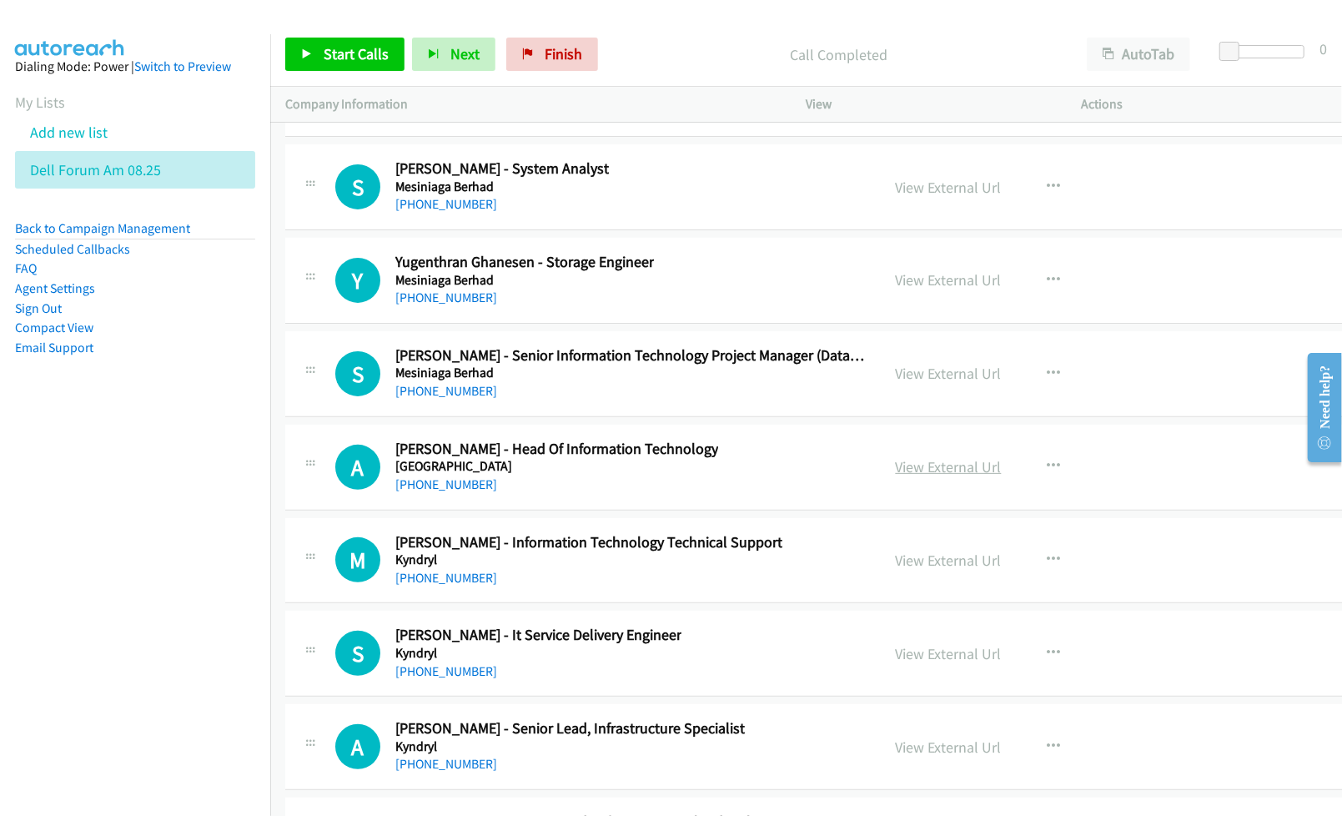
click at [896, 476] on link "View External Url" at bounding box center [949, 466] width 106 height 19
click at [899, 570] on link "View External Url" at bounding box center [949, 559] width 106 height 19
click at [916, 663] on link "View External Url" at bounding box center [949, 653] width 106 height 19
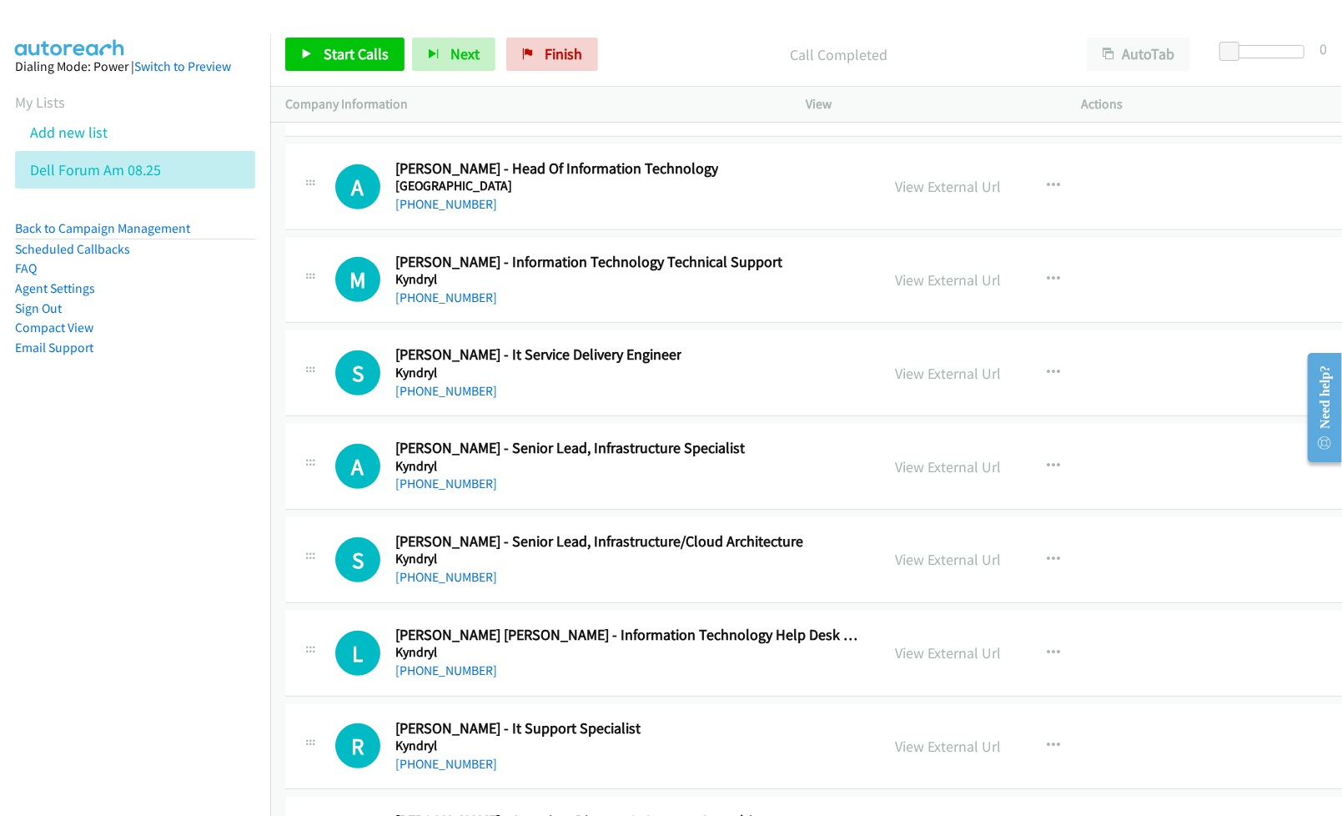
scroll to position [44851, 0]
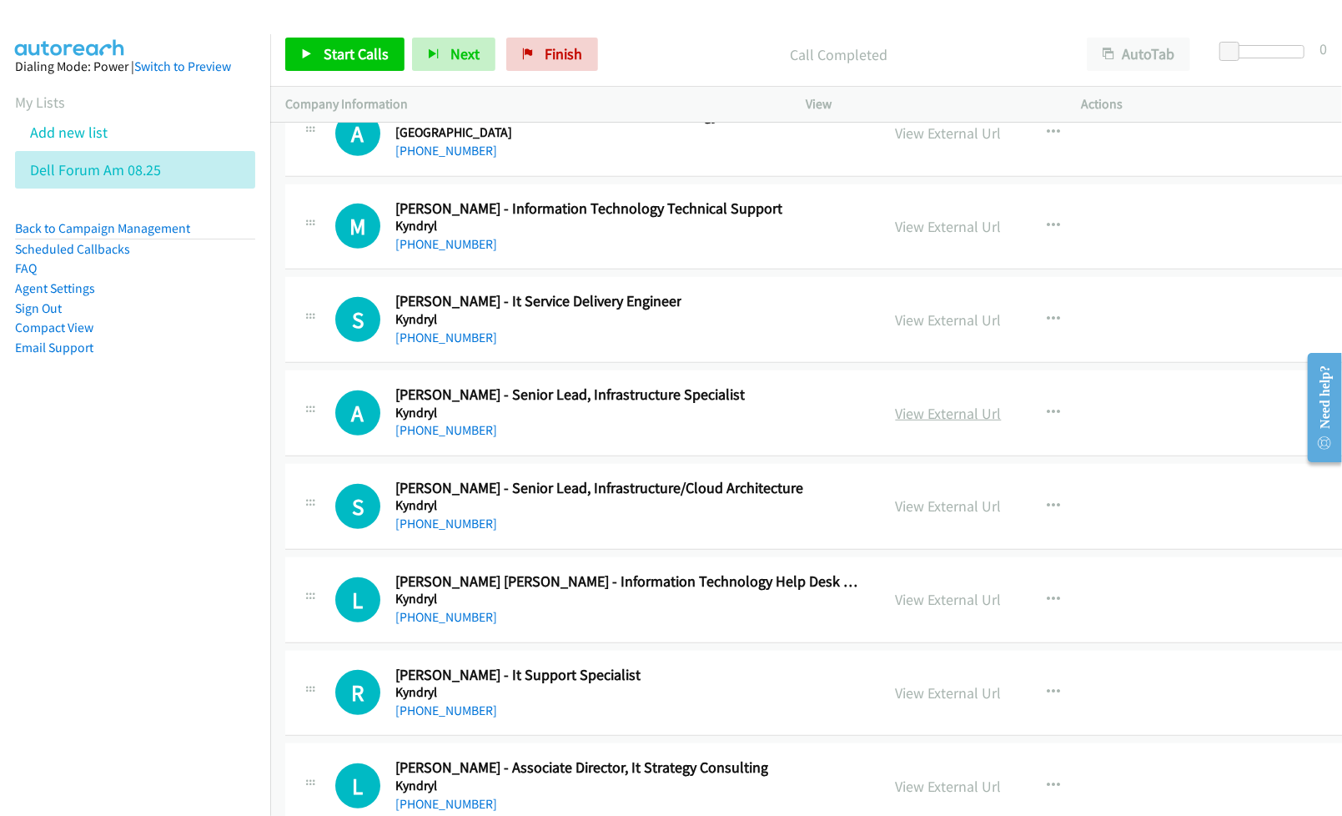
click at [908, 423] on link "View External Url" at bounding box center [949, 413] width 106 height 19
click at [921, 515] on link "View External Url" at bounding box center [949, 505] width 106 height 19
click at [908, 609] on link "View External Url" at bounding box center [949, 599] width 106 height 19
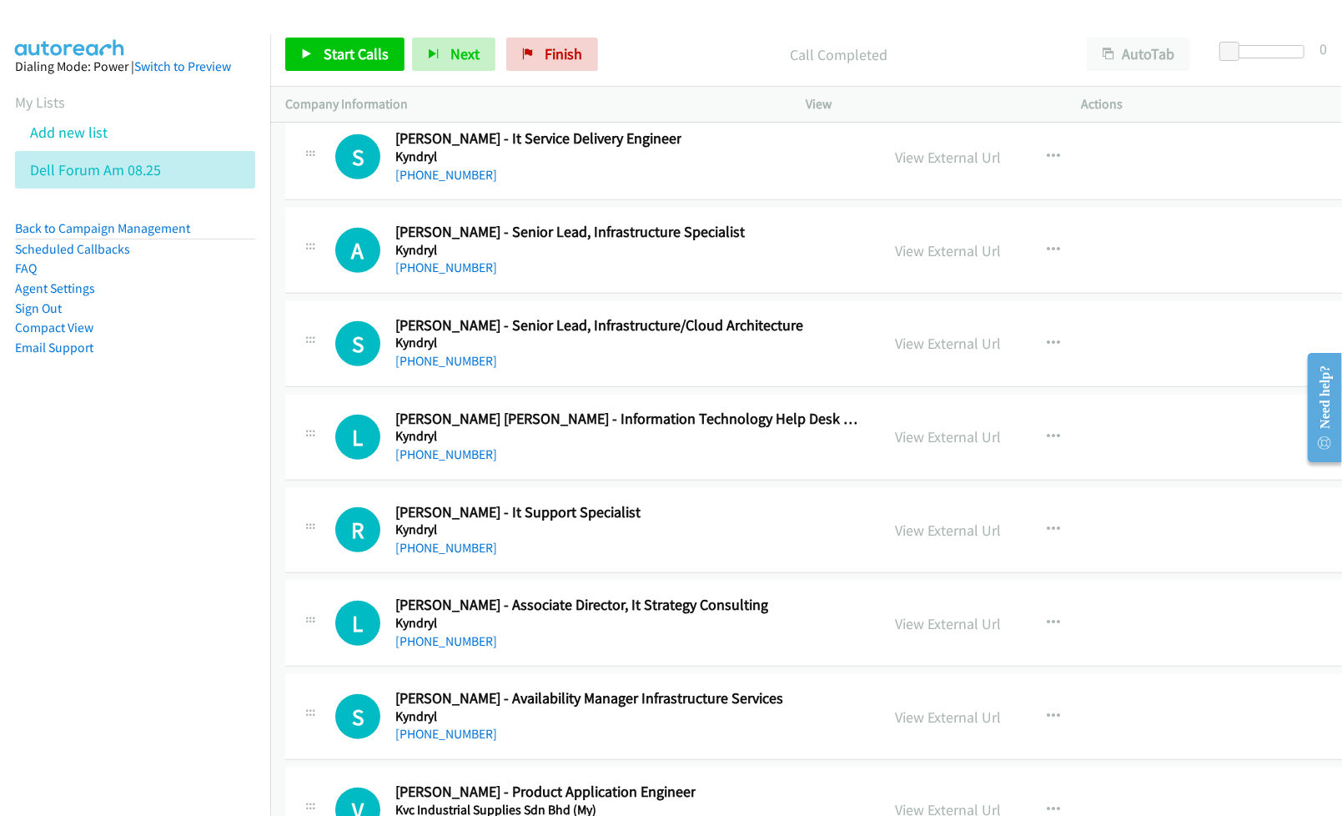
scroll to position [45074, 0]
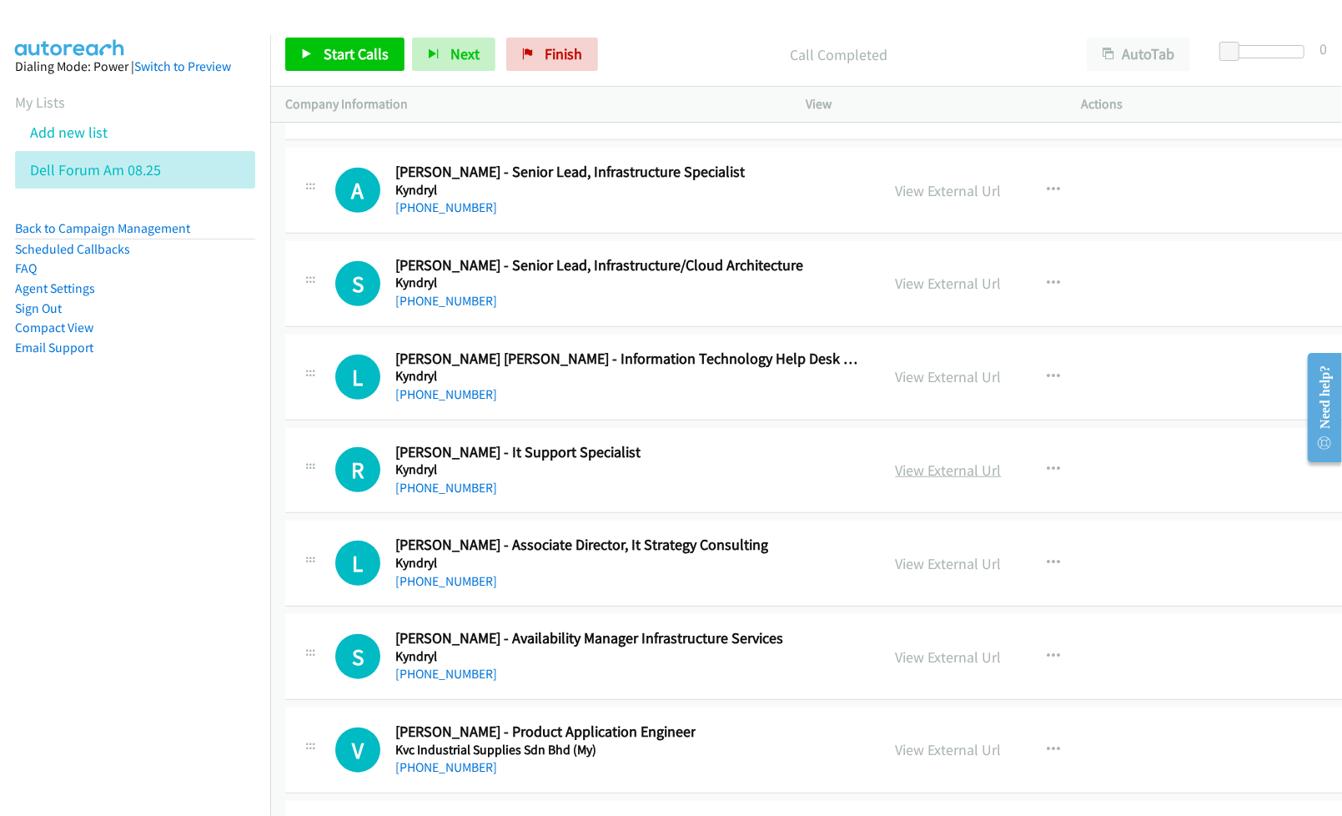
click at [901, 480] on link "View External Url" at bounding box center [949, 469] width 106 height 19
click at [909, 573] on link "View External Url" at bounding box center [949, 563] width 106 height 19
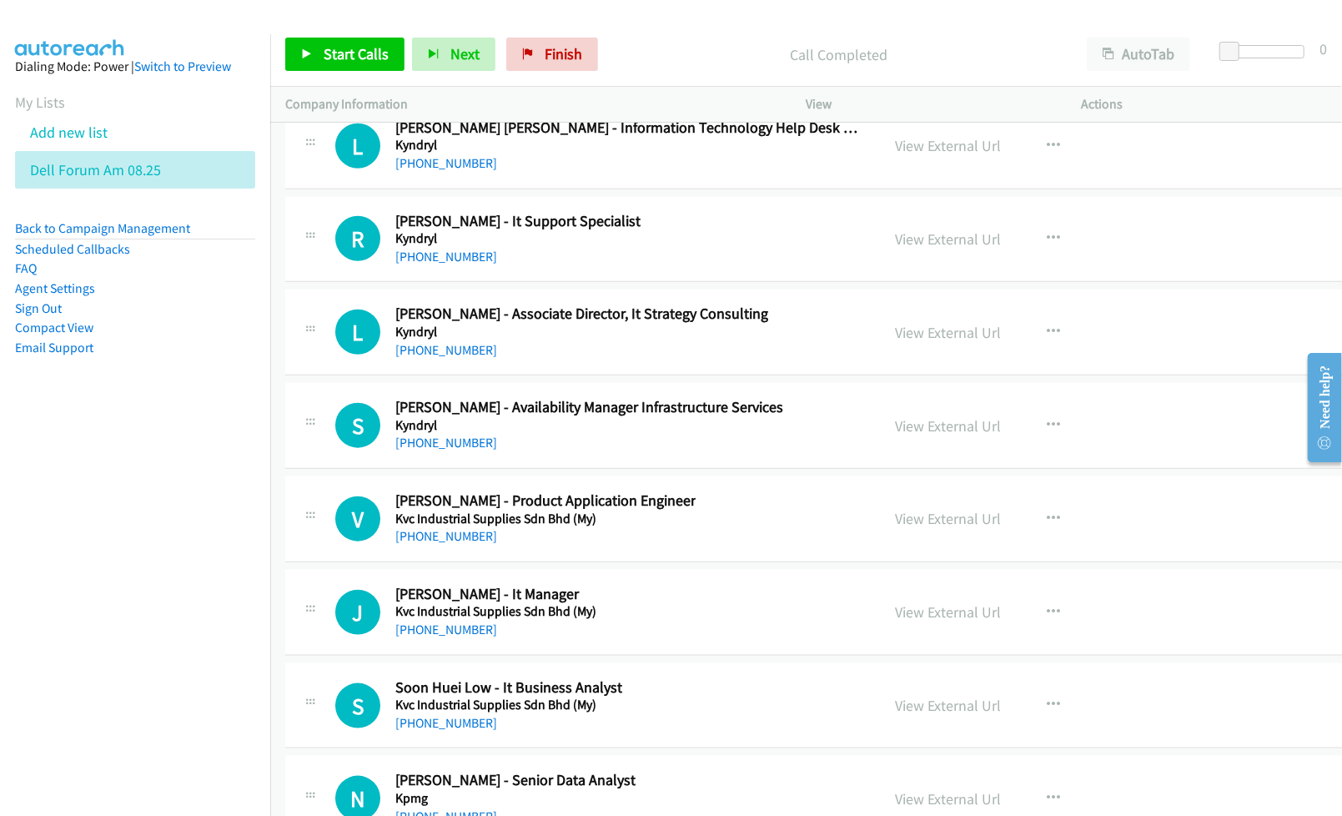
scroll to position [45407, 0]
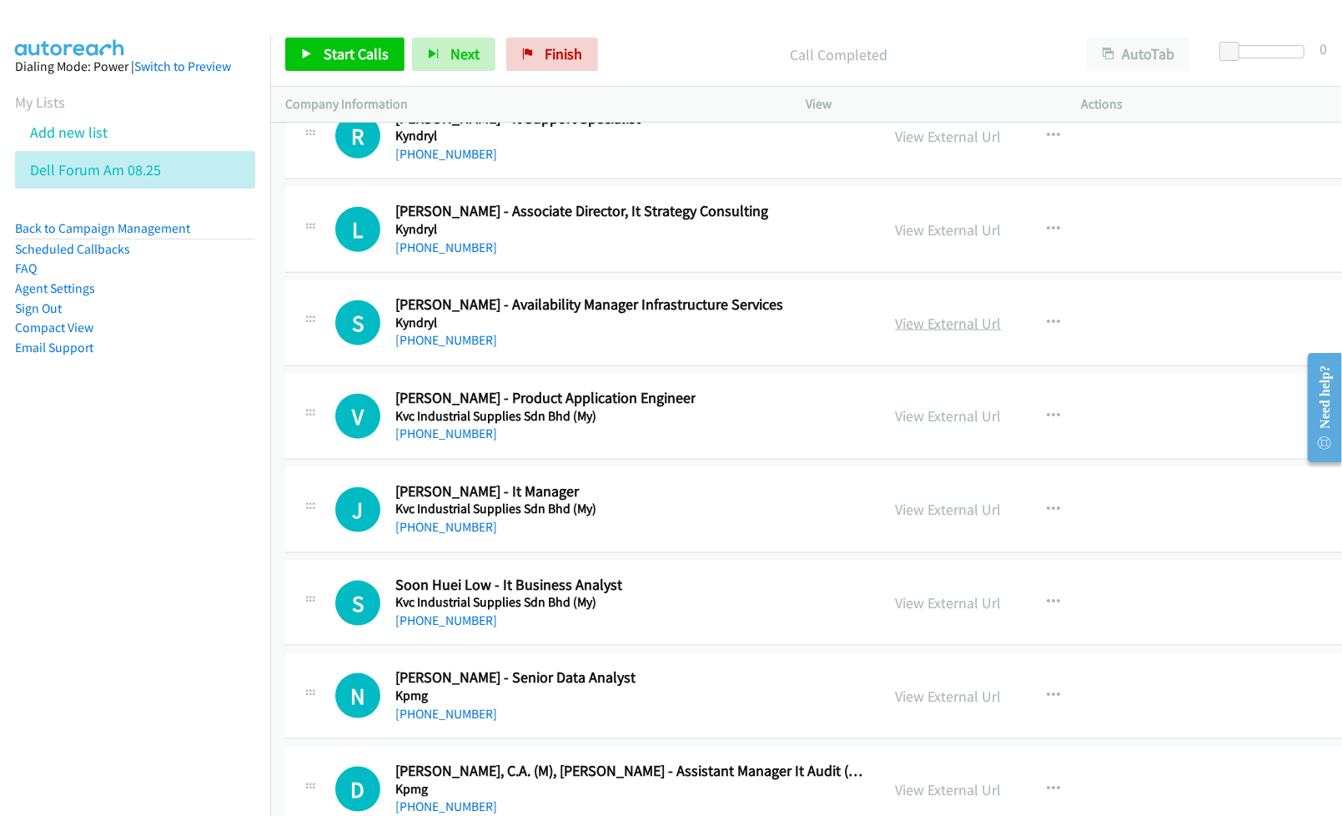
click at [915, 333] on link "View External Url" at bounding box center [949, 323] width 106 height 19
click at [908, 425] on link "View External Url" at bounding box center [949, 415] width 106 height 19
click at [912, 519] on link "View External Url" at bounding box center [949, 509] width 106 height 19
click at [912, 612] on link "View External Url" at bounding box center [949, 602] width 106 height 19
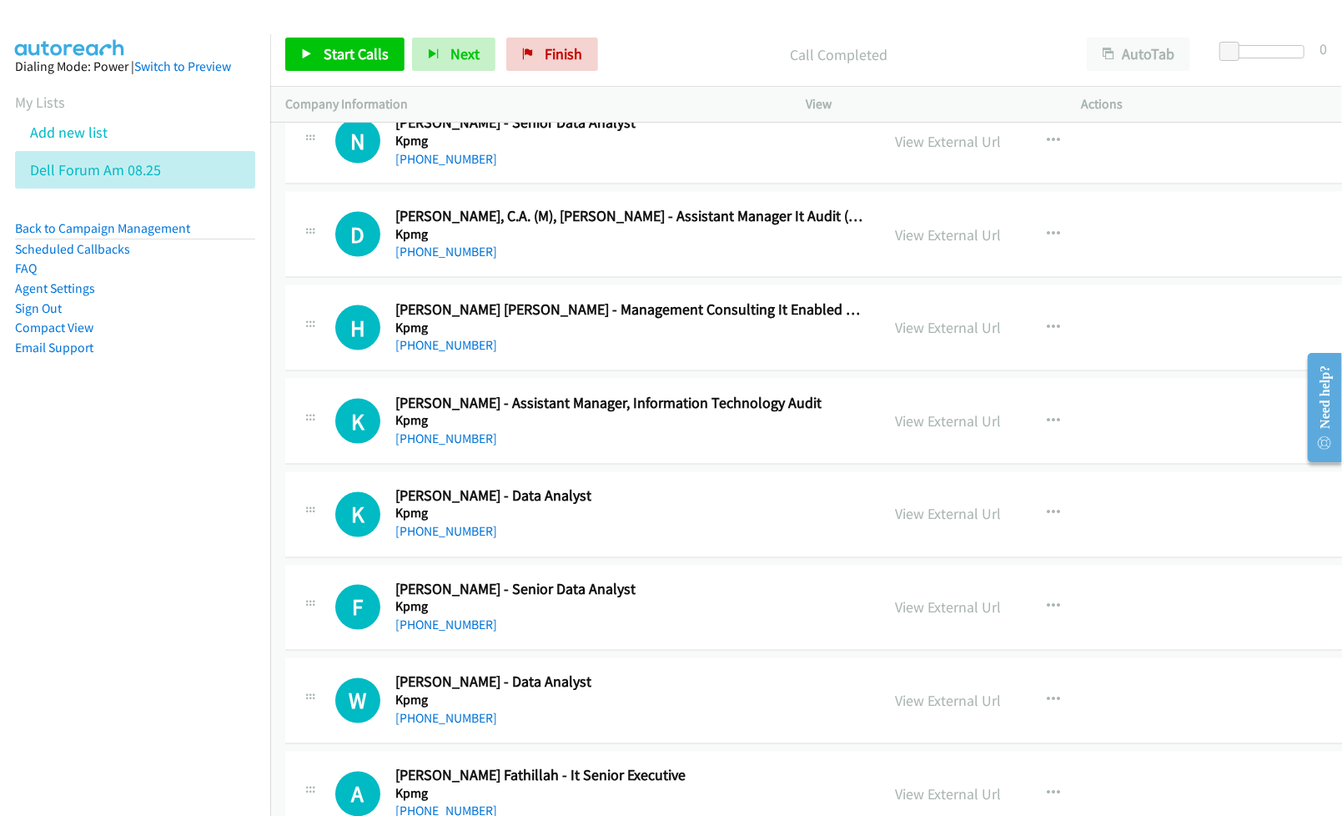
scroll to position [45963, 0]
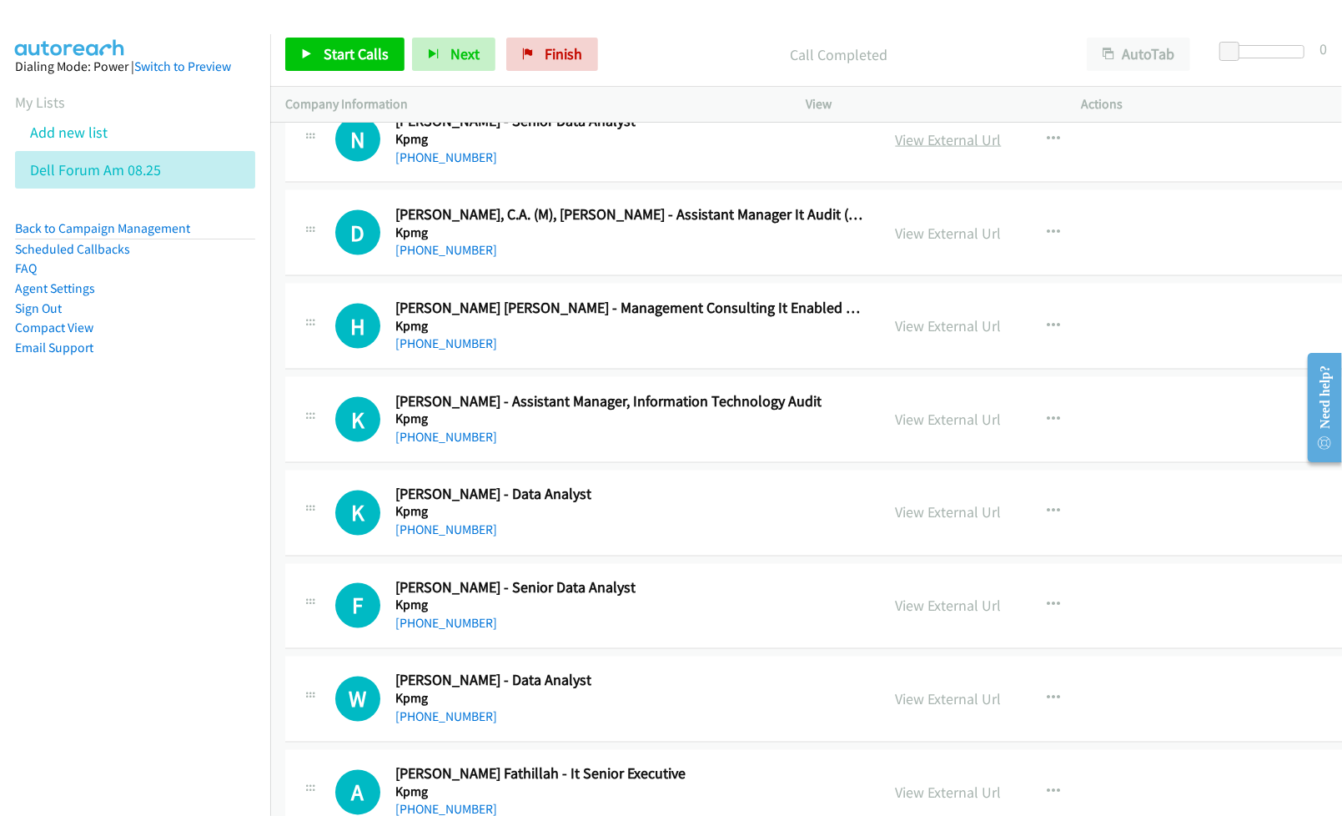
click at [925, 149] on link "View External Url" at bounding box center [949, 139] width 106 height 19
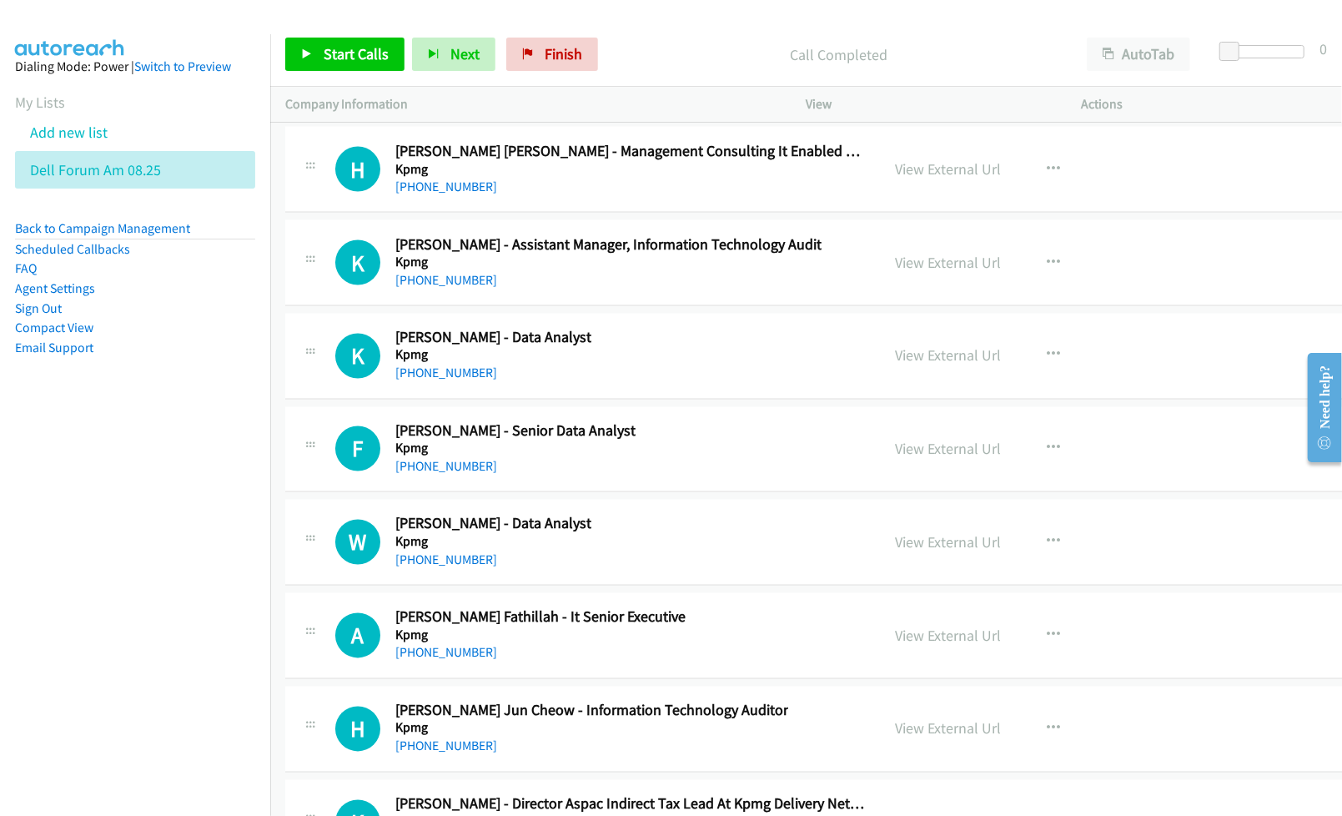
scroll to position [46185, 0]
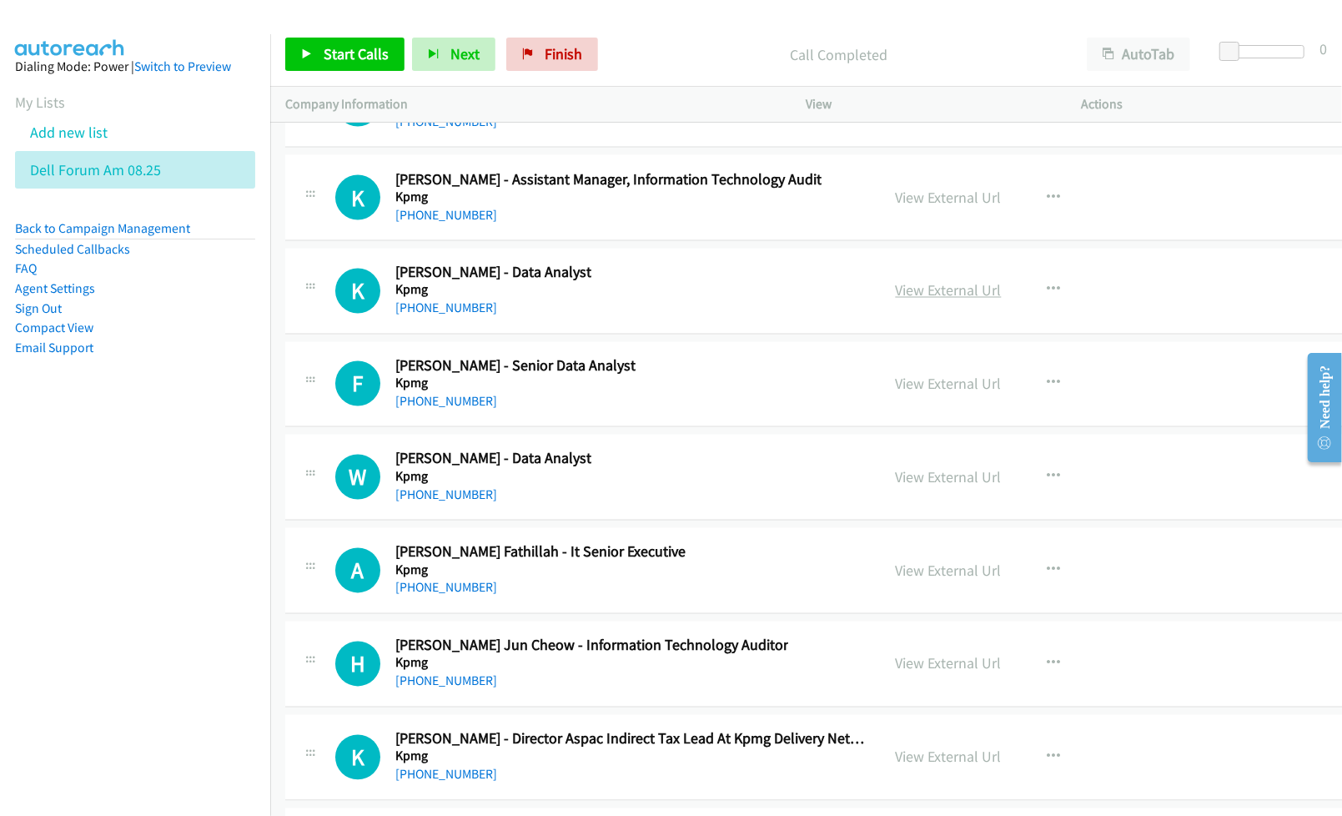
click at [908, 300] on link "View External Url" at bounding box center [949, 290] width 106 height 19
click at [914, 394] on link "View External Url" at bounding box center [949, 383] width 106 height 19
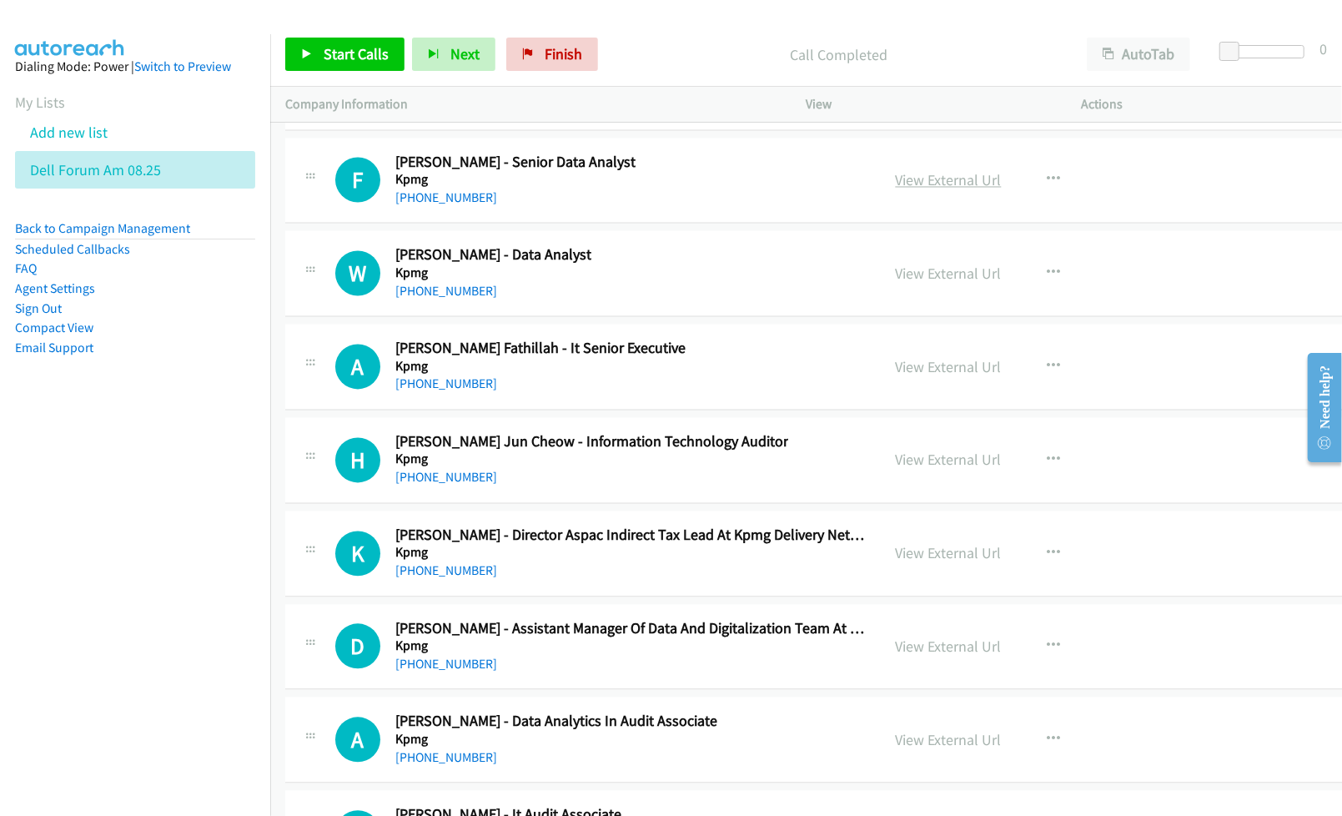
scroll to position [46408, 0]
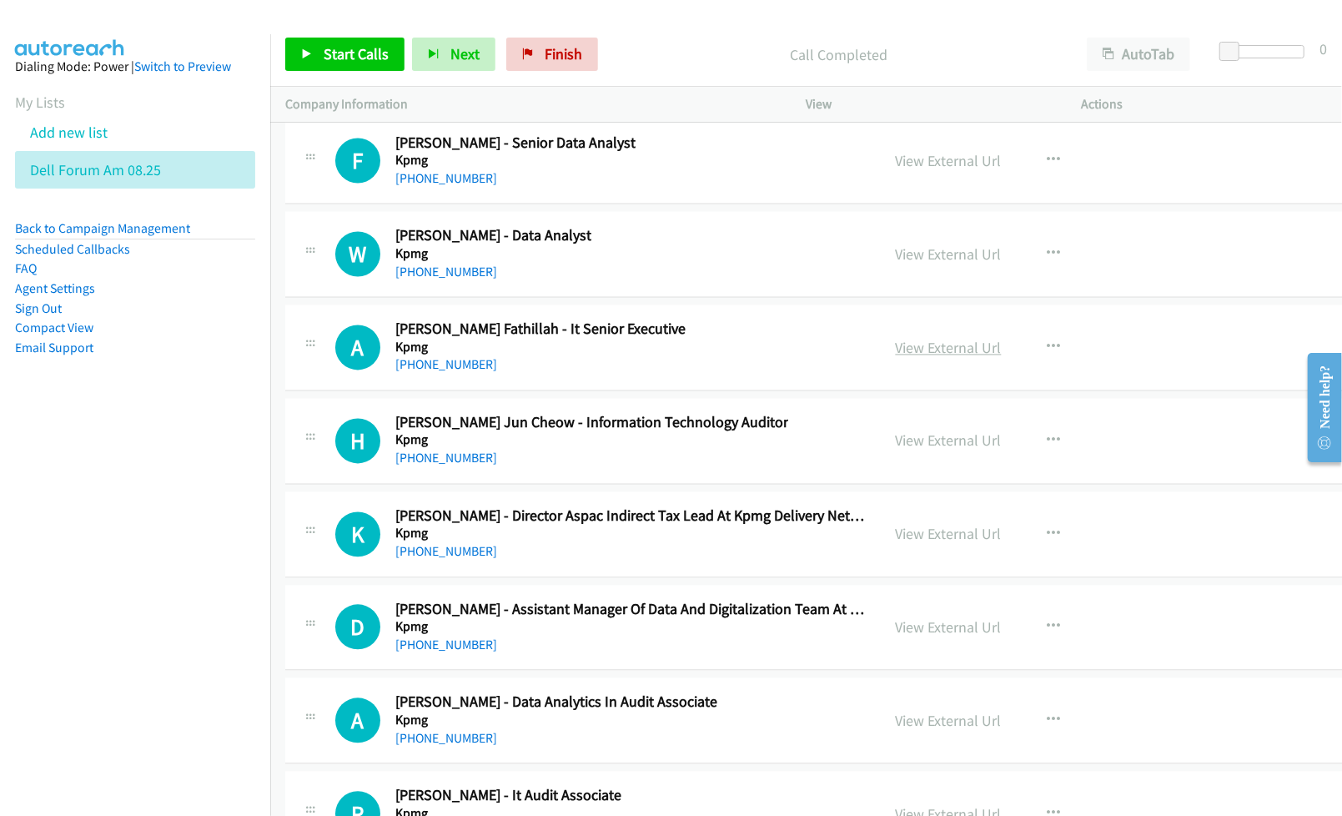
click at [907, 358] on link "View External Url" at bounding box center [949, 348] width 106 height 19
click at [911, 450] on link "View External Url" at bounding box center [949, 440] width 106 height 19
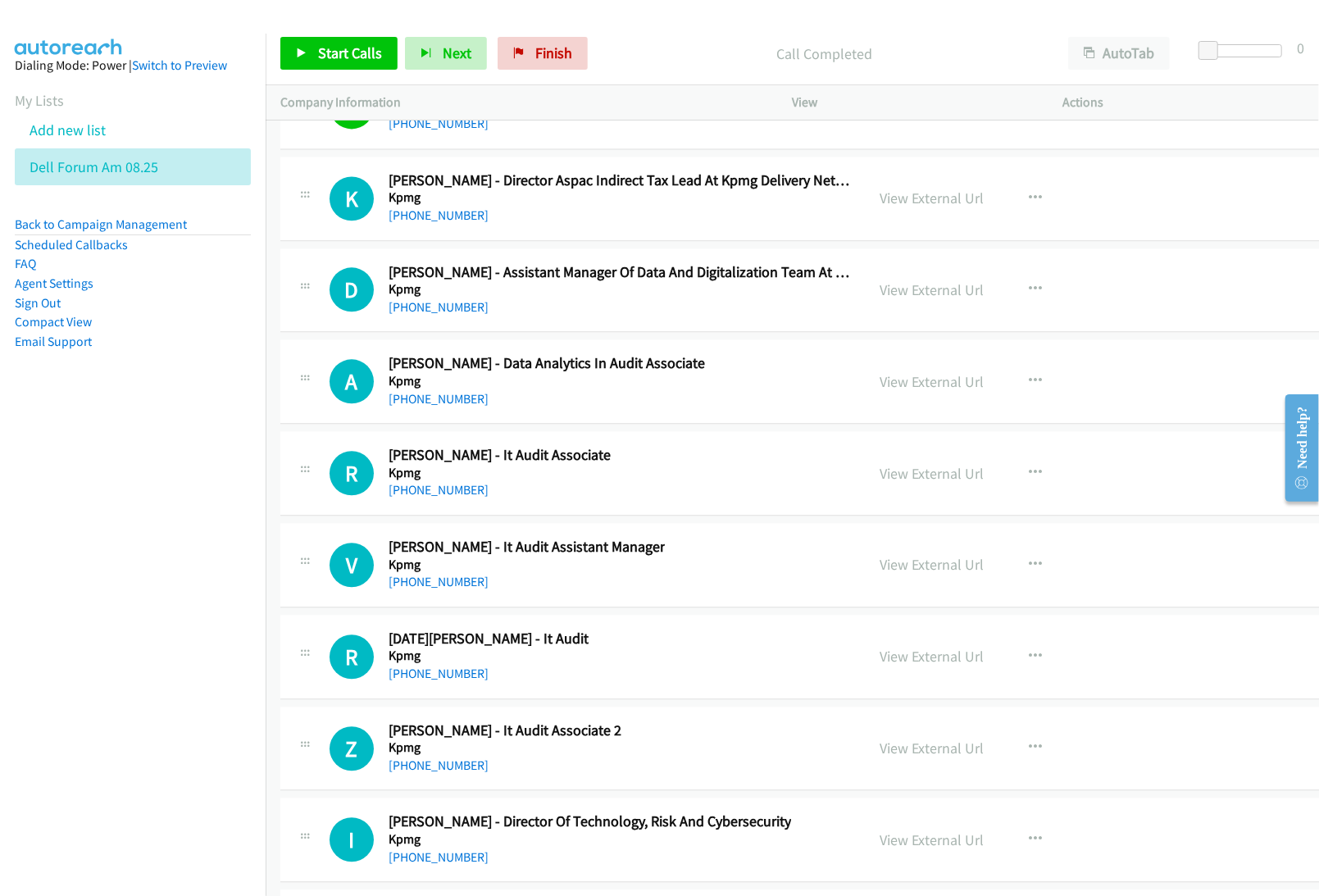
scroll to position [45922, 0]
click at [899, 299] on link "View External Url" at bounding box center [933, 288] width 104 height 19
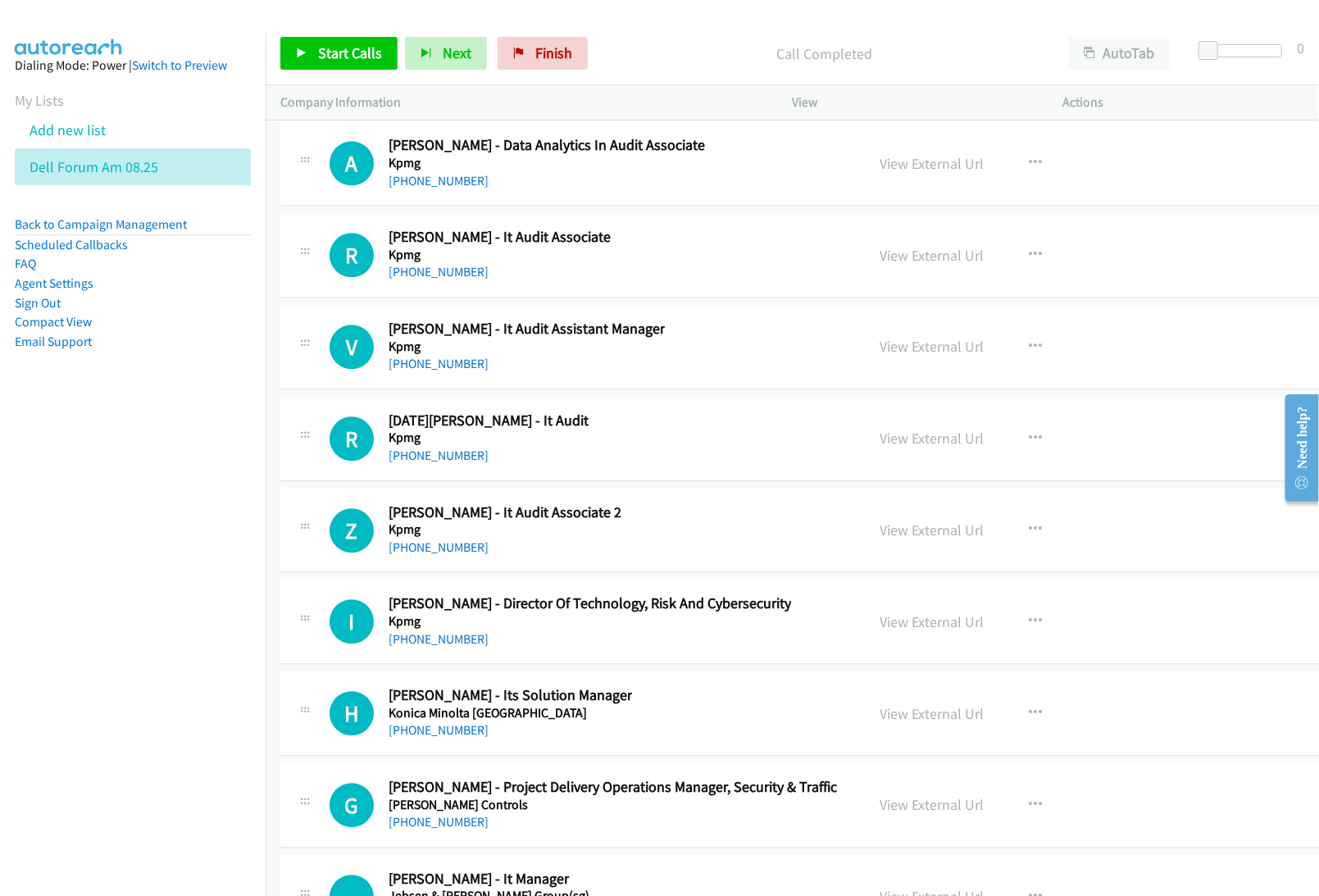
scroll to position [46140, 0]
click at [882, 354] on link "View External Url" at bounding box center [933, 344] width 104 height 19
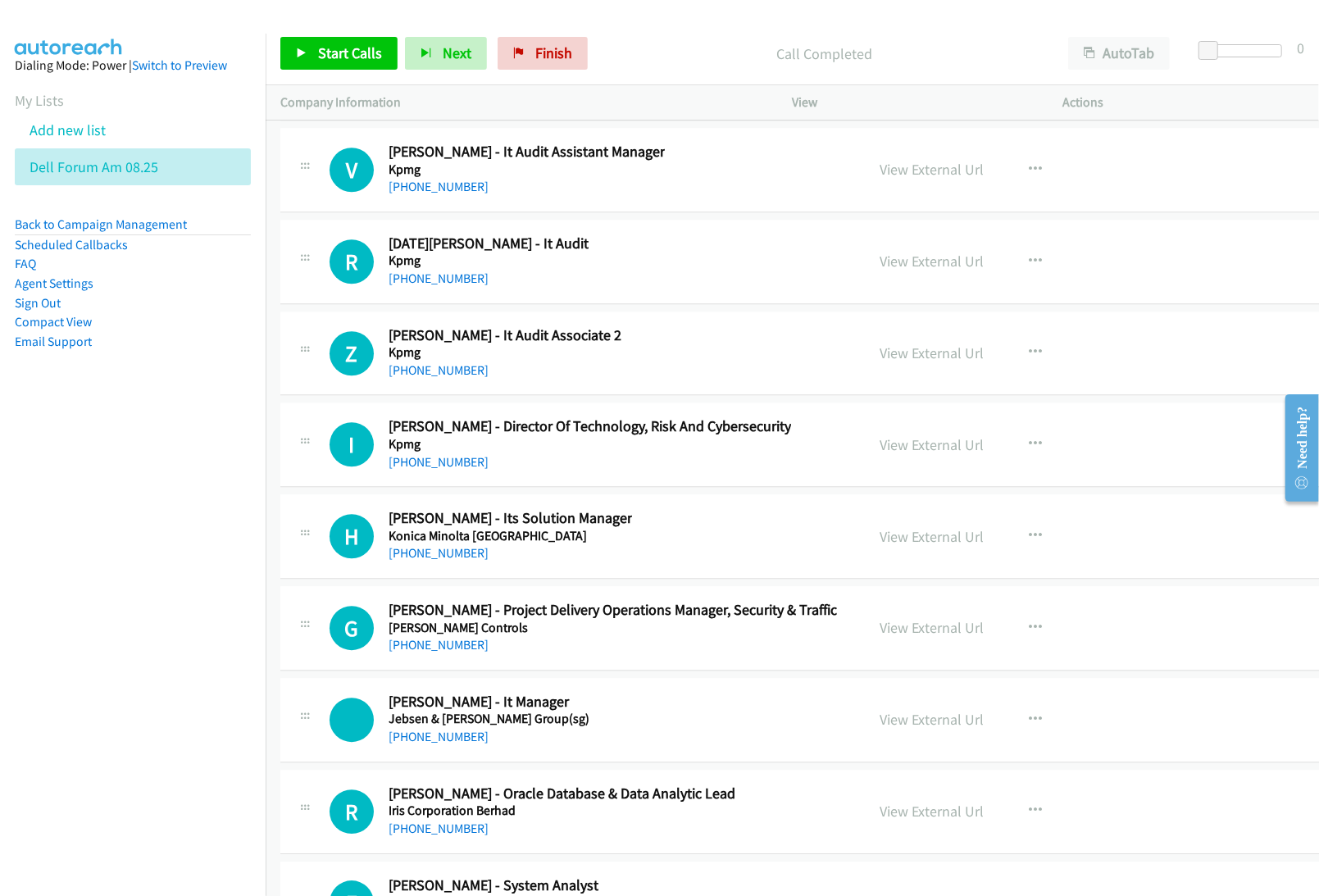
scroll to position [46358, 0]
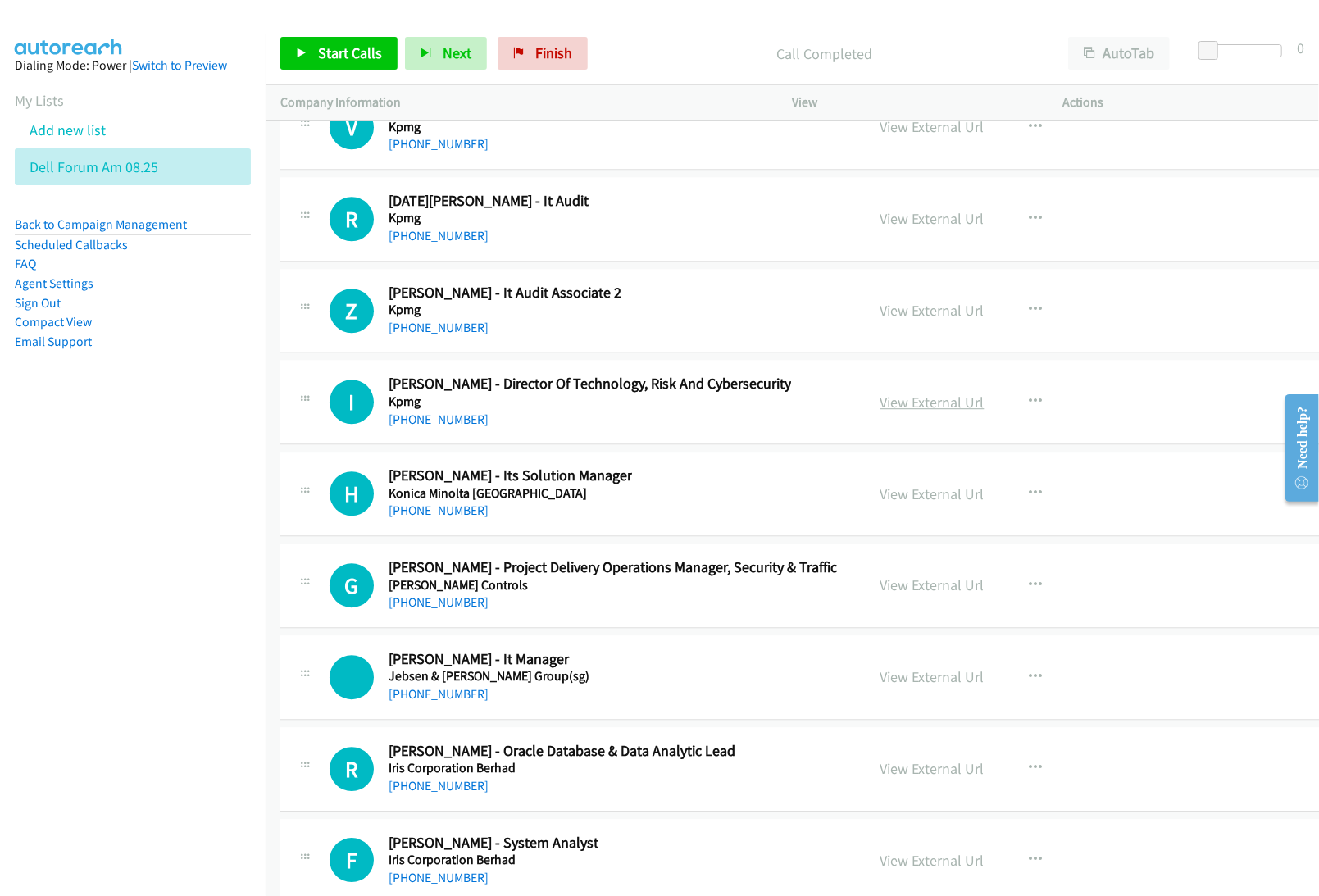
click at [891, 412] on link "View External Url" at bounding box center [933, 401] width 104 height 19
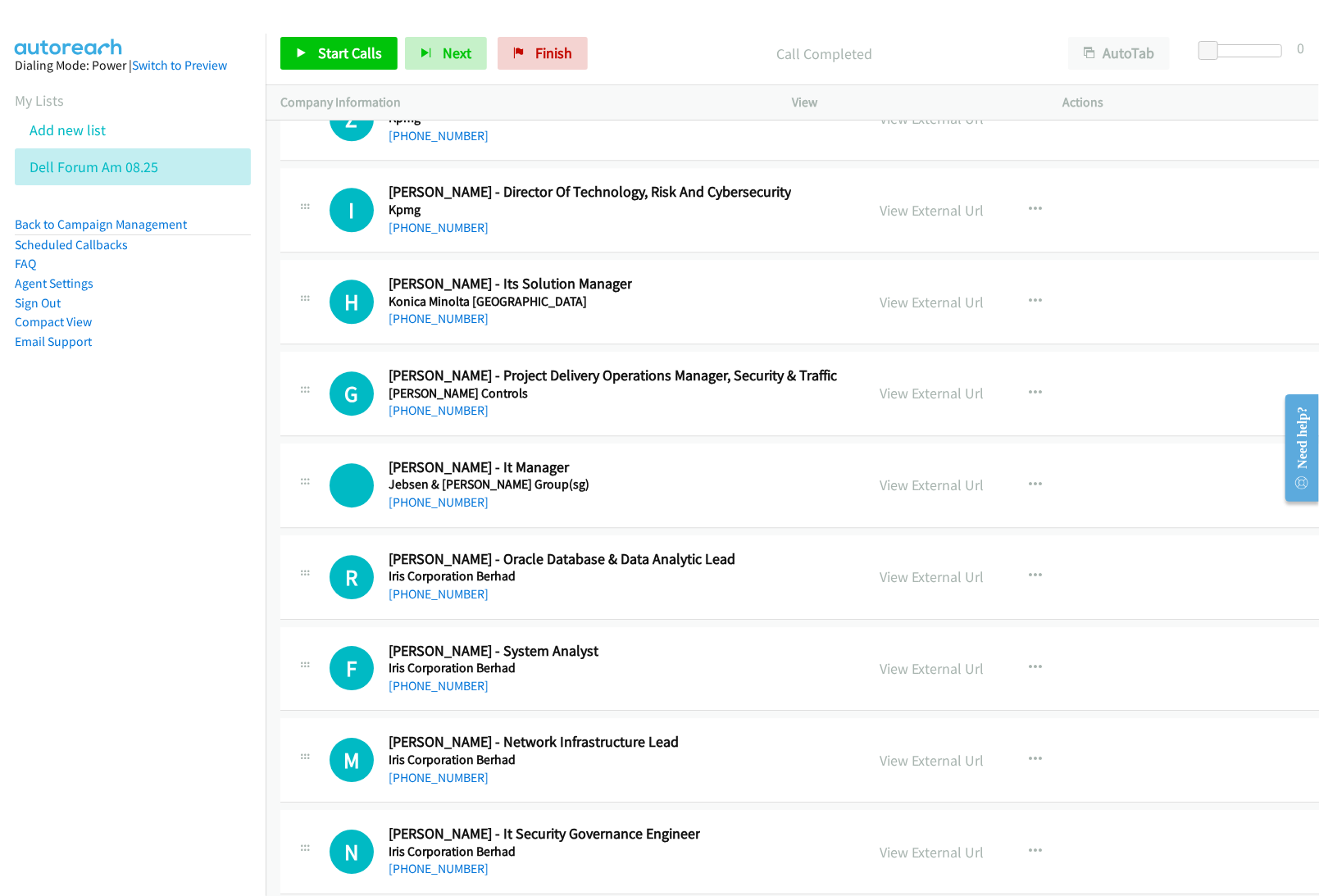
scroll to position [46577, 0]
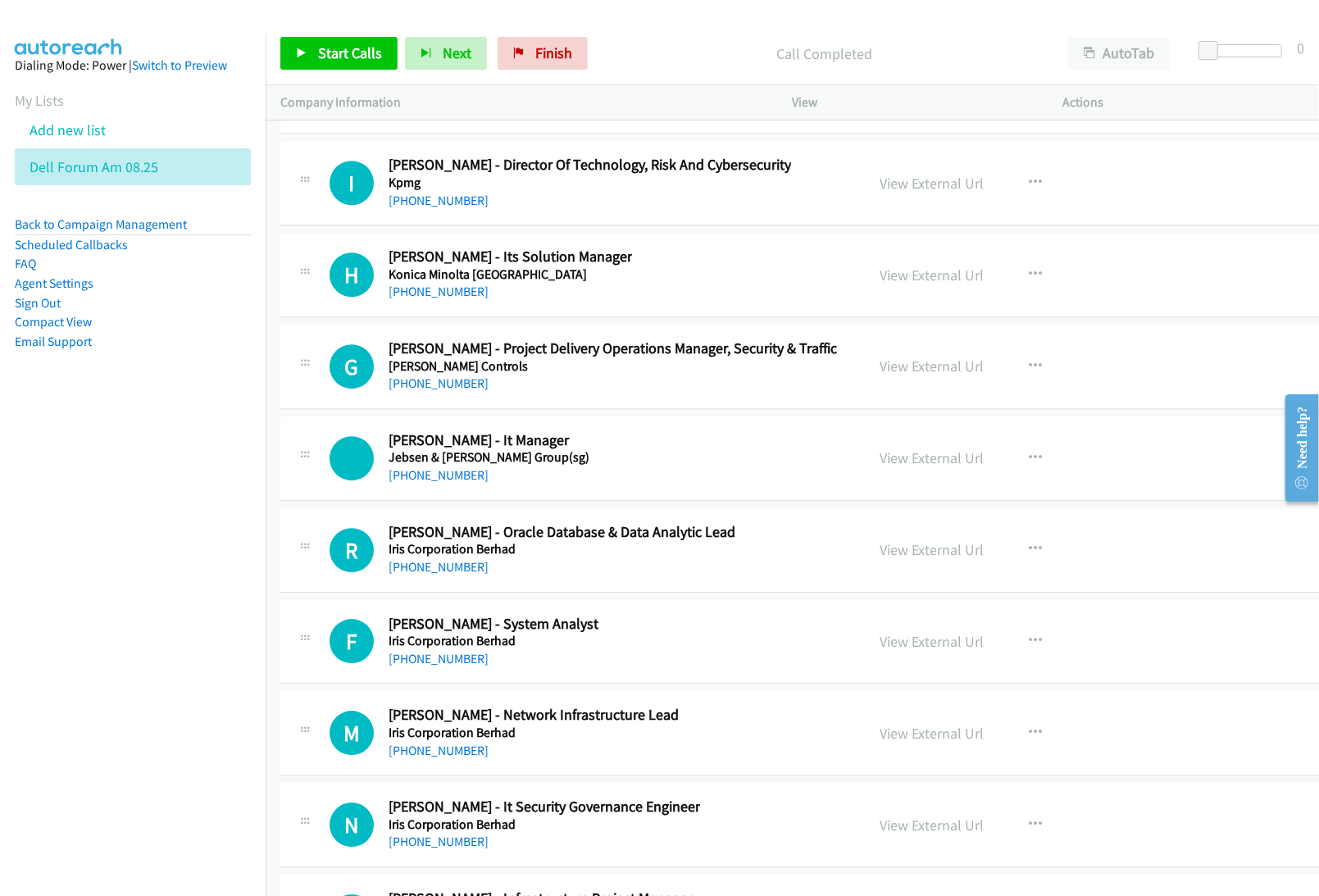
drag, startPoint x: 861, startPoint y: 418, endPoint x: 853, endPoint y: 424, distance: 10.0
click at [881, 284] on link "View External Url" at bounding box center [933, 274] width 104 height 19
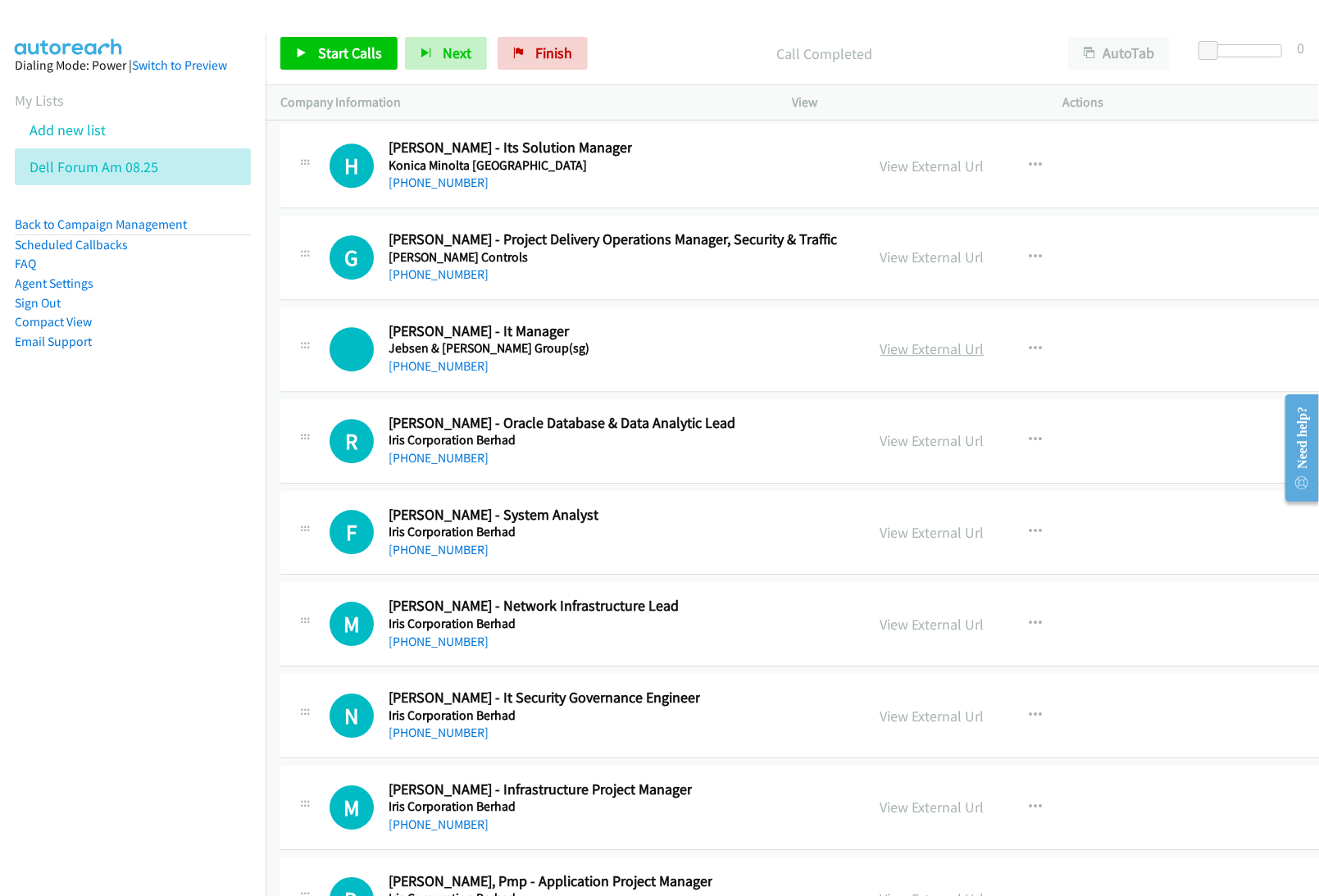
click at [881, 358] on link "View External Url" at bounding box center [933, 348] width 104 height 19
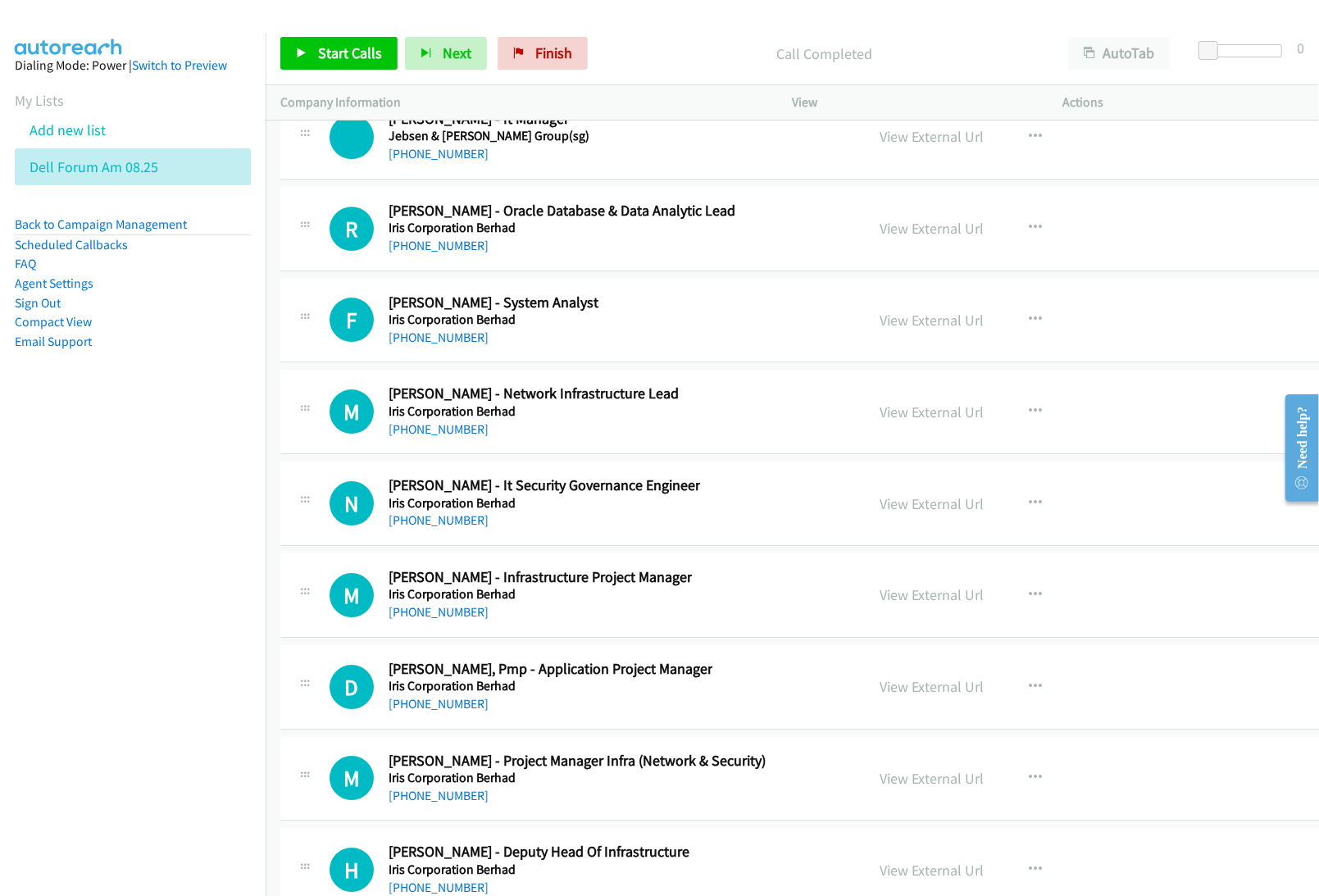
scroll to position [46904, 0]
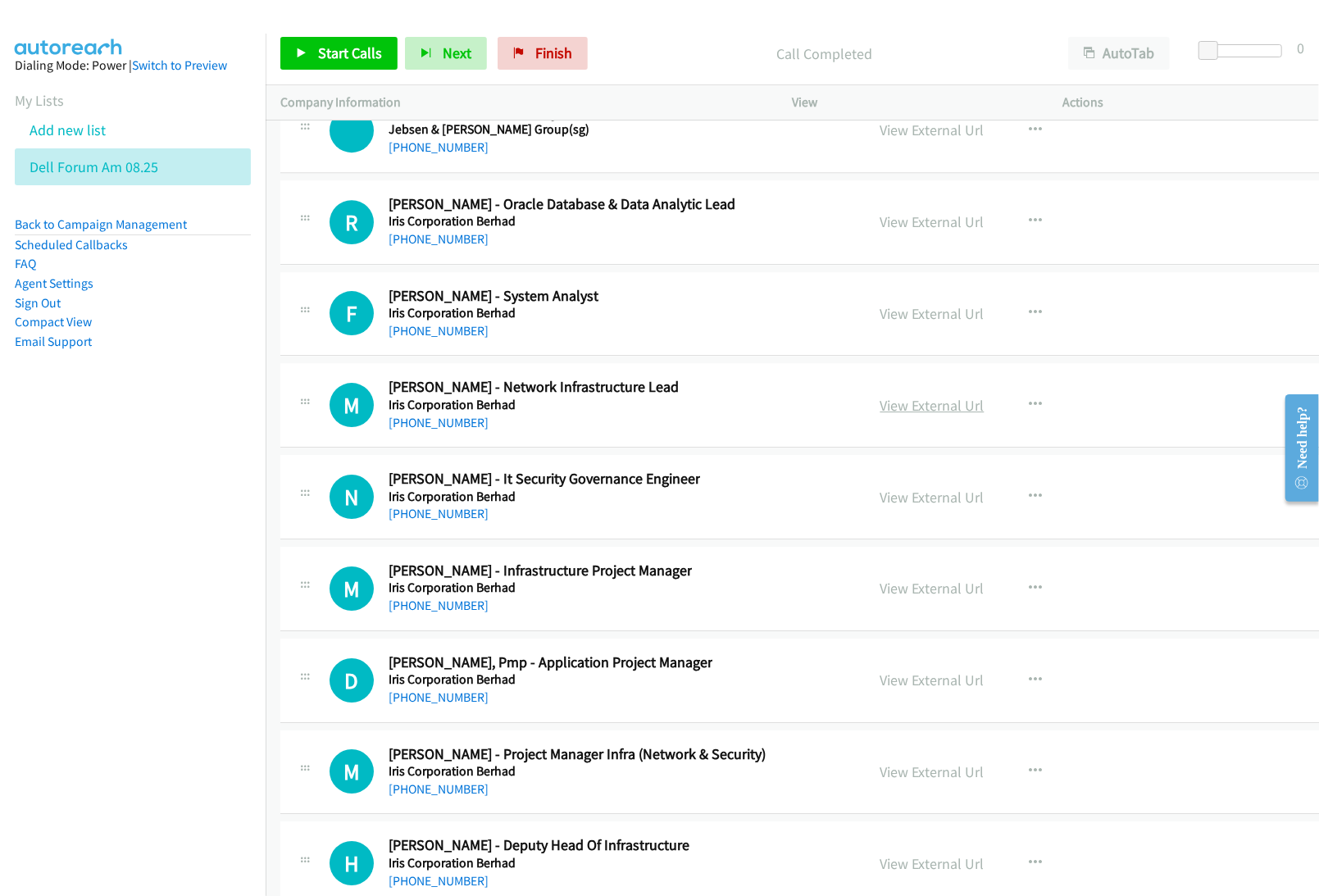
click at [882, 415] on link "View External Url" at bounding box center [933, 405] width 104 height 19
drag, startPoint x: 59, startPoint y: 136, endPoint x: 67, endPoint y: 135, distance: 8.1
click at [59, 136] on link "Add new list" at bounding box center [68, 130] width 77 height 19
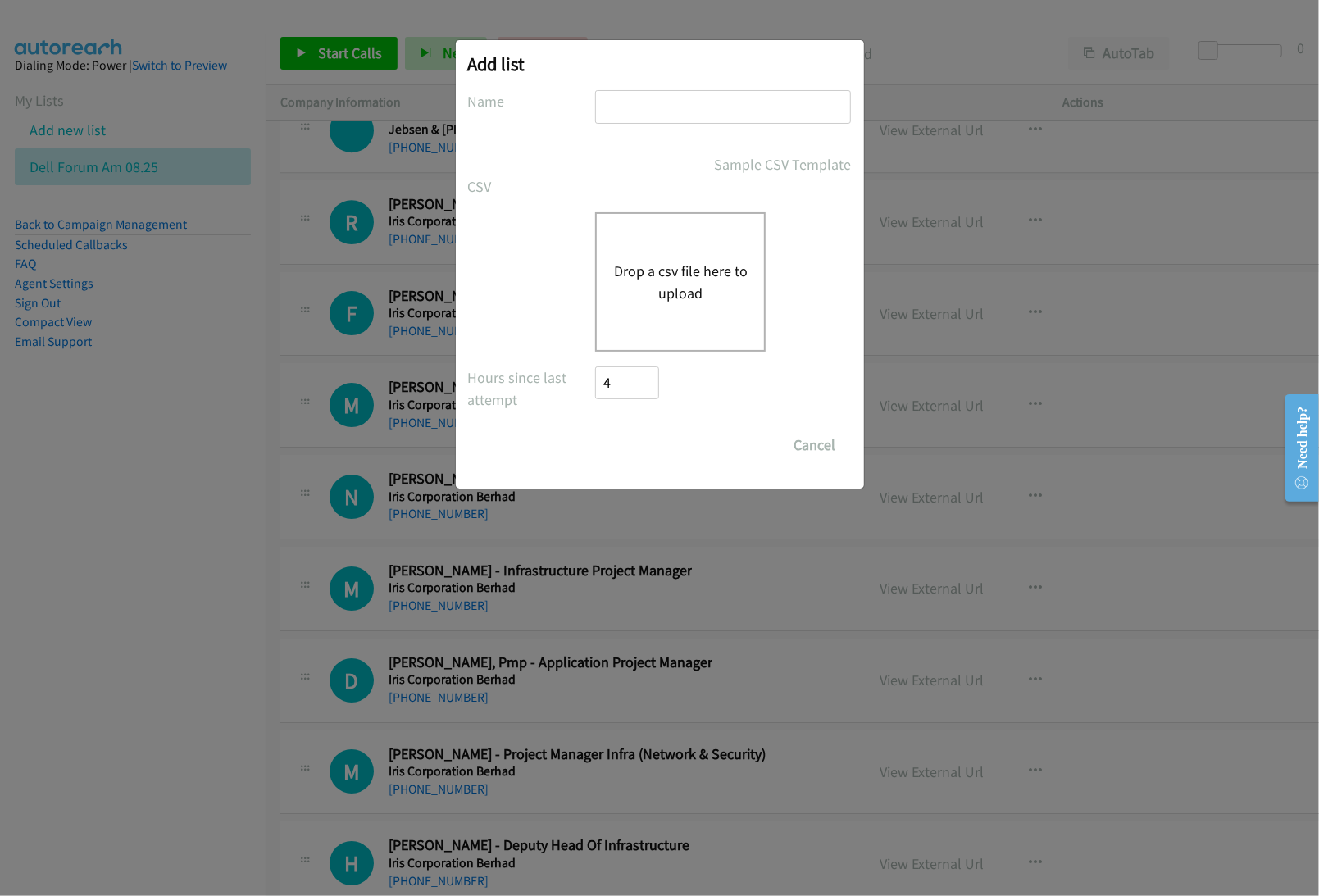
click at [669, 283] on button "Drop a csv file here to upload" at bounding box center [680, 281] width 135 height 44
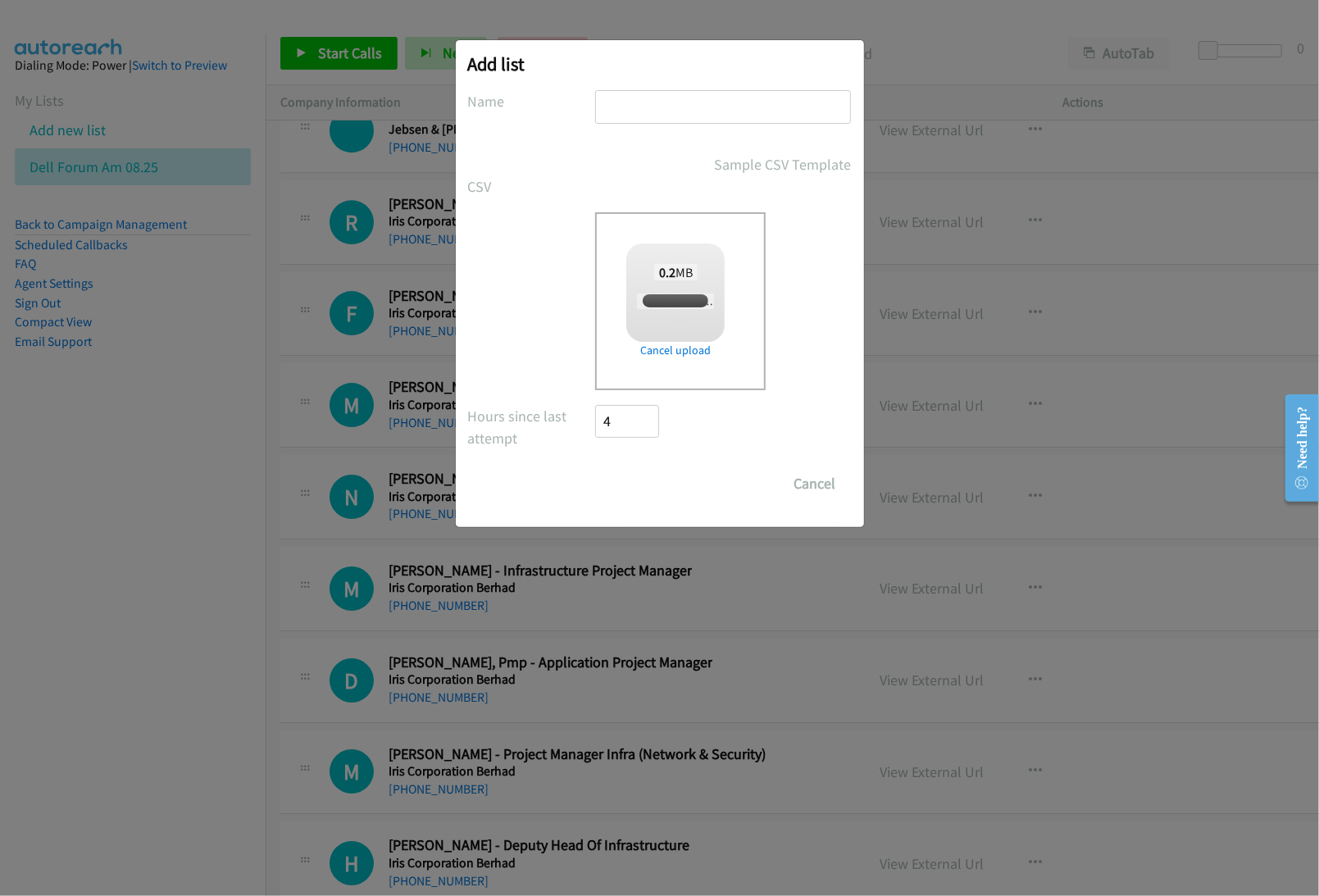
checkbox input "true"
click at [638, 109] on input "text" at bounding box center [722, 107] width 256 height 33
type input "SE India OT Camp 08.25"
click at [604, 481] on input "Save List" at bounding box center [639, 482] width 86 height 32
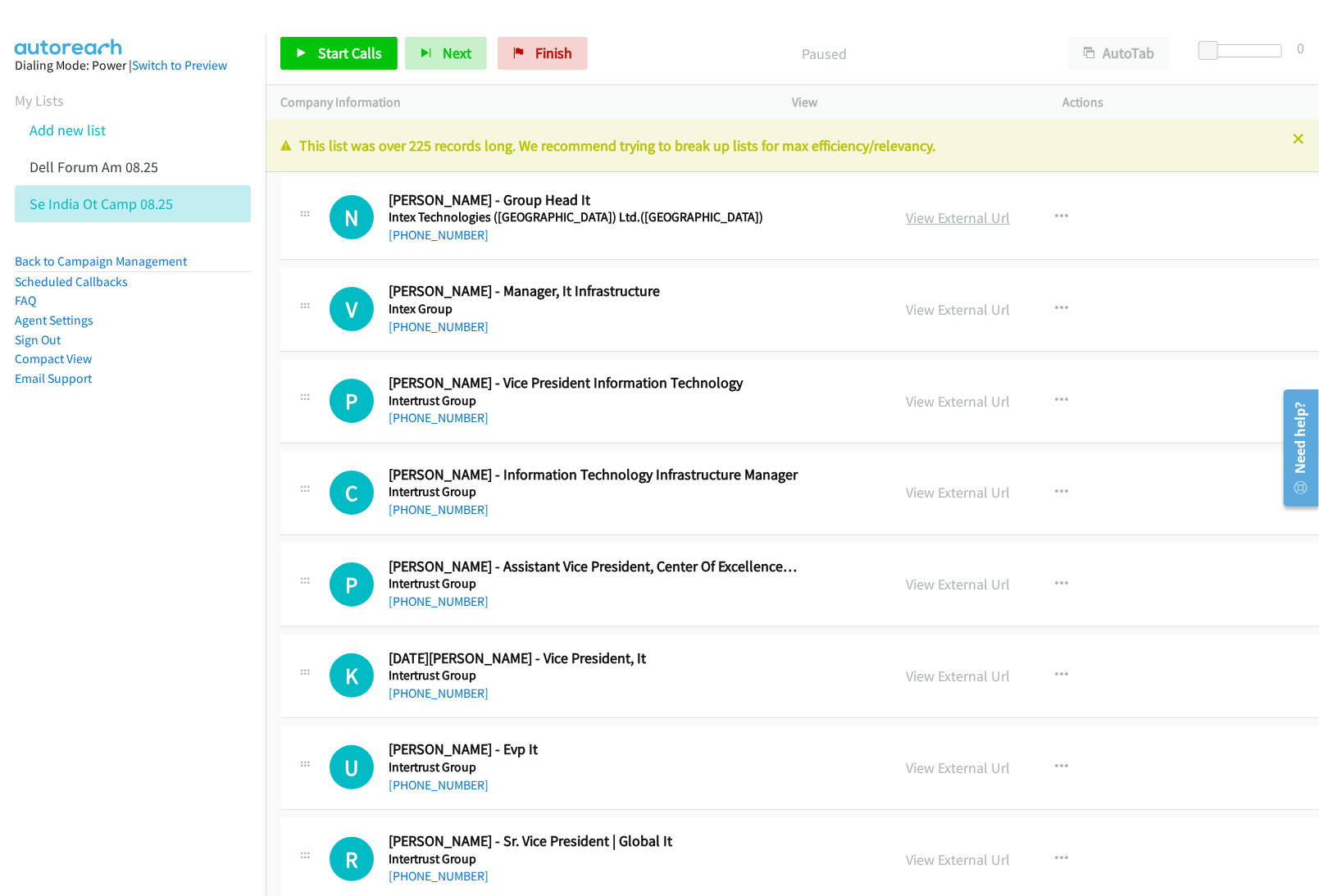
click at [906, 217] on link "View External Url" at bounding box center [958, 217] width 104 height 19
click at [906, 312] on link "View External Url" at bounding box center [958, 308] width 104 height 19
click at [906, 400] on link "View External Url" at bounding box center [958, 401] width 104 height 19
click at [906, 492] on link "View External Url" at bounding box center [958, 491] width 104 height 19
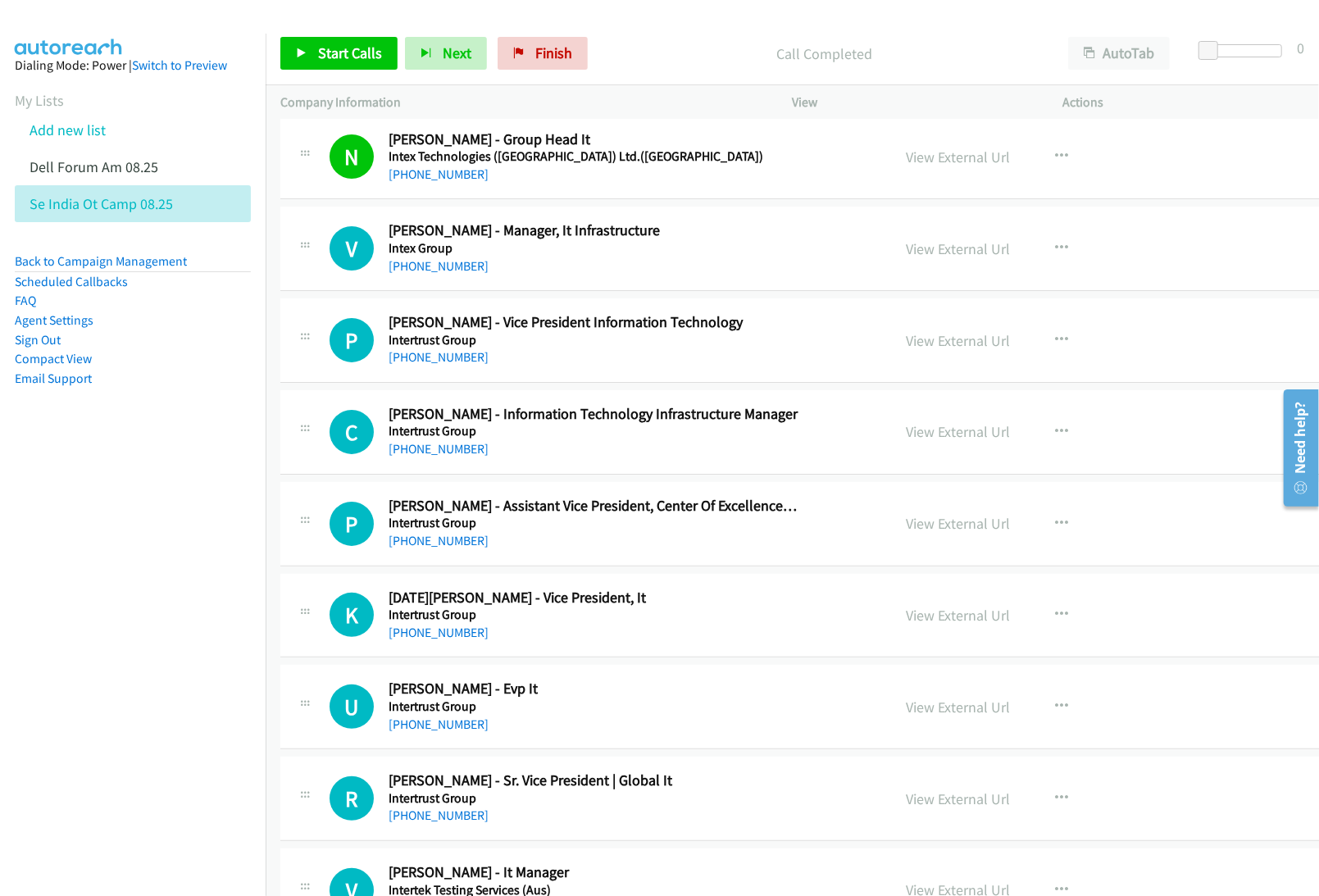
scroll to position [109, 0]
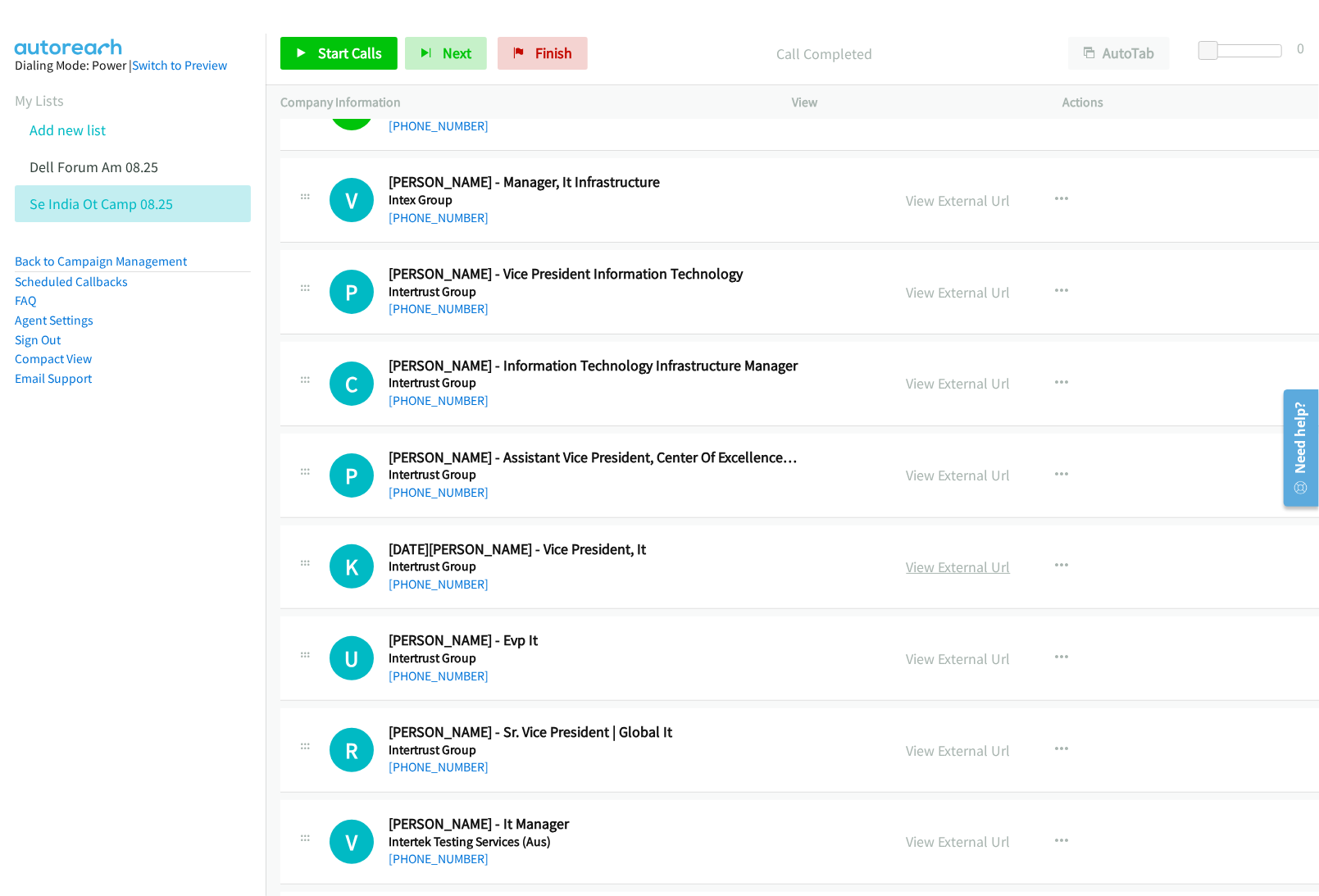
click at [906, 571] on link "View External Url" at bounding box center [958, 566] width 104 height 19
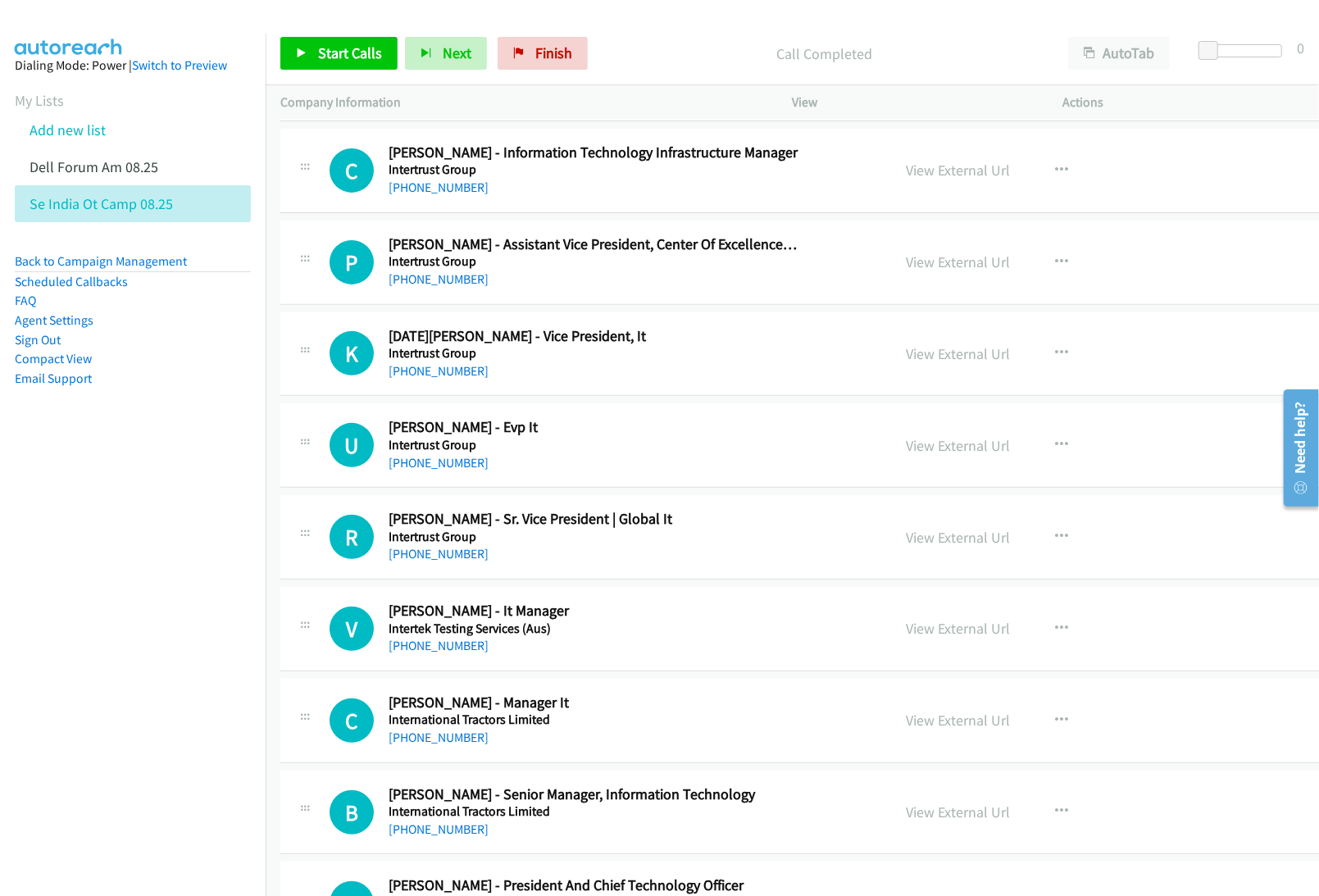
scroll to position [328, 0]
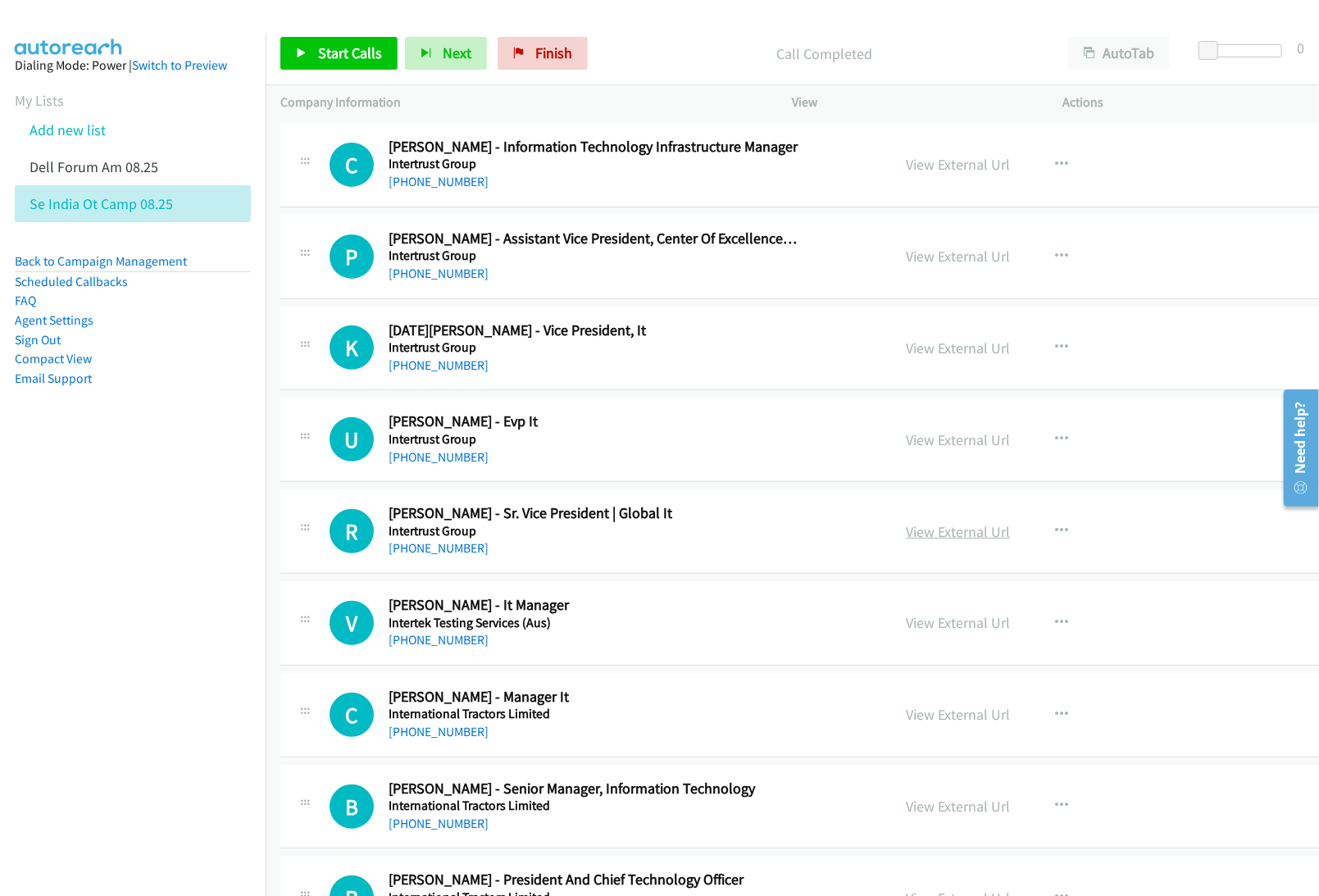
click at [906, 529] on link "View External Url" at bounding box center [958, 531] width 104 height 19
click at [906, 624] on link "View External Url" at bounding box center [958, 622] width 104 height 19
click at [906, 709] on link "View External Url" at bounding box center [958, 713] width 104 height 19
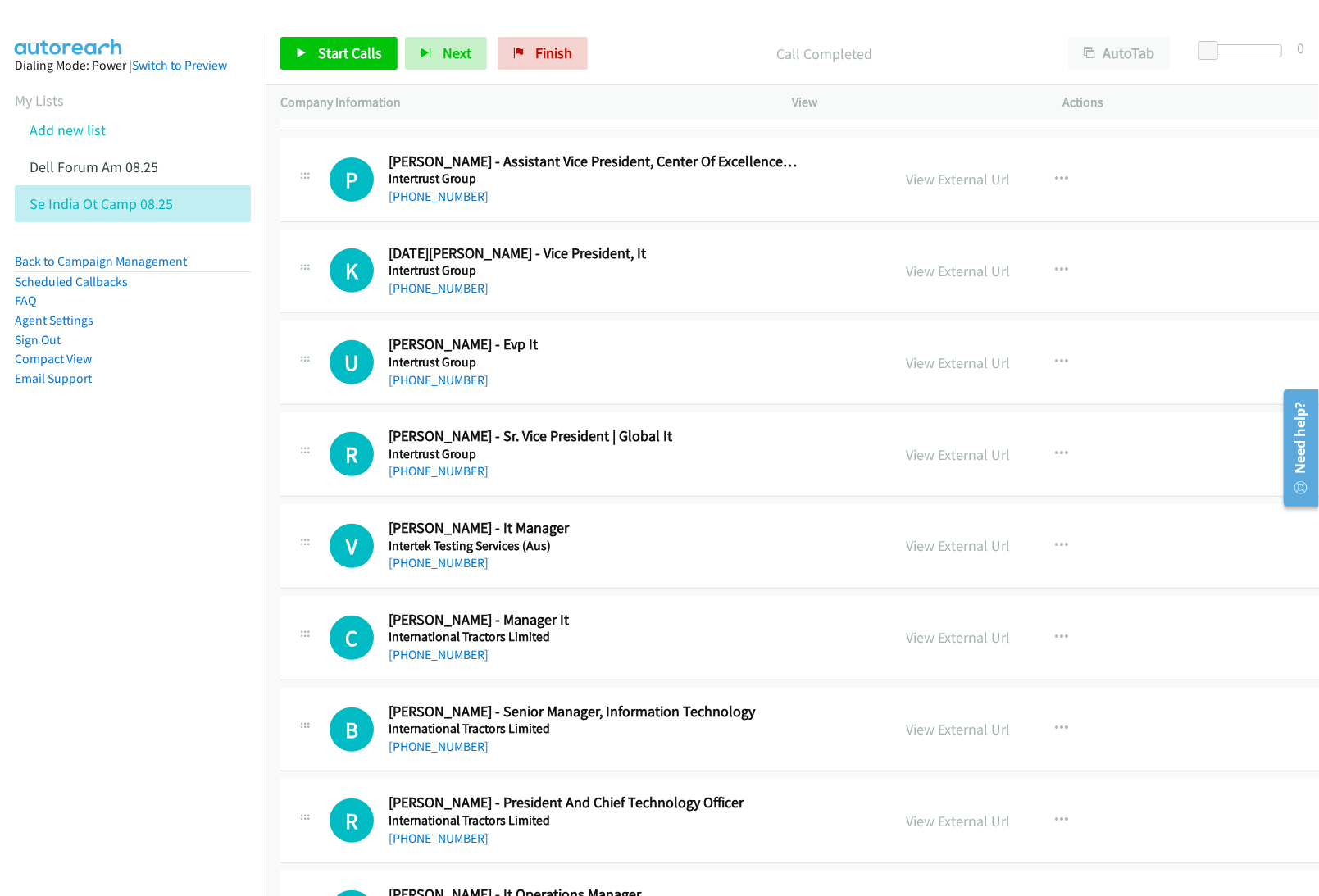
scroll to position [545, 0]
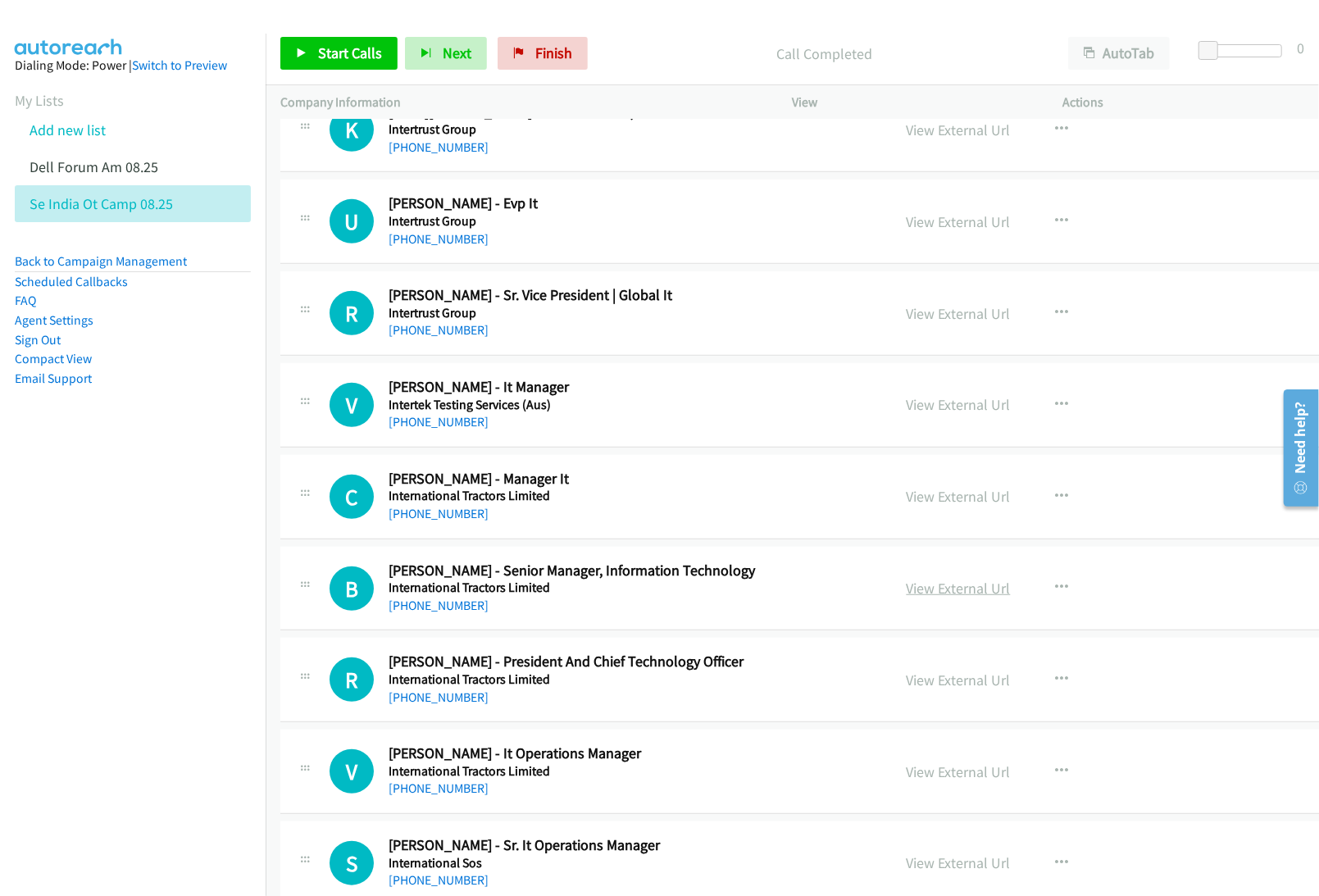
click at [909, 589] on link "View External Url" at bounding box center [958, 588] width 104 height 19
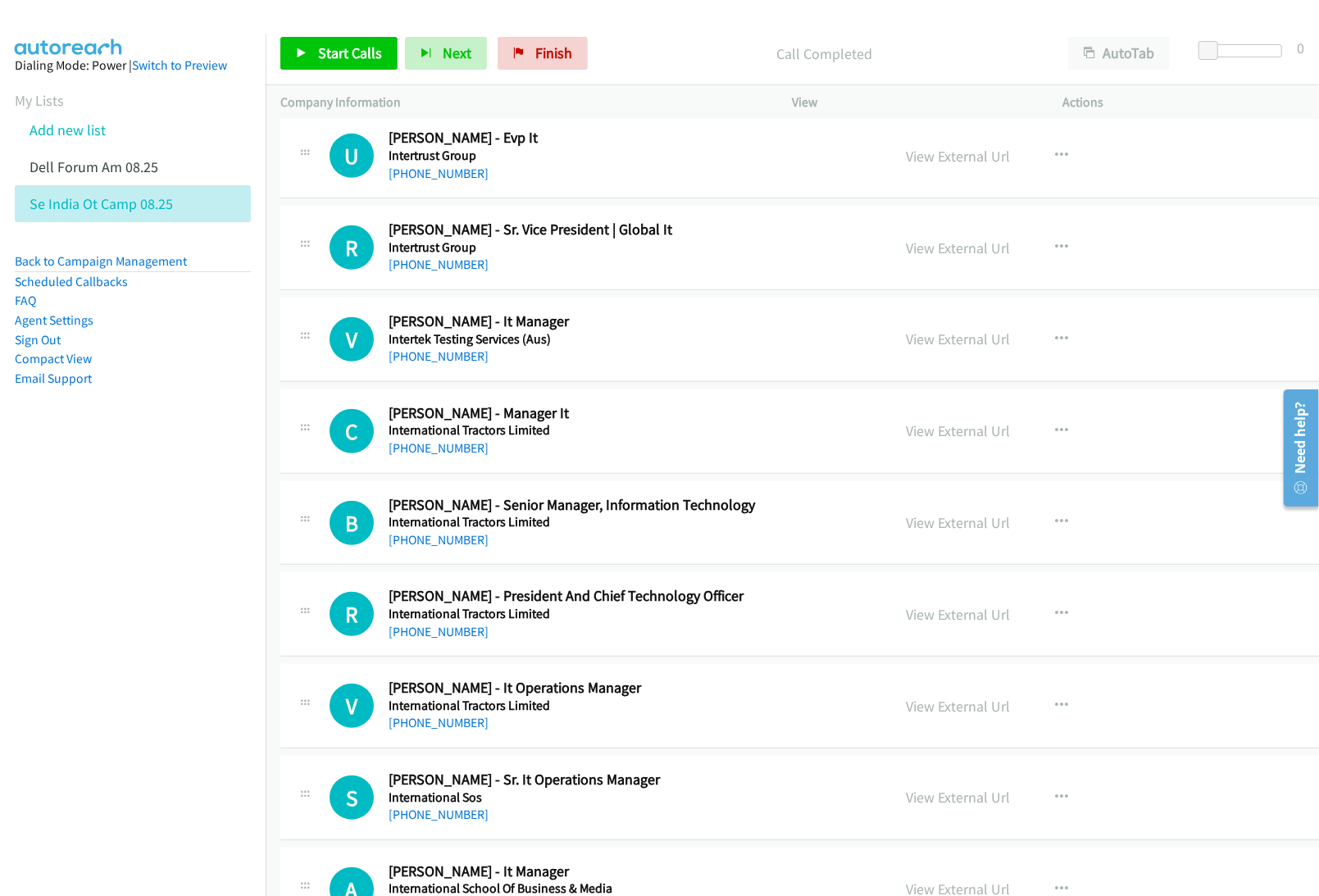
scroll to position [655, 0]
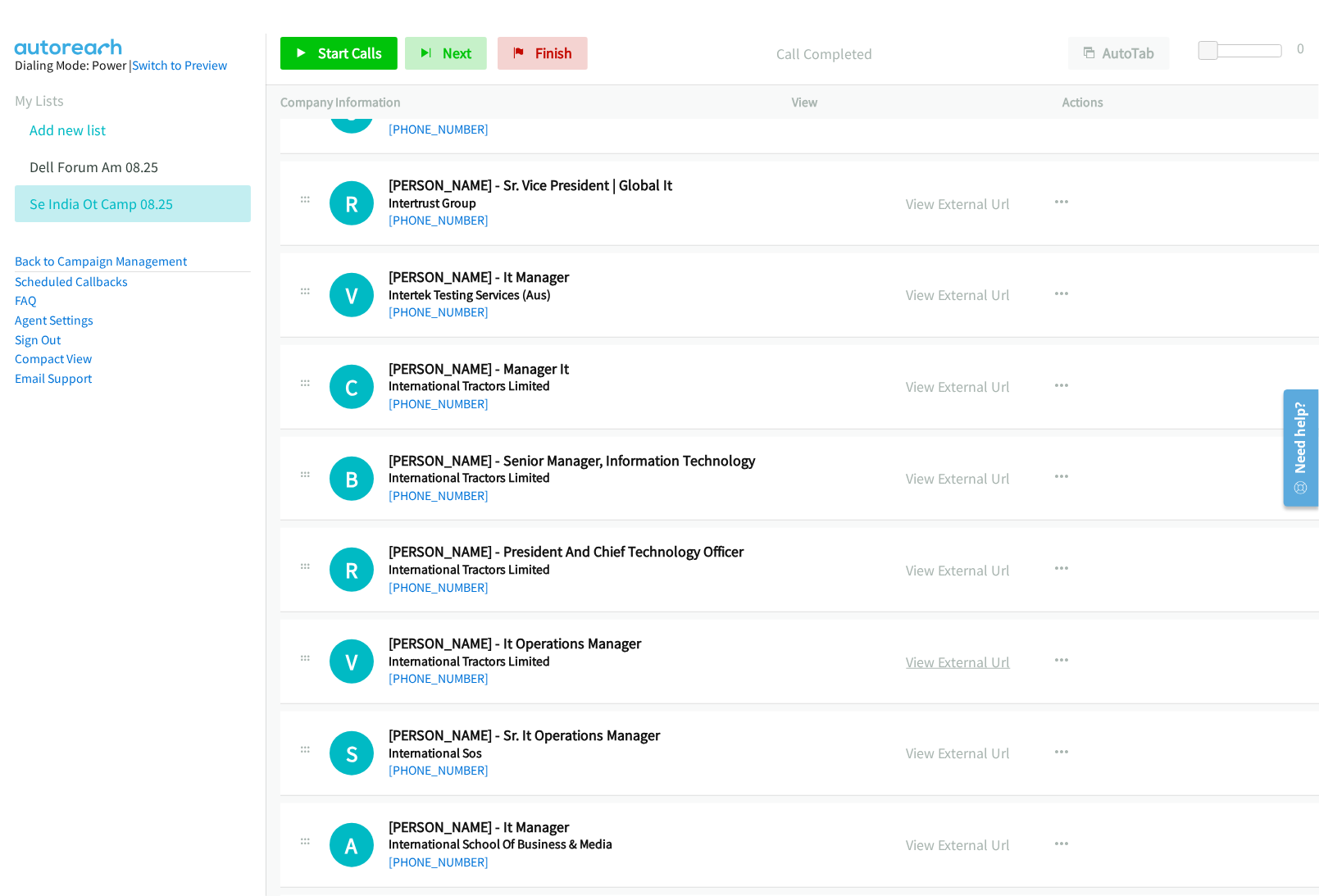
click at [906, 662] on link "View External Url" at bounding box center [958, 661] width 104 height 19
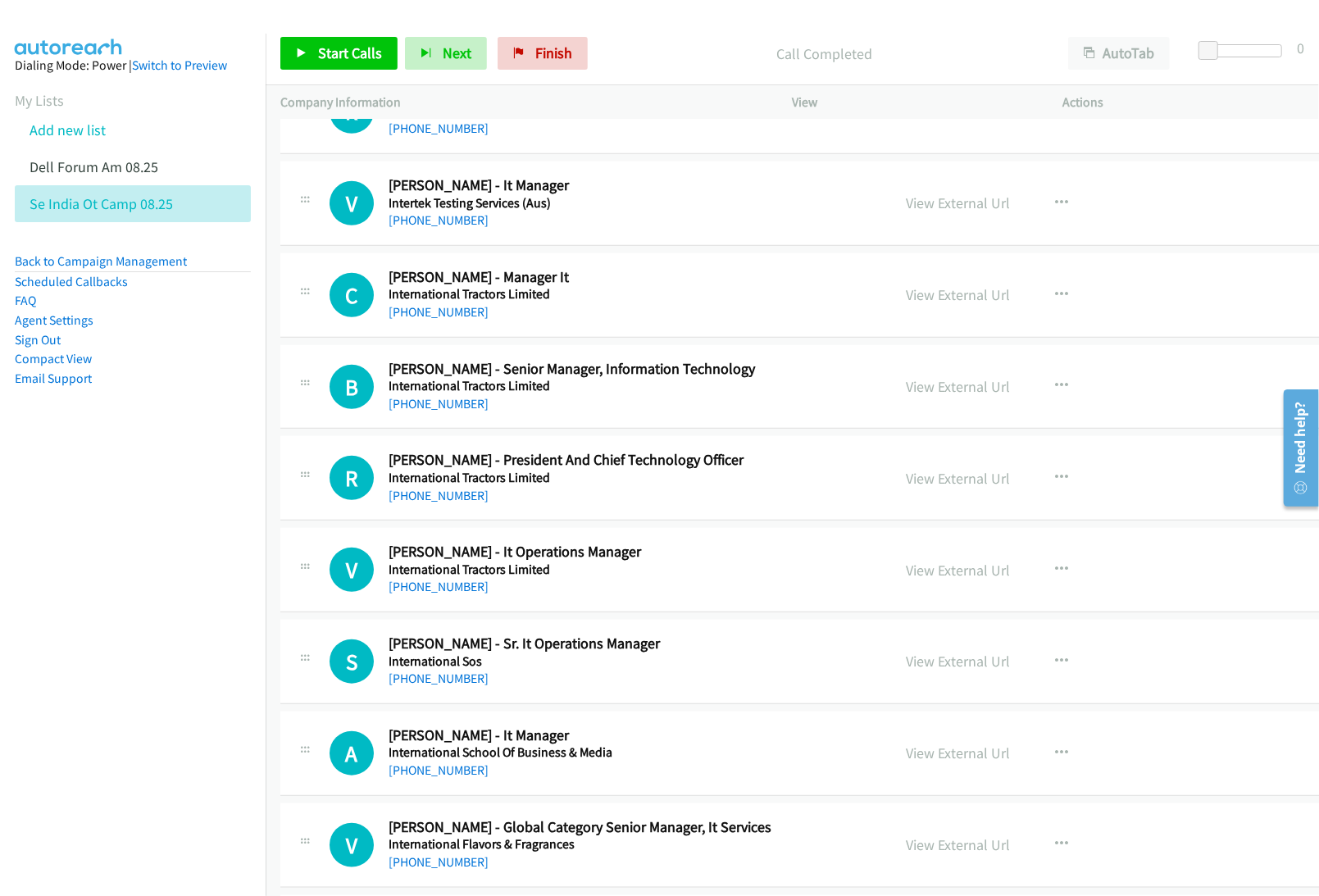
scroll to position [873, 0]
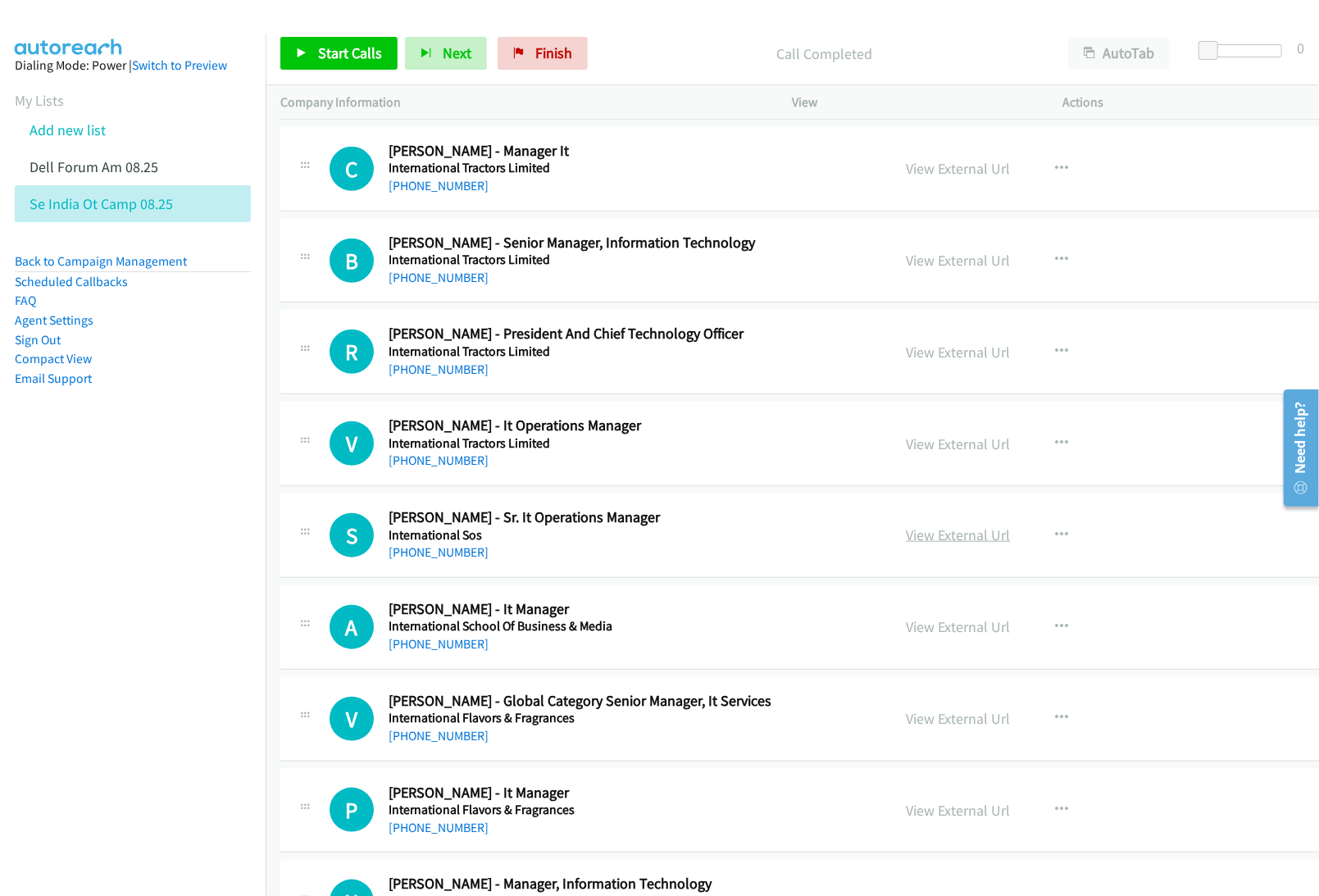
click at [906, 544] on link "View External Url" at bounding box center [958, 534] width 104 height 19
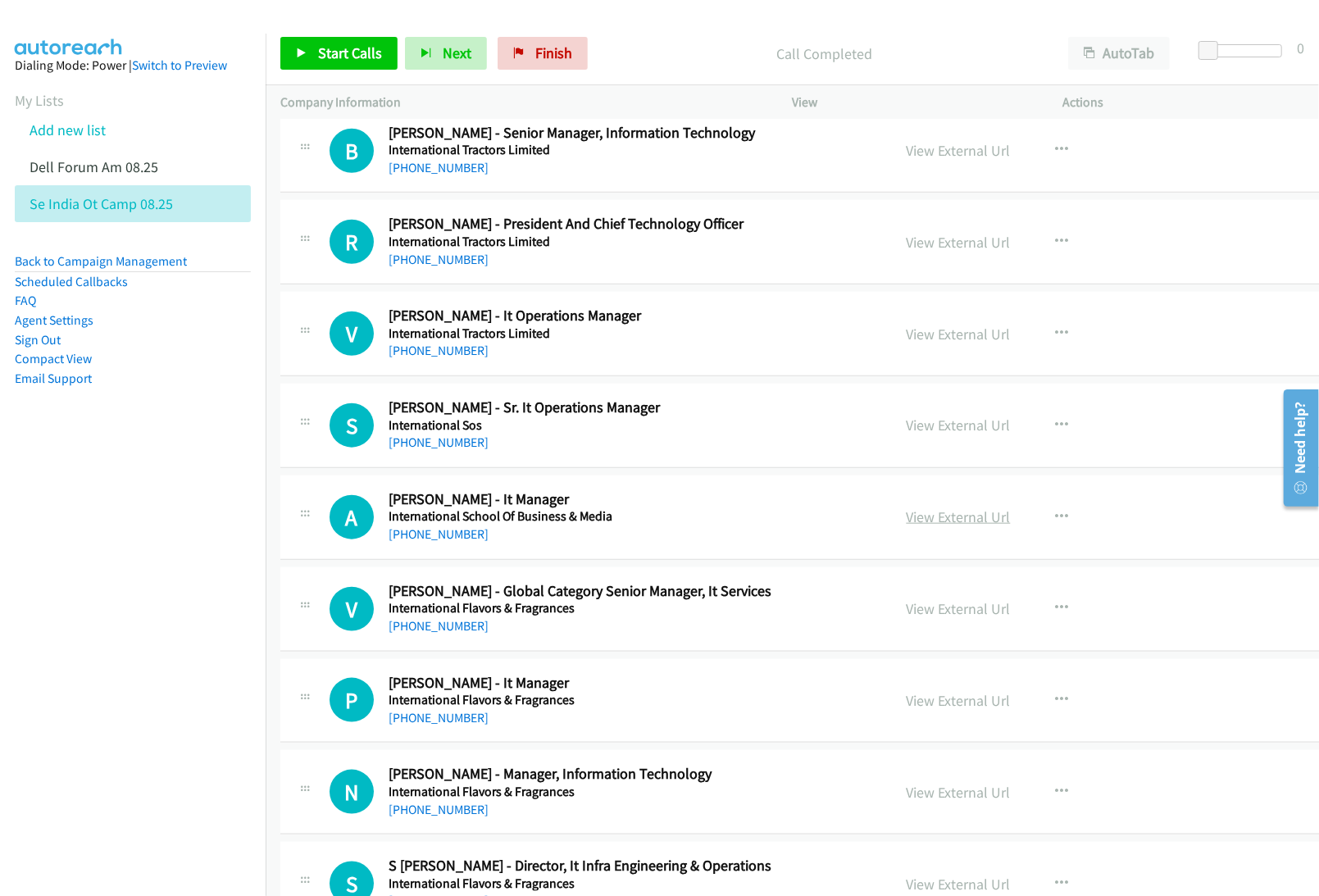
click at [911, 522] on link "View External Url" at bounding box center [958, 516] width 104 height 19
click at [906, 607] on link "View External Url" at bounding box center [958, 608] width 104 height 19
click at [909, 700] on link "View External Url" at bounding box center [958, 700] width 104 height 19
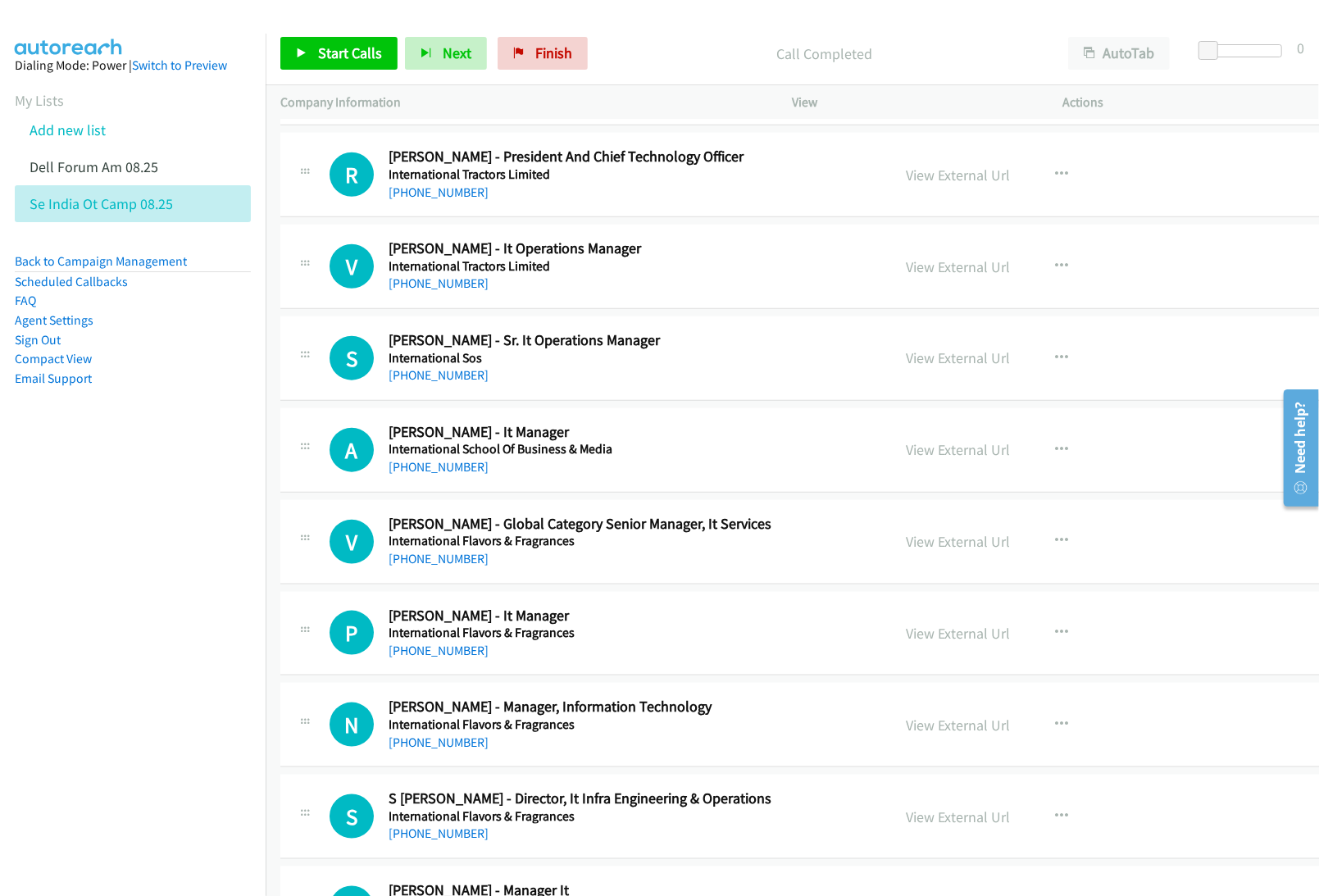
scroll to position [1202, 0]
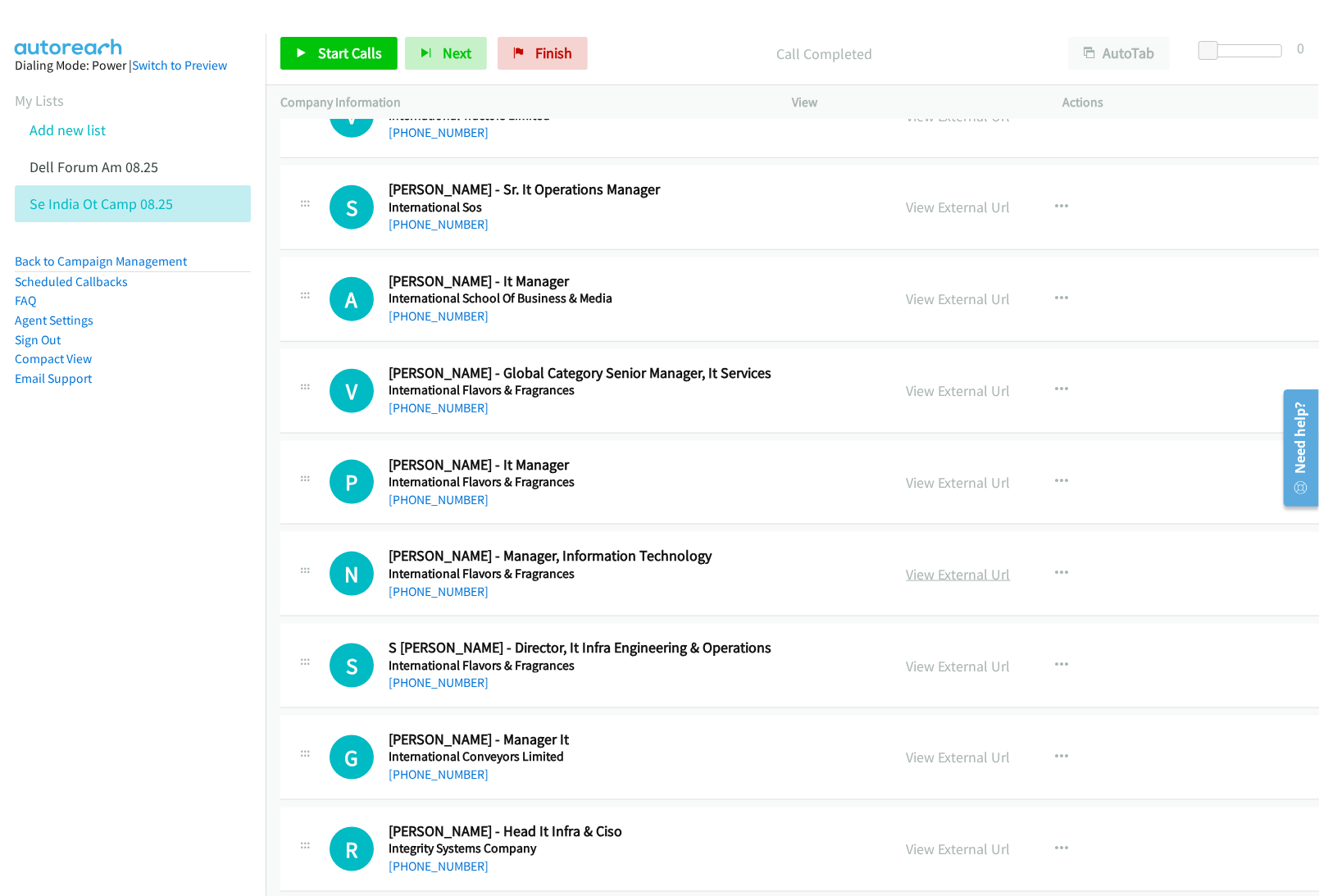
click at [906, 580] on link "View External Url" at bounding box center [958, 574] width 104 height 19
click at [906, 666] on link "View External Url" at bounding box center [958, 665] width 104 height 19
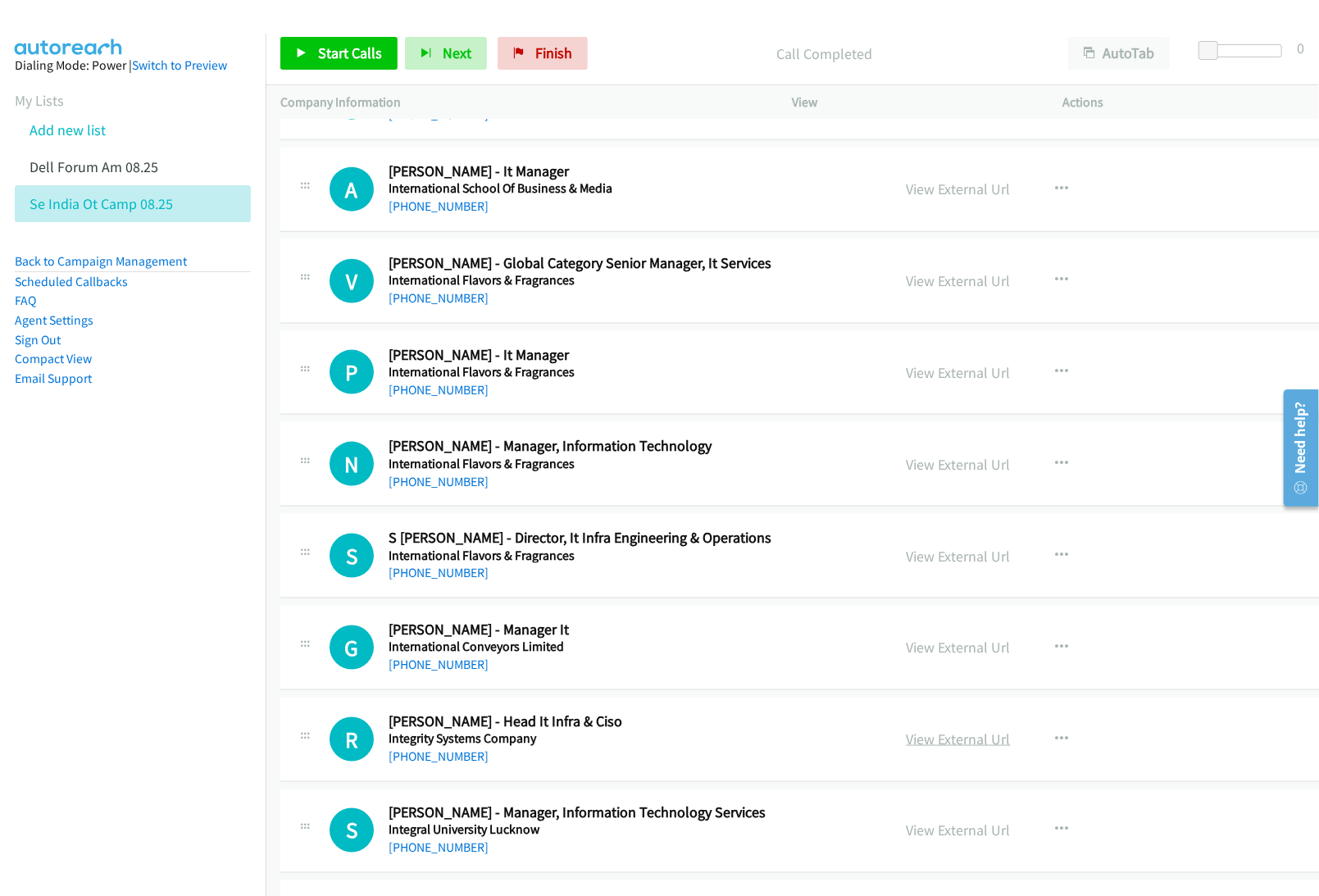
click at [906, 741] on link "View External Url" at bounding box center [958, 738] width 104 height 19
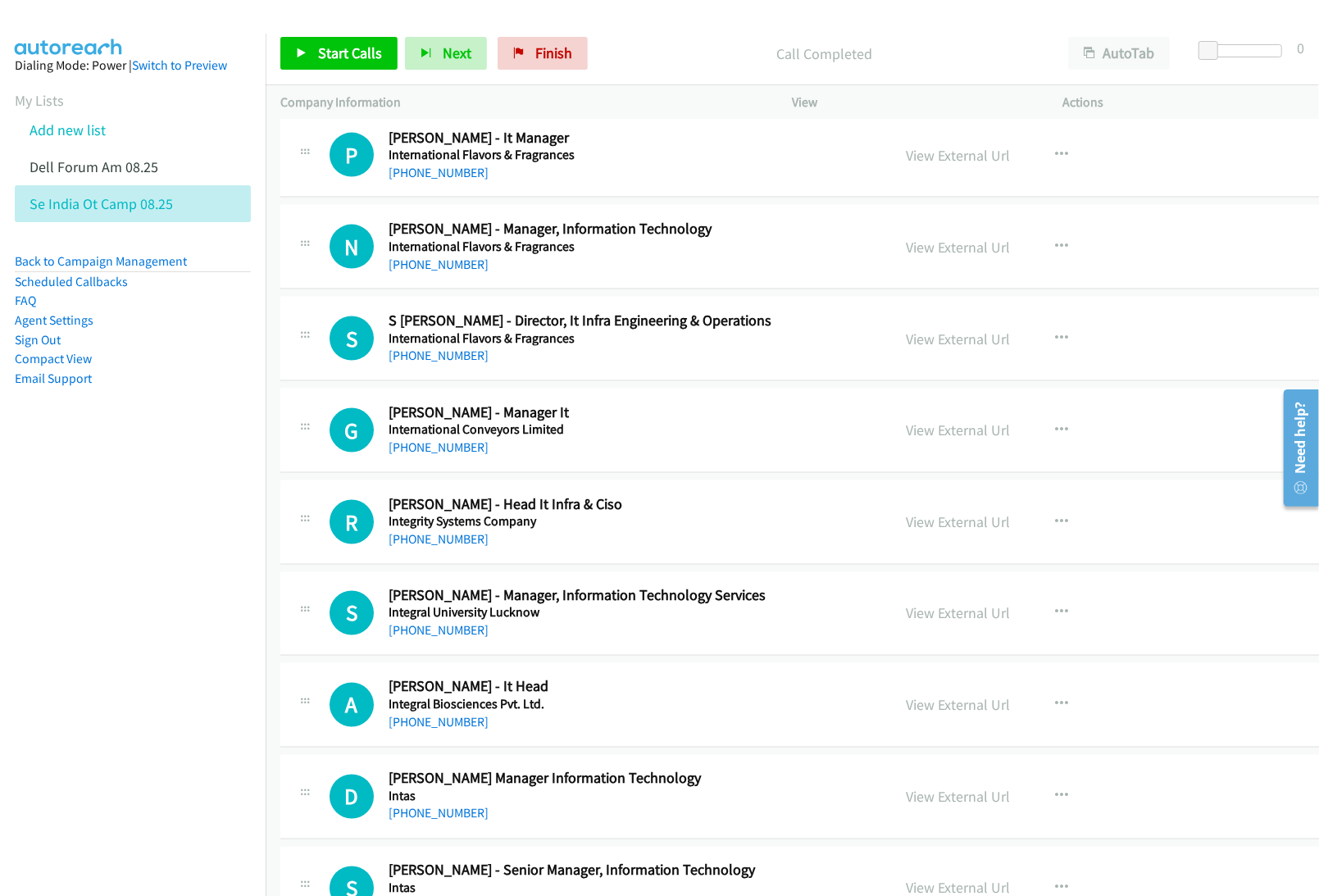
scroll to position [1529, 0]
click at [906, 621] on link "View External Url" at bounding box center [958, 612] width 104 height 19
click at [906, 704] on link "View External Url" at bounding box center [958, 703] width 104 height 19
drag, startPoint x: 876, startPoint y: 797, endPoint x: 142, endPoint y: 0, distance: 1083.5
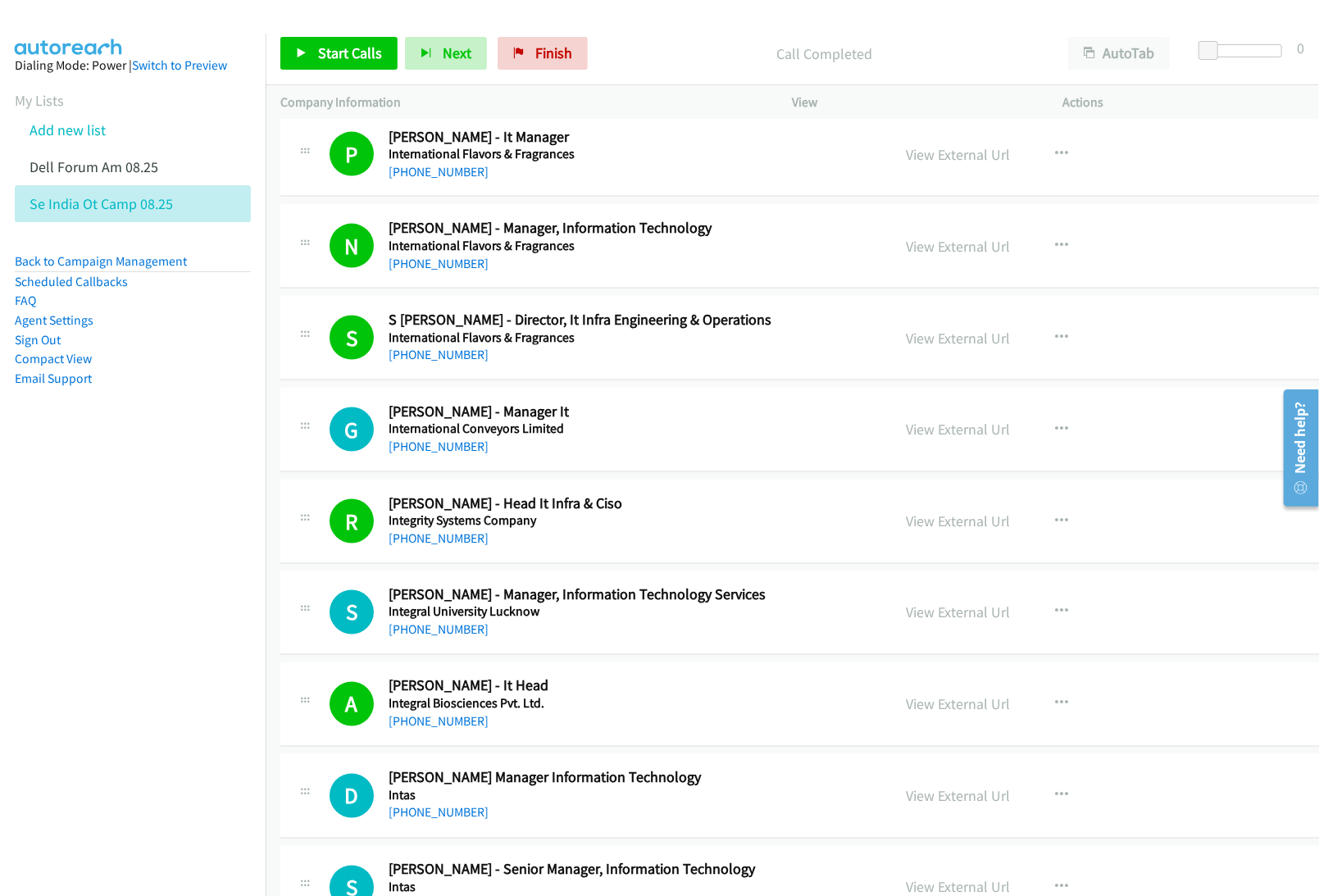
scroll to position [2076, 0]
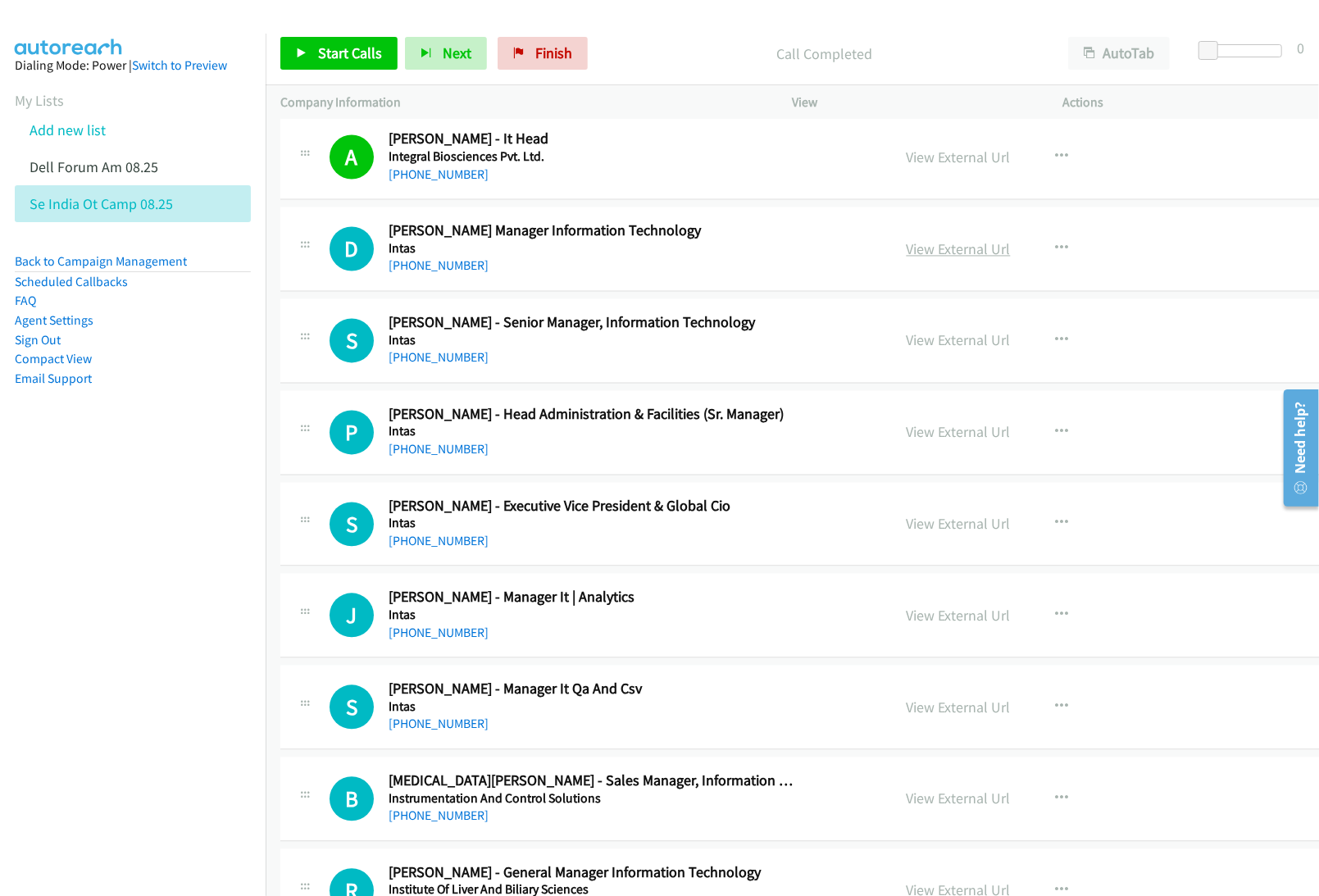
click at [906, 259] on link "View External Url" at bounding box center [958, 249] width 104 height 19
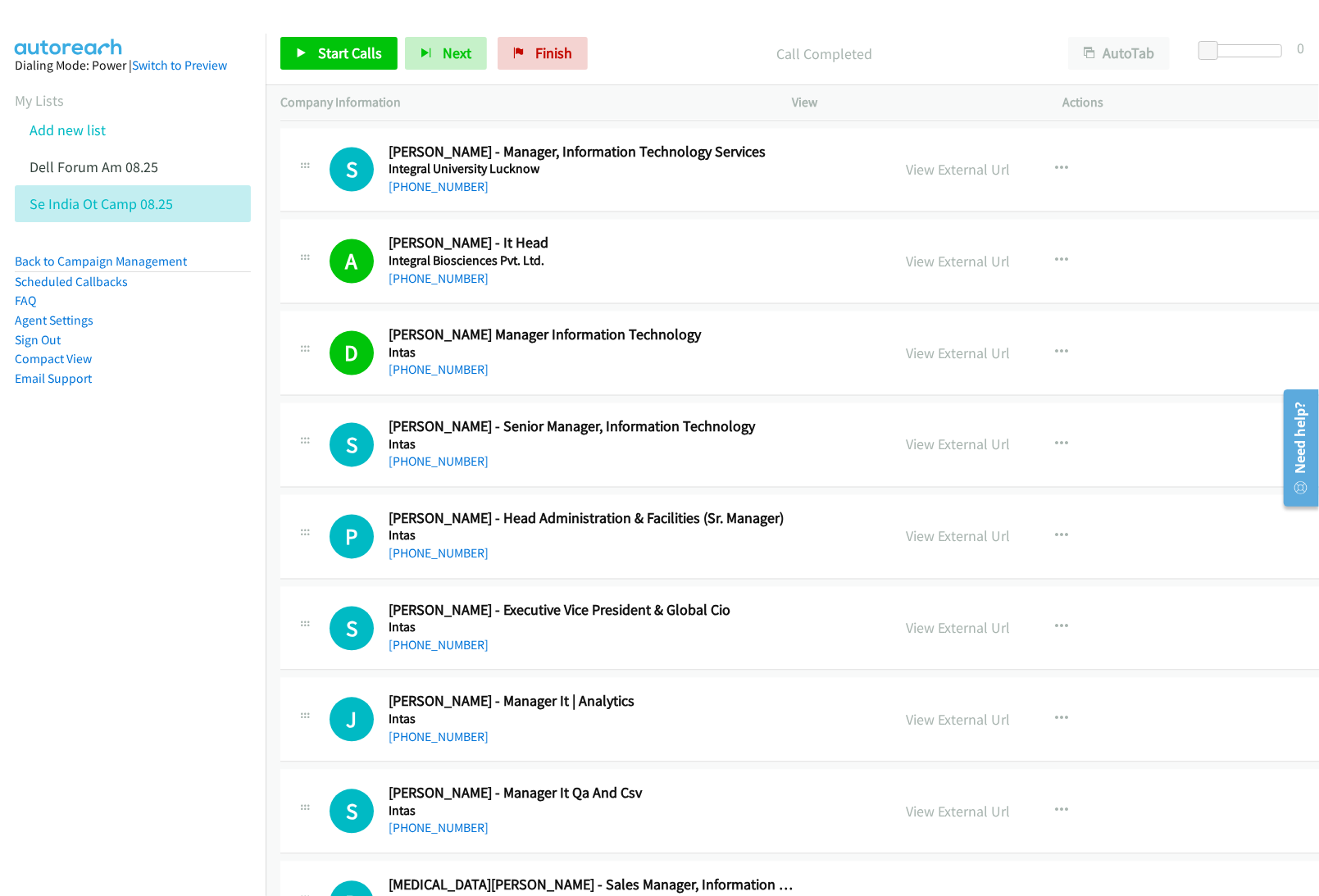
scroll to position [1967, 0]
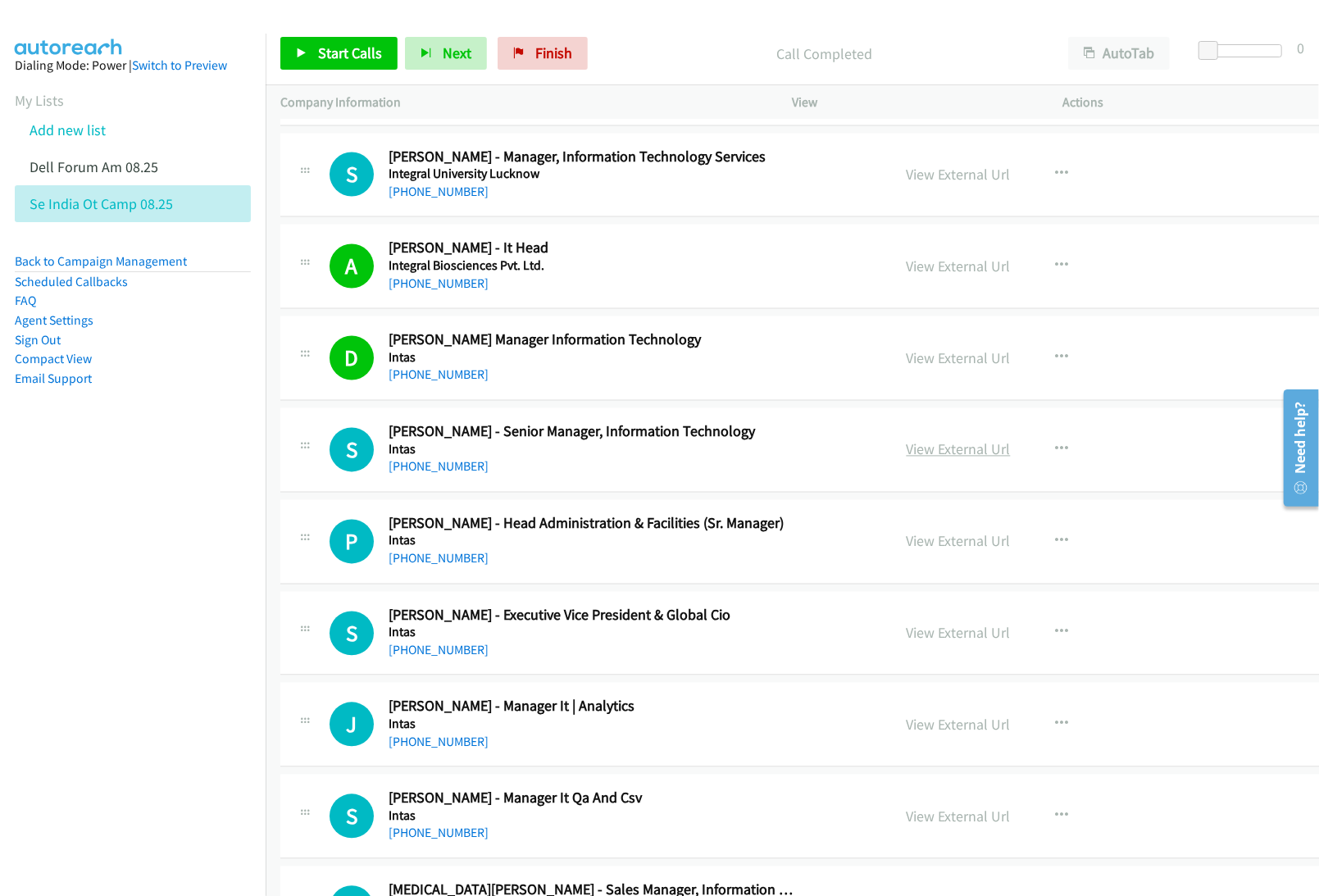
click at [906, 459] on link "View External Url" at bounding box center [958, 449] width 104 height 19
click at [906, 542] on link "View External Url" at bounding box center [958, 540] width 104 height 19
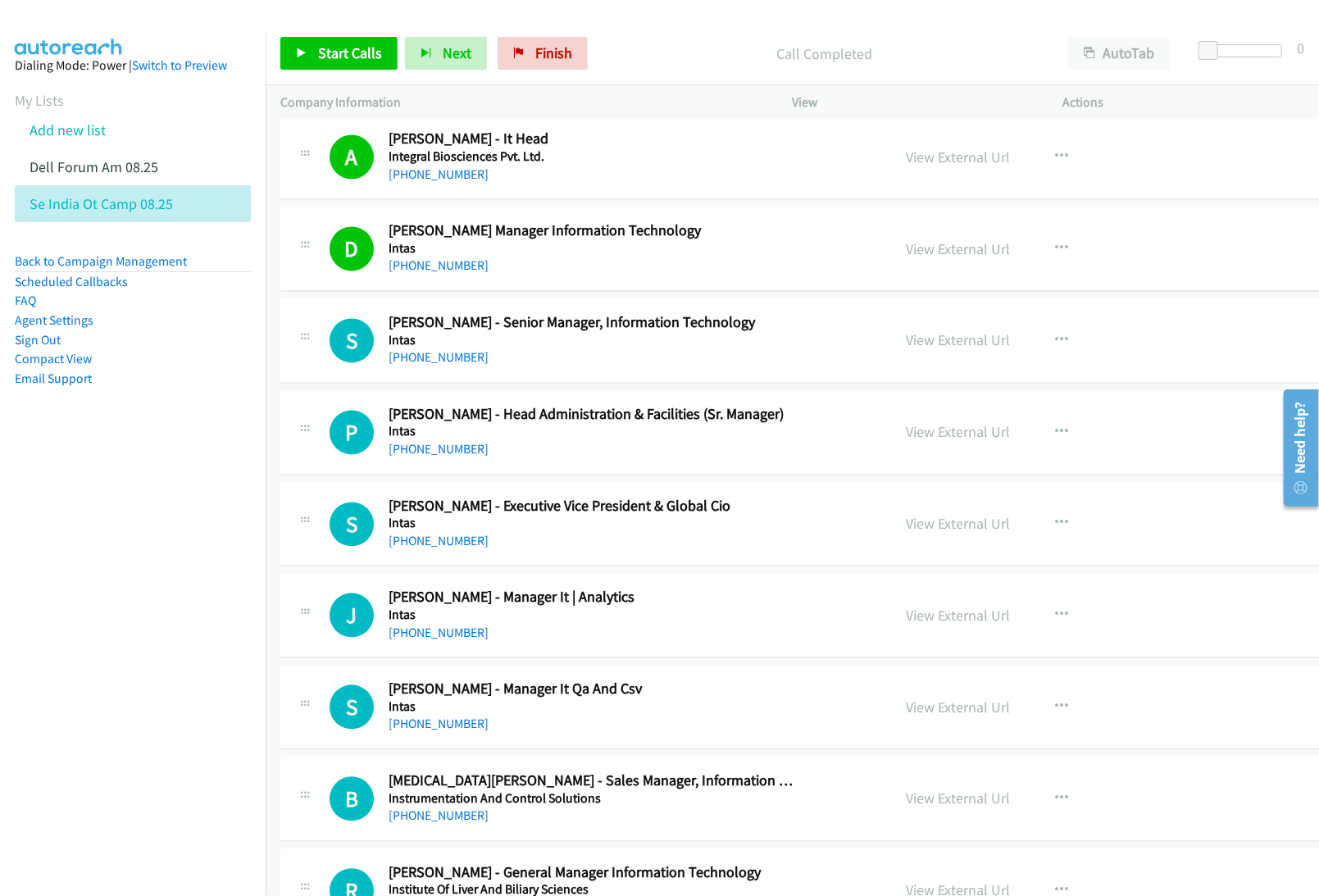
scroll to position [2184, 0]
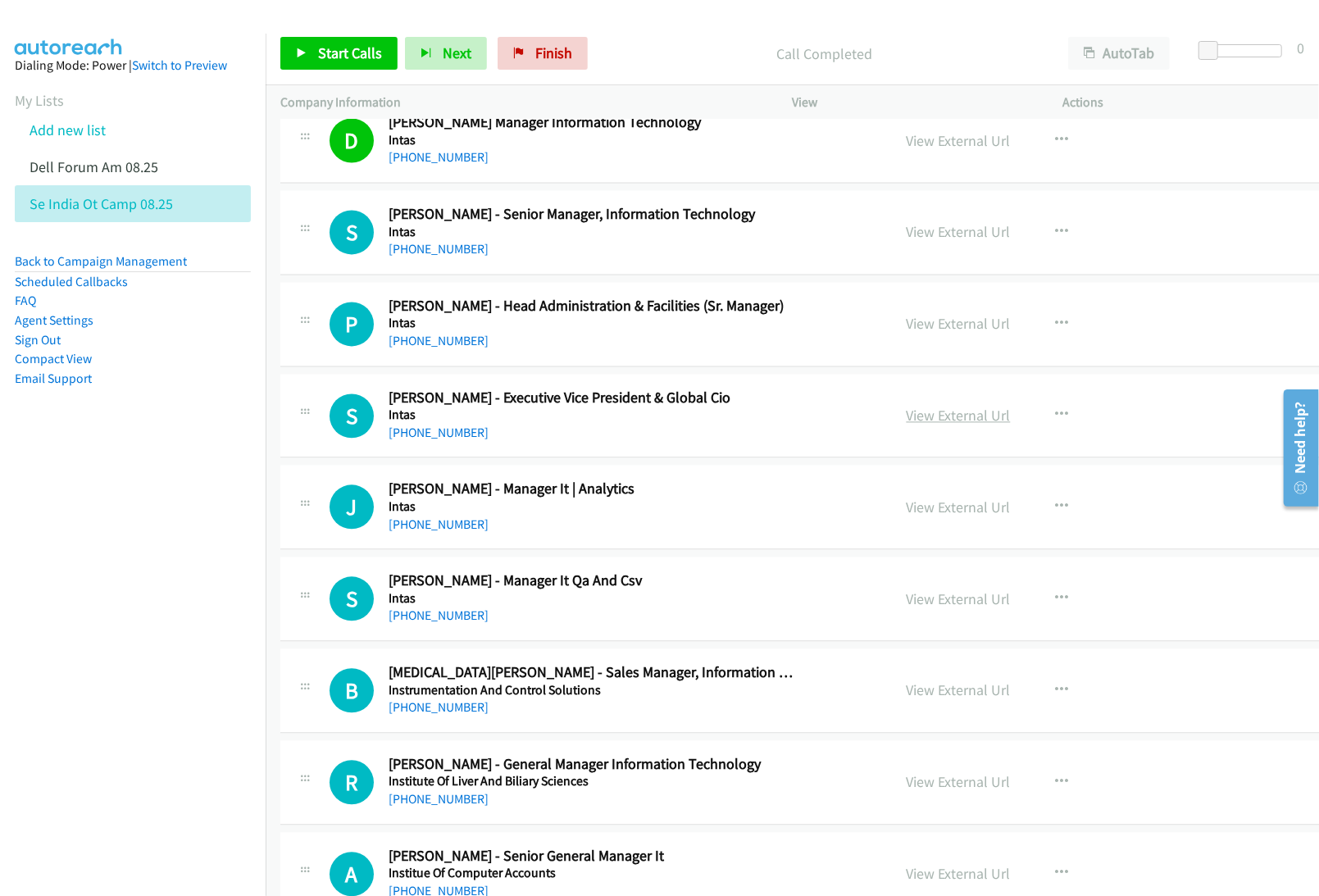
click at [906, 420] on link "View External Url" at bounding box center [958, 415] width 104 height 19
drag, startPoint x: 886, startPoint y: 515, endPoint x: 843, endPoint y: 617, distance: 110.7
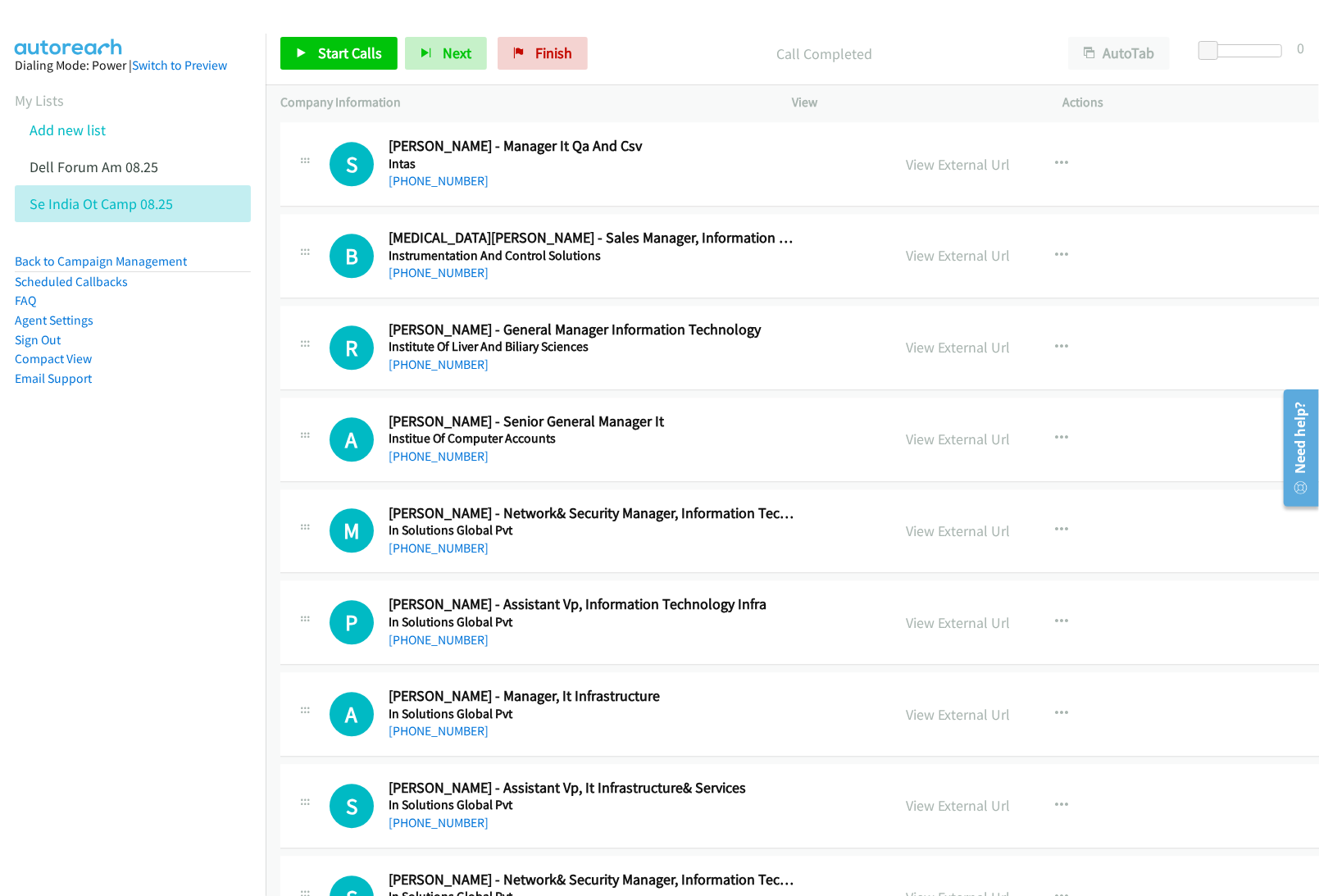
scroll to position [2622, 0]
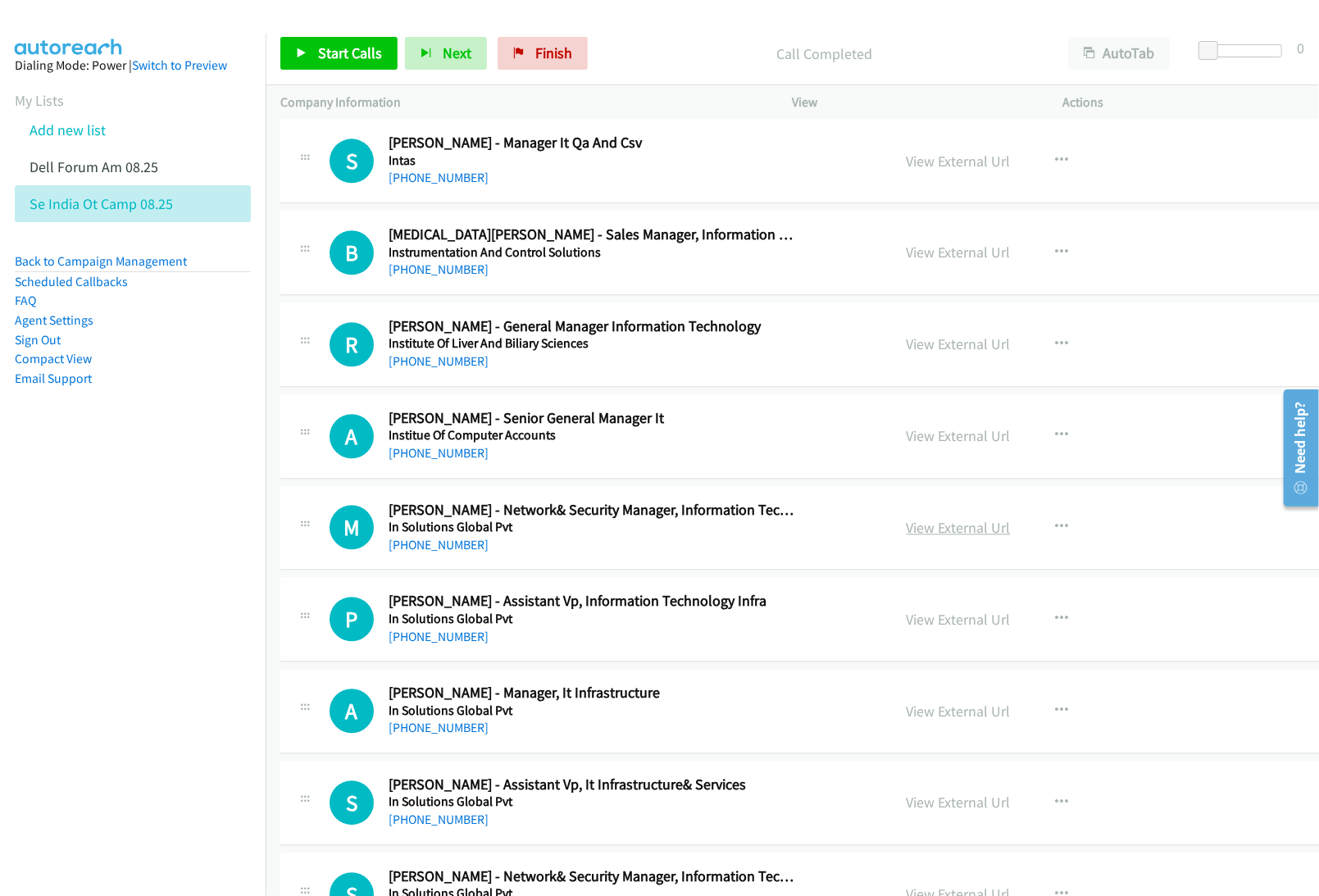
click at [910, 535] on link "View External Url" at bounding box center [958, 527] width 104 height 19
click at [906, 720] on link "View External Url" at bounding box center [958, 710] width 104 height 19
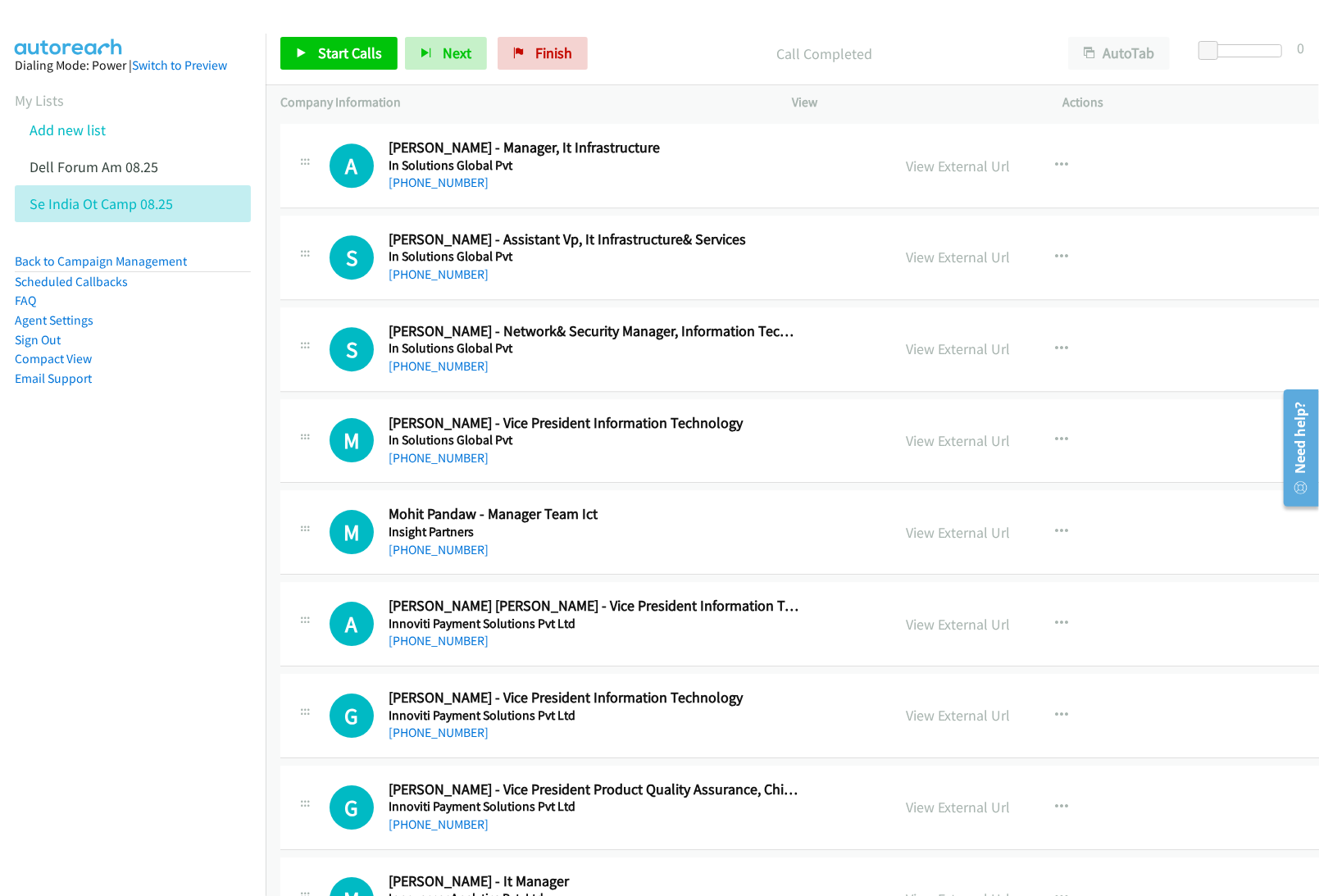
scroll to position [3167, 0]
click at [906, 540] on link "View External Url" at bounding box center [958, 531] width 104 height 19
click at [906, 633] on link "View External Url" at bounding box center [958, 623] width 104 height 19
click at [906, 723] on link "View External Url" at bounding box center [958, 713] width 104 height 19
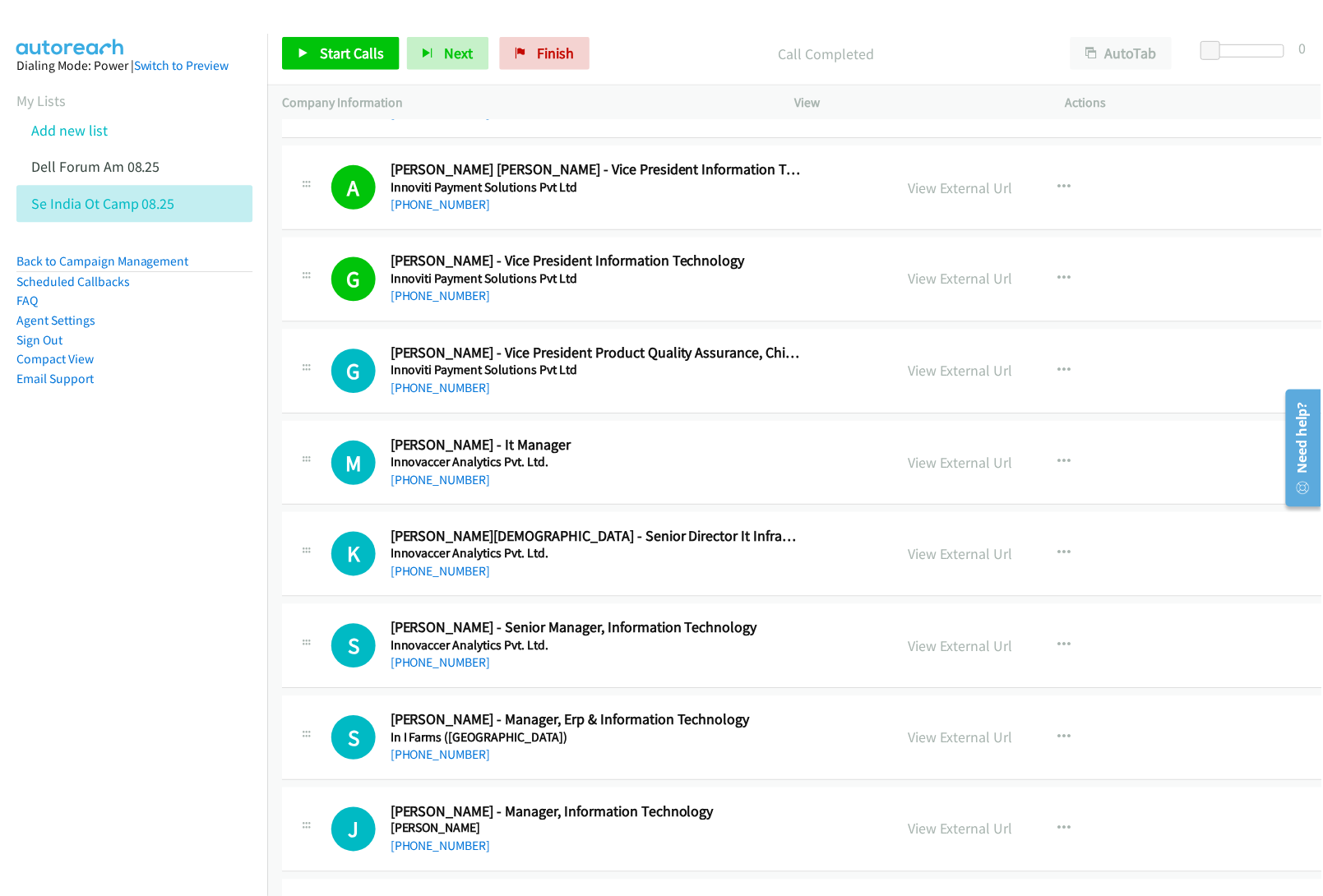
scroll to position [3618, 0]
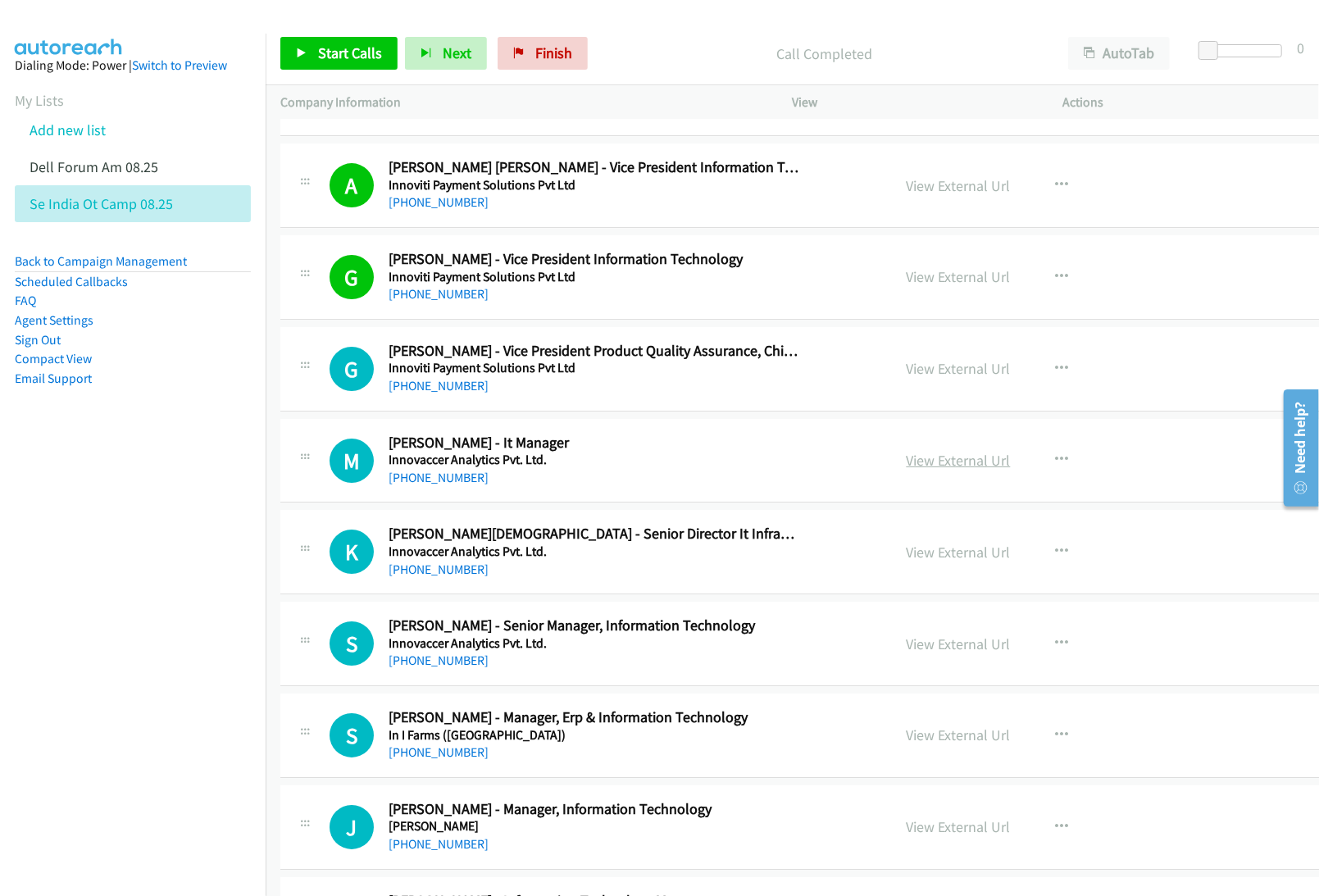
click at [906, 470] on link "View External Url" at bounding box center [958, 460] width 104 height 19
click at [906, 559] on link "View External Url" at bounding box center [958, 551] width 104 height 19
